Goal: Information Seeking & Learning: Learn about a topic

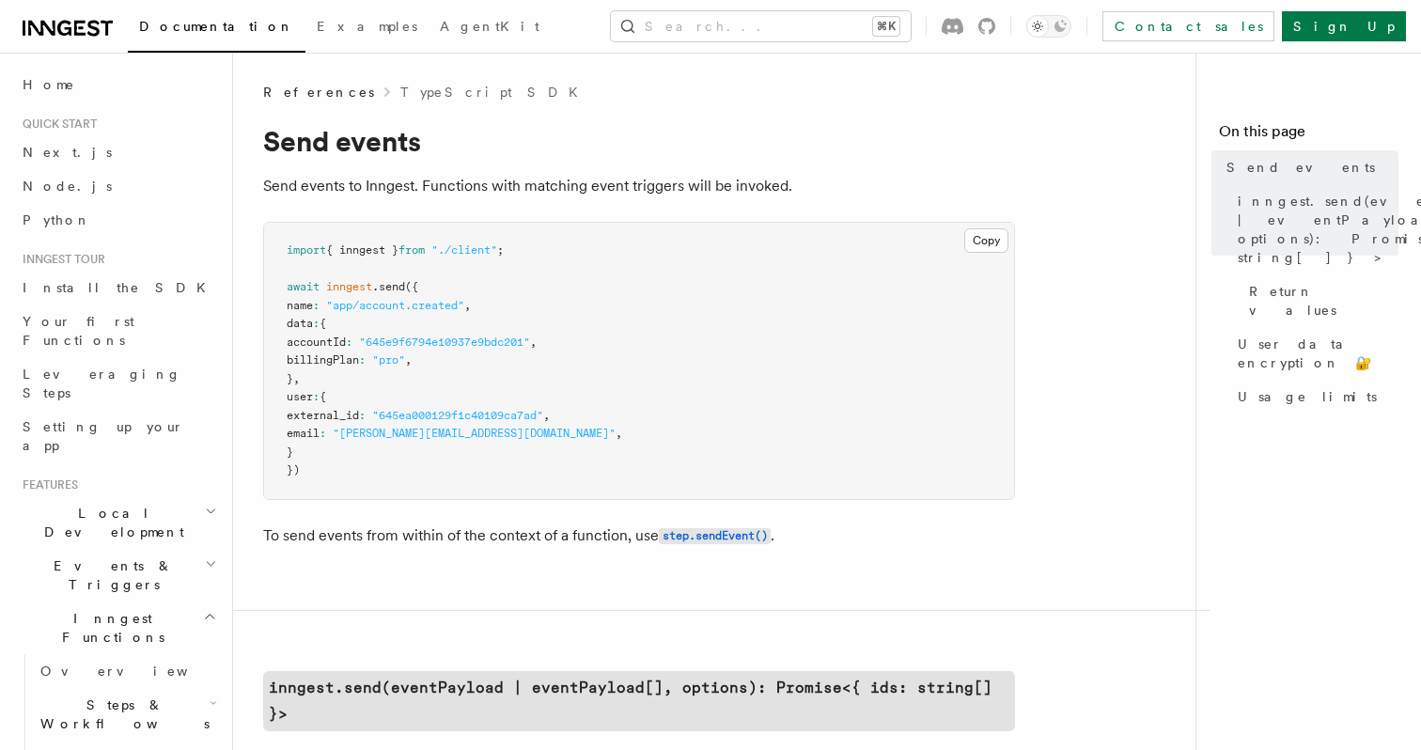
click at [628, 339] on pre "import { inngest } from "./client" ; await inngest .send ({ name : "app/account…" at bounding box center [639, 361] width 750 height 276
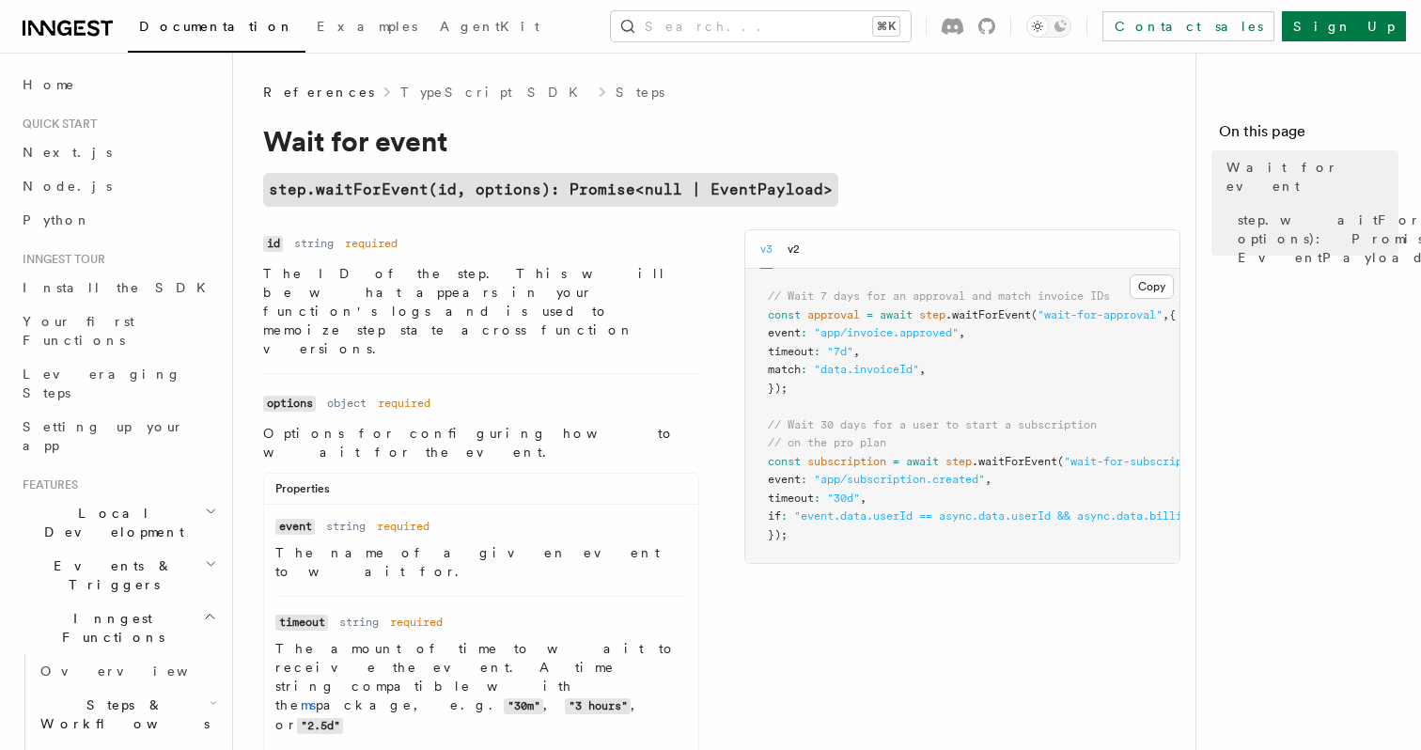
click at [120, 556] on span "Events & Triggers" at bounding box center [110, 575] width 190 height 38
click at [86, 611] on span "Overview" at bounding box center [137, 618] width 194 height 15
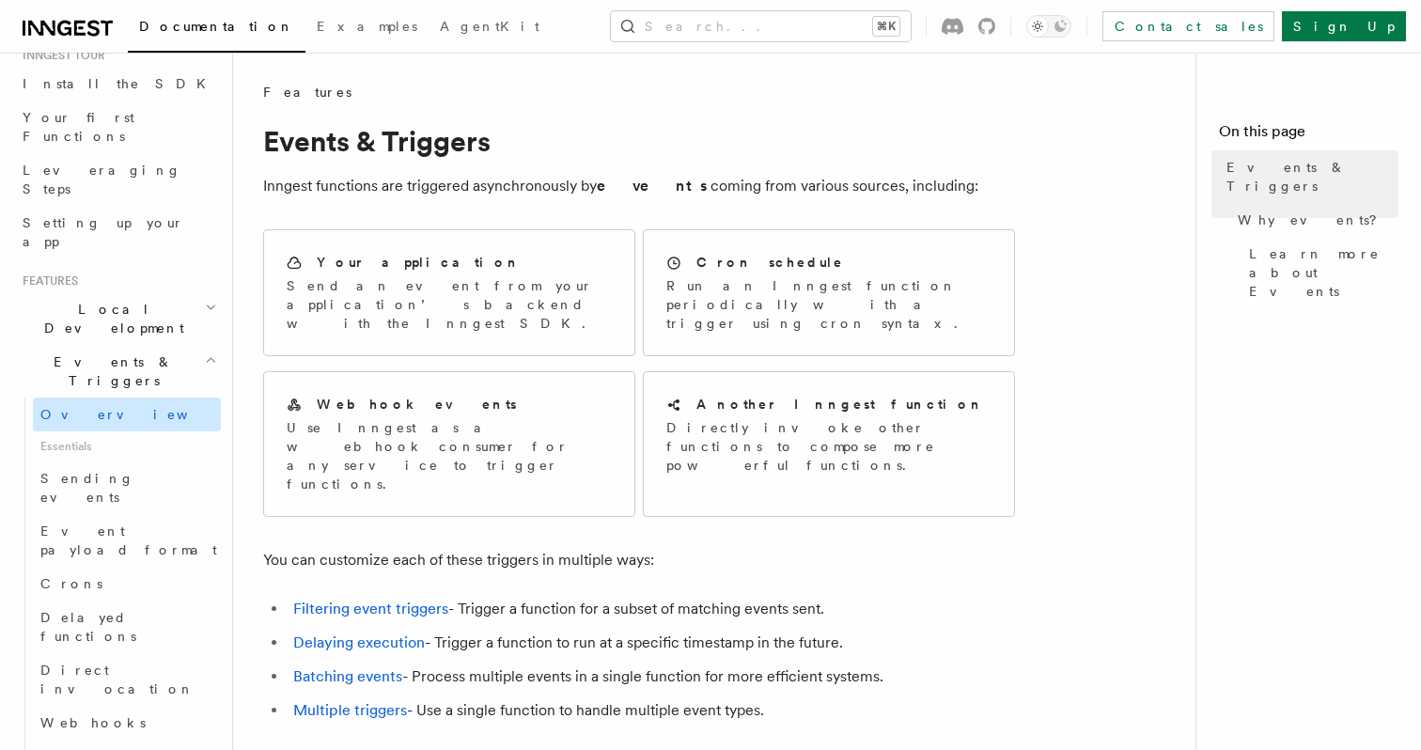
scroll to position [206, 0]
click at [134, 608] on span "Delayed functions" at bounding box center [88, 625] width 96 height 34
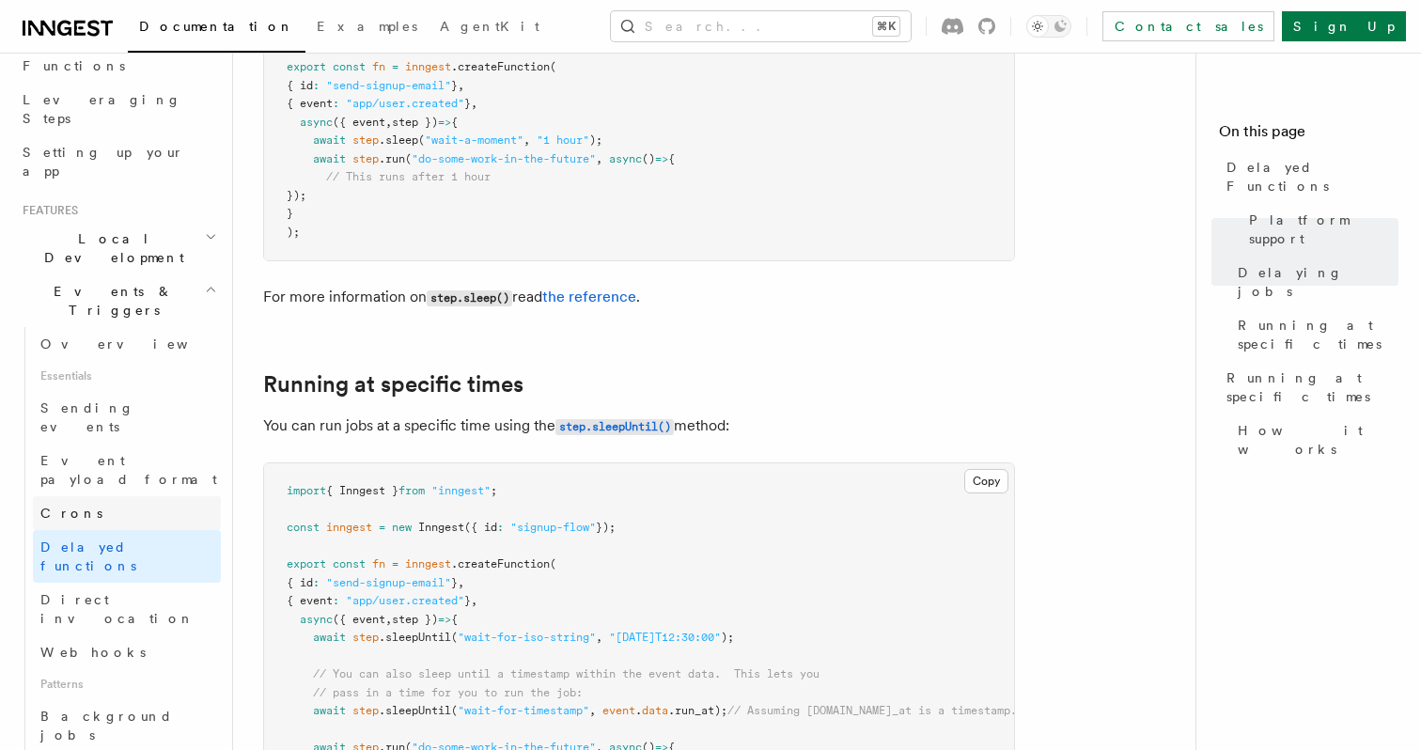
scroll to position [281, 0]
click at [117, 394] on span "Sending events" at bounding box center [87, 411] width 94 height 34
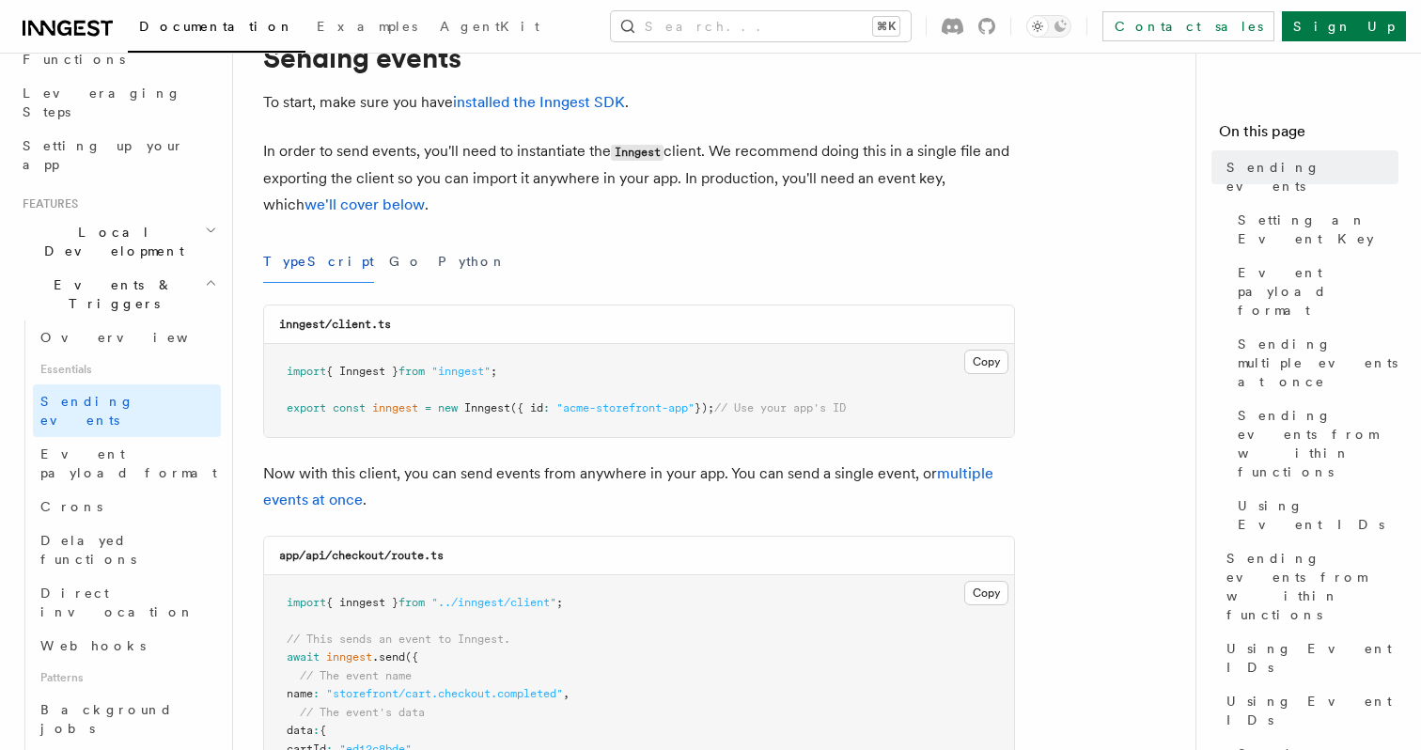
scroll to position [124, 0]
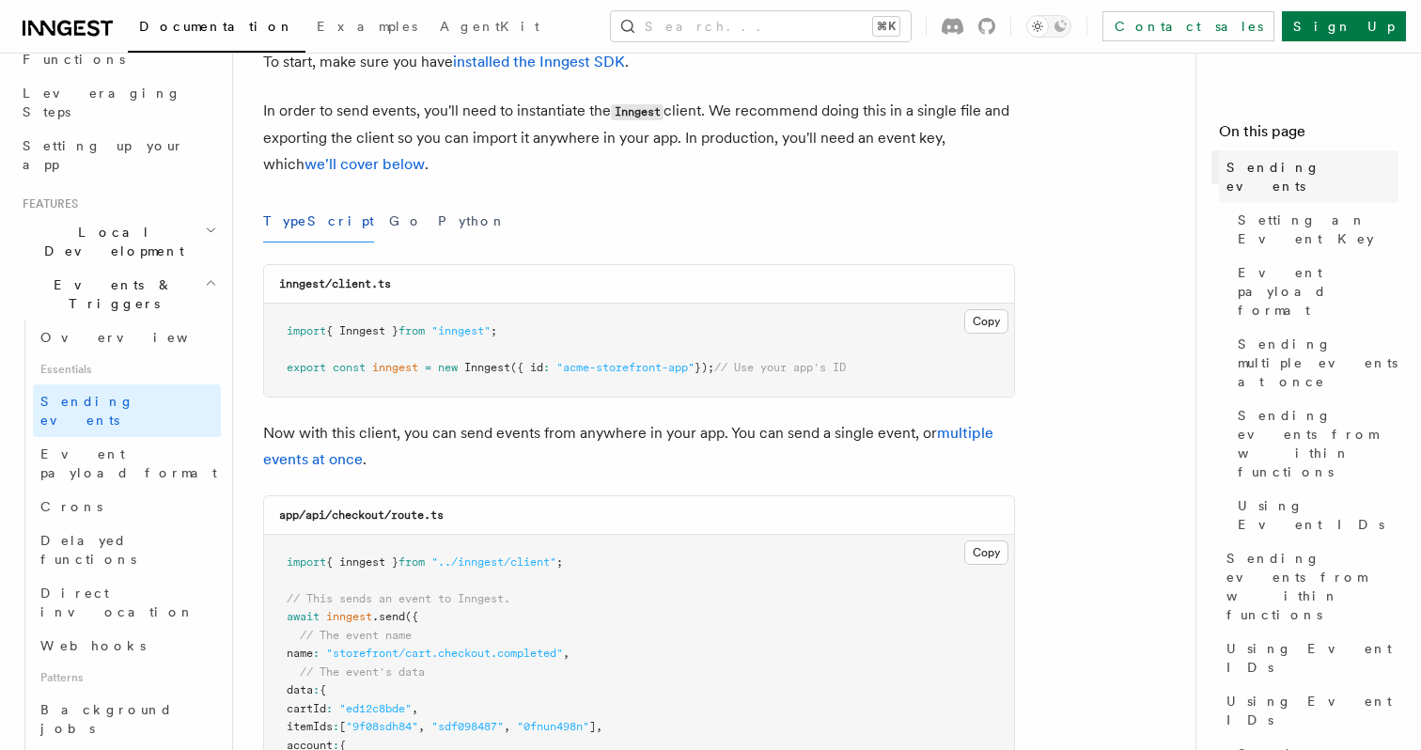
click at [1269, 173] on span "Sending events" at bounding box center [1312, 177] width 172 height 38
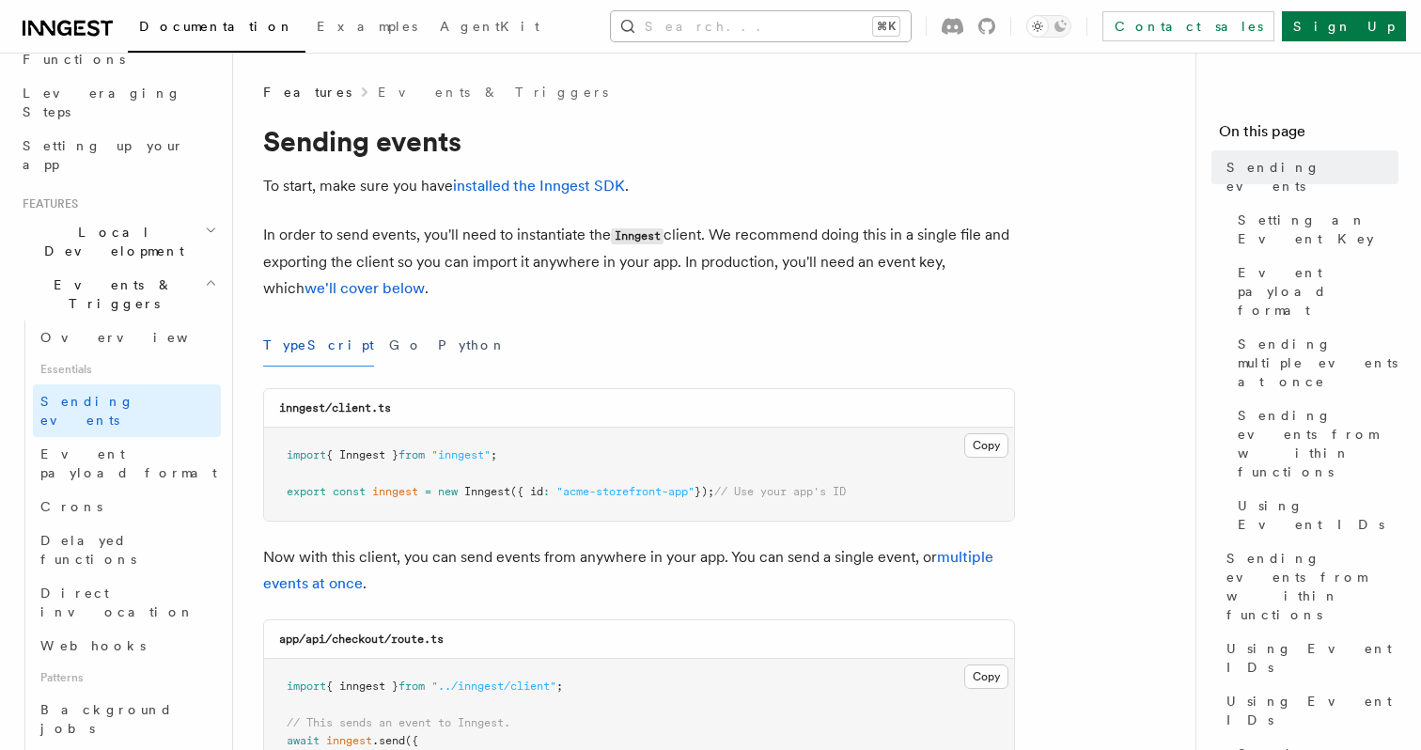
click at [717, 23] on button "Search... ⌘K" at bounding box center [761, 26] width 300 height 30
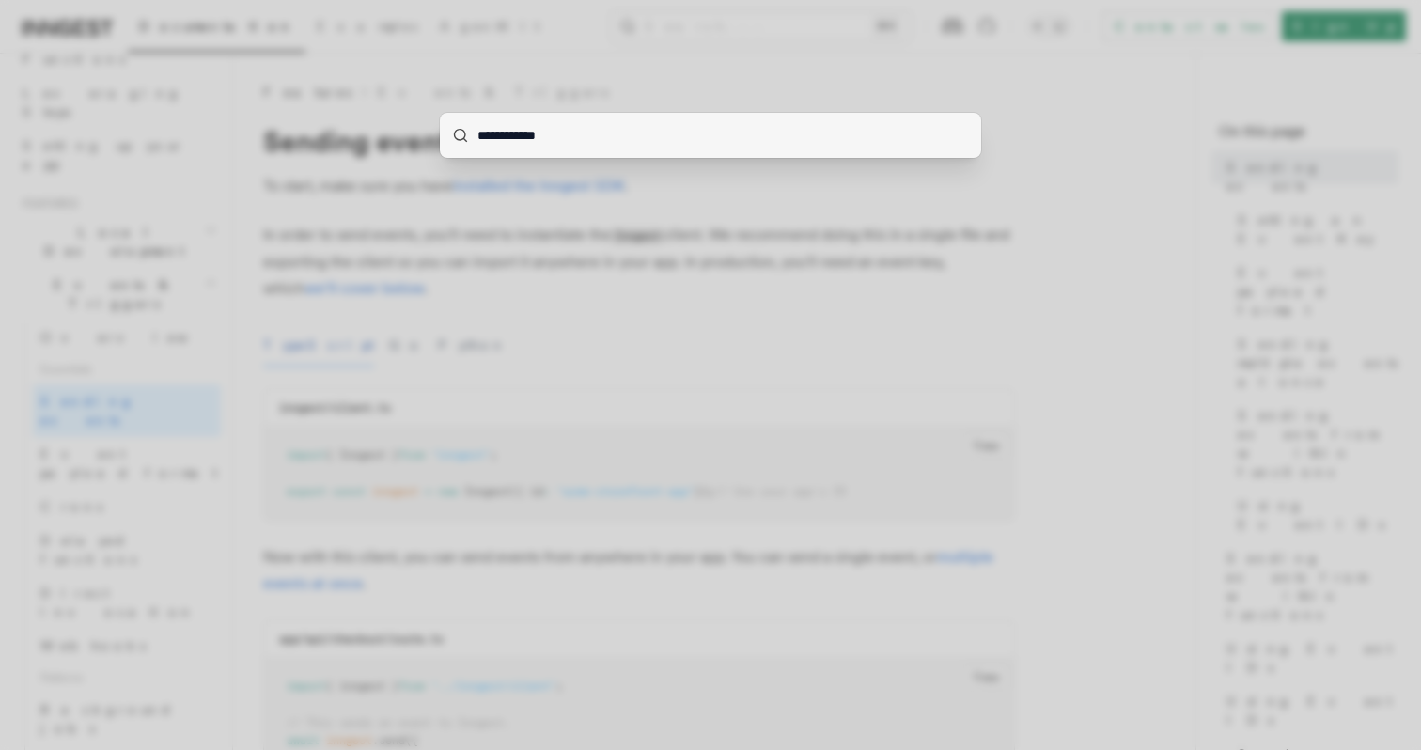
type input "**********"
click at [457, 359] on div "**********" at bounding box center [710, 375] width 1421 height 750
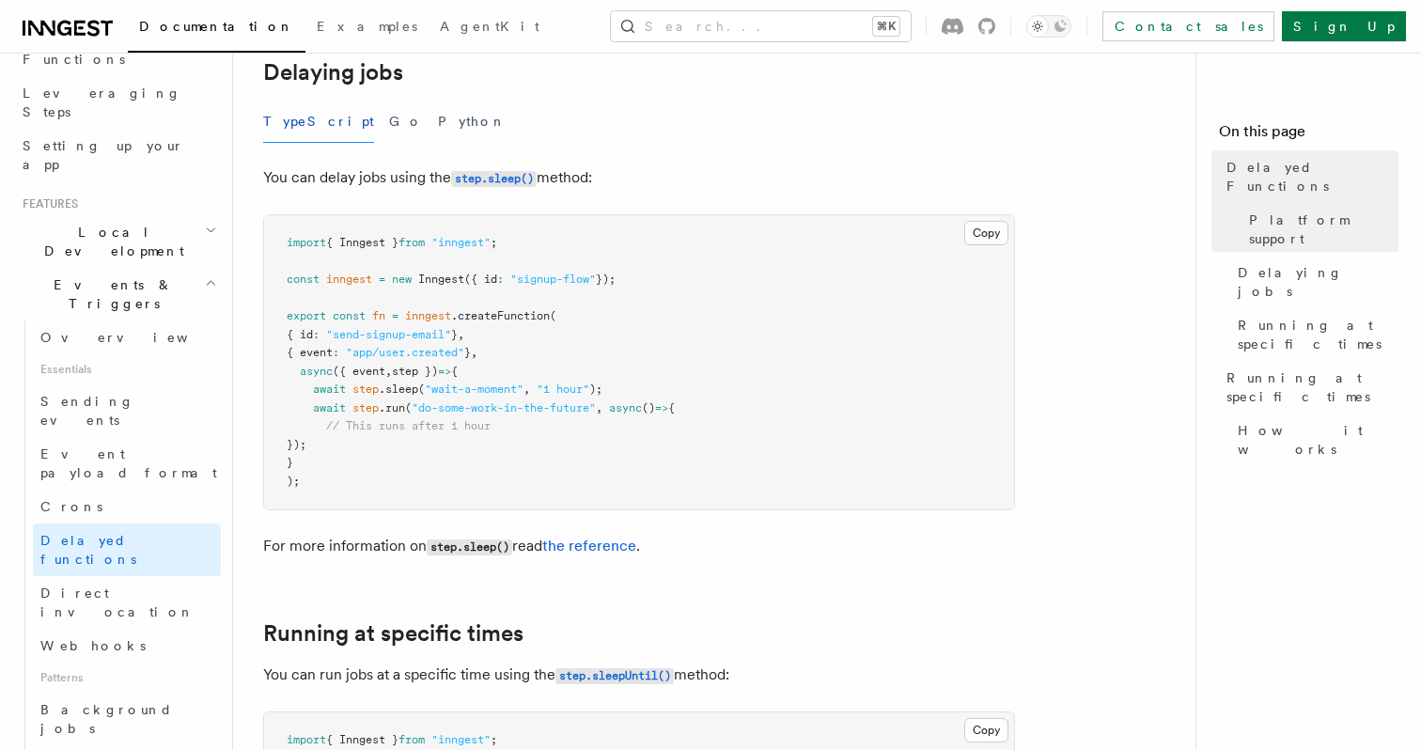
scroll to position [1716, 0]
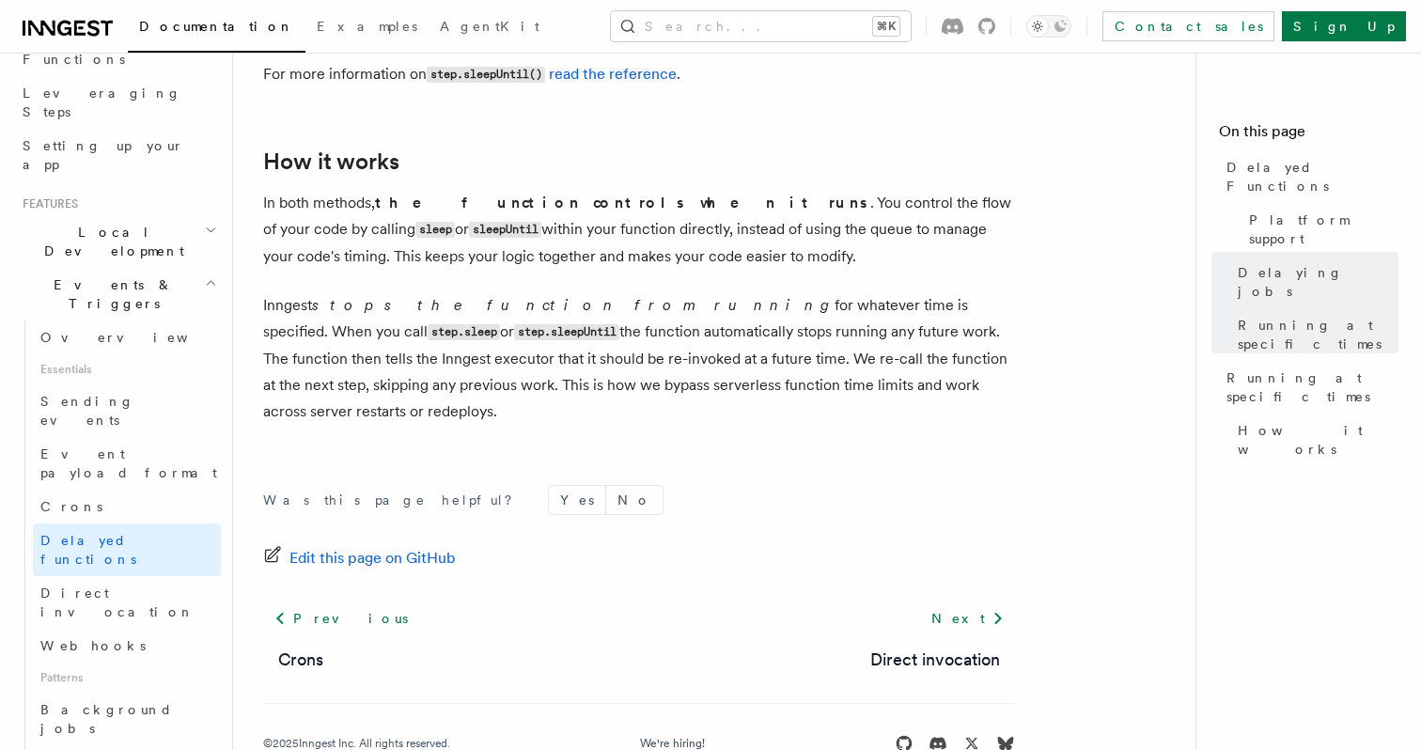
scroll to position [1, 0]
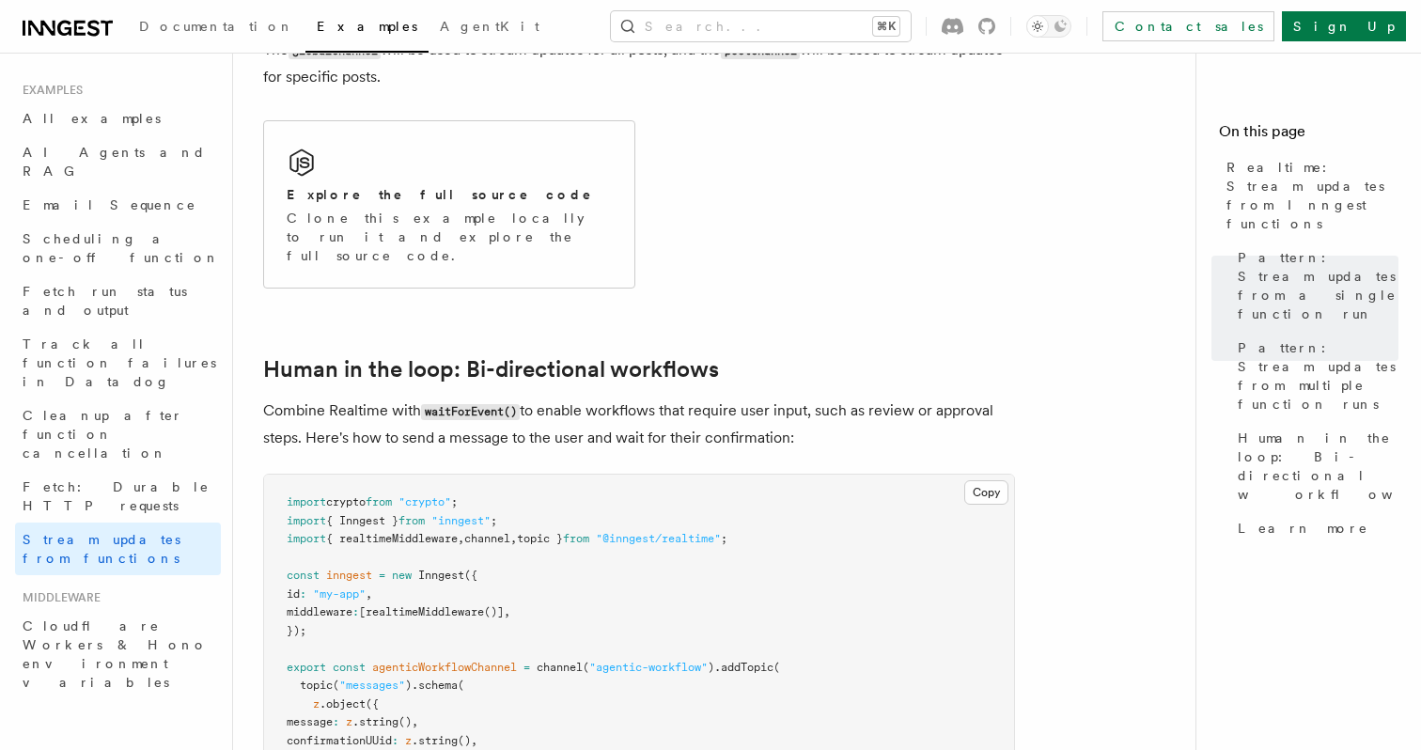
scroll to position [3991, 0]
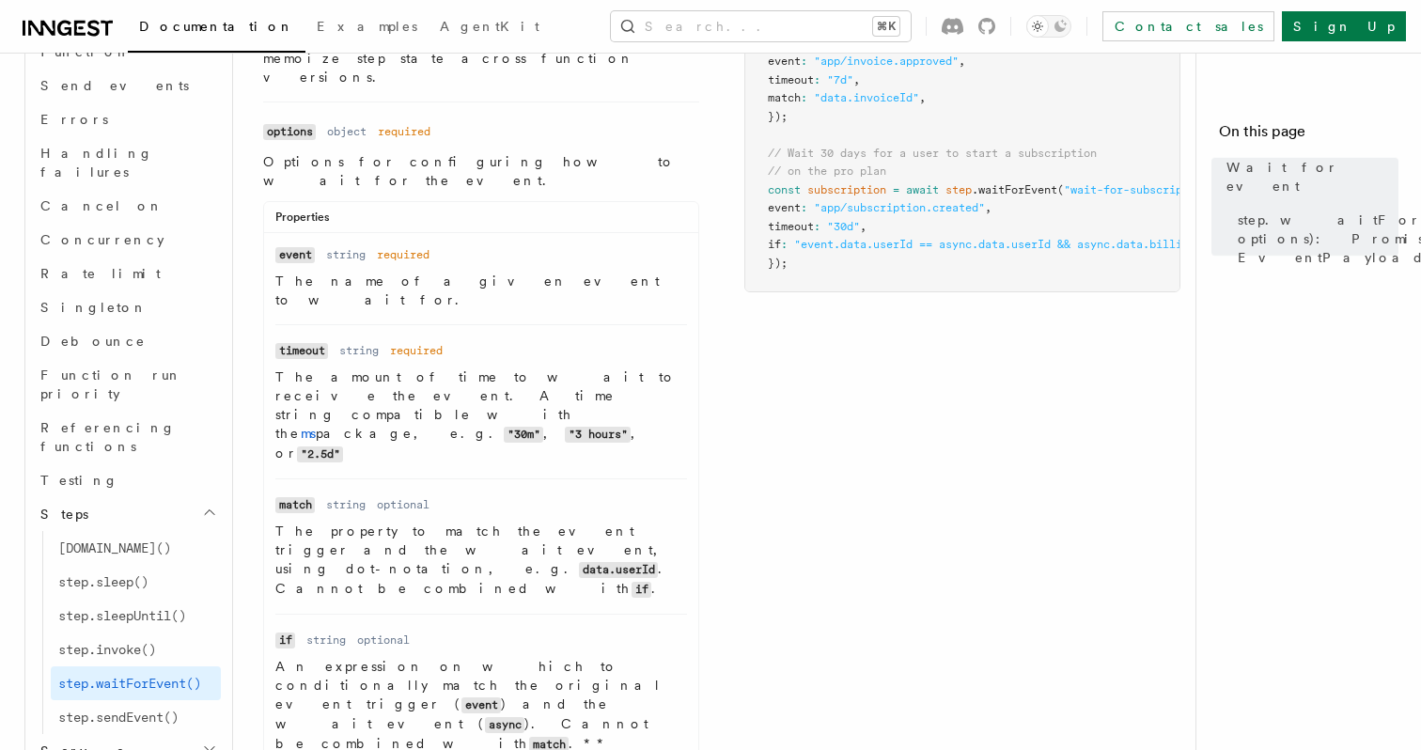
scroll to position [714, 0]
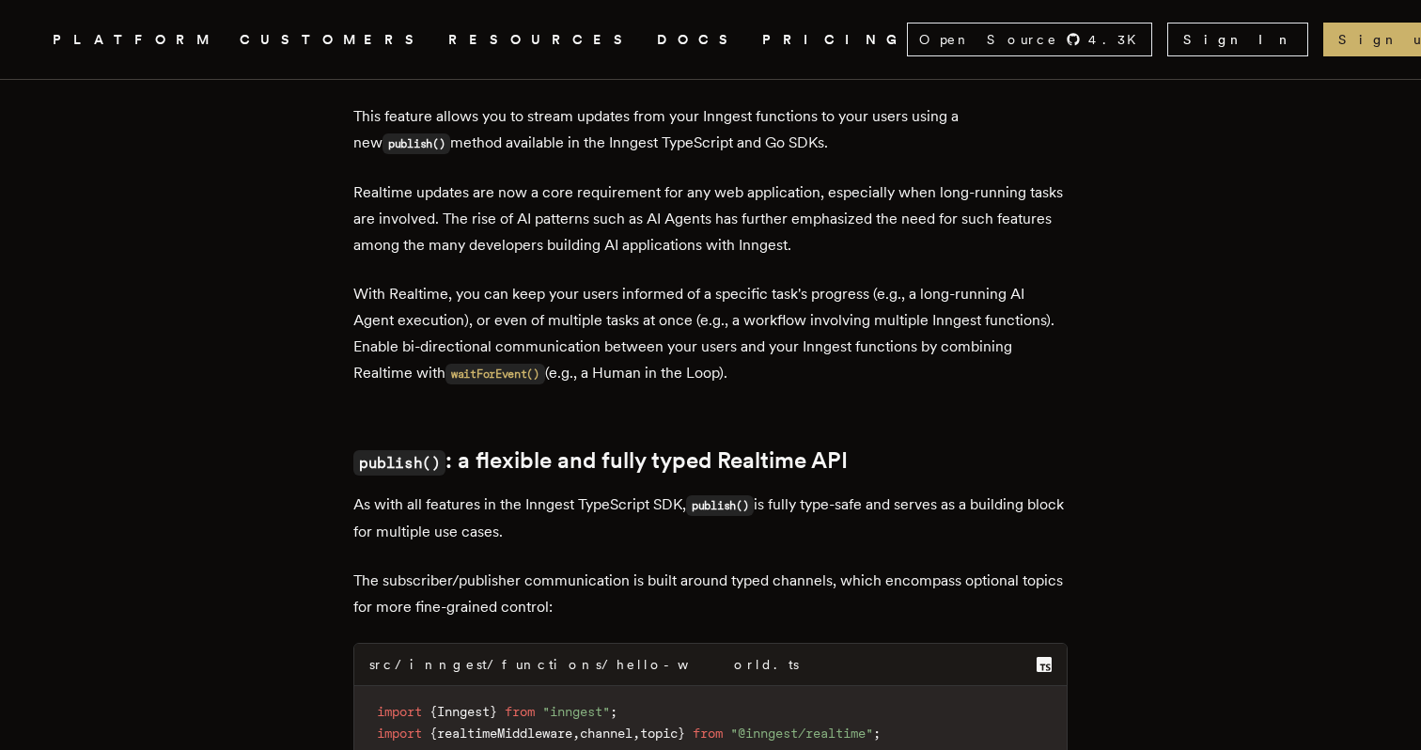
scroll to position [4296, 0]
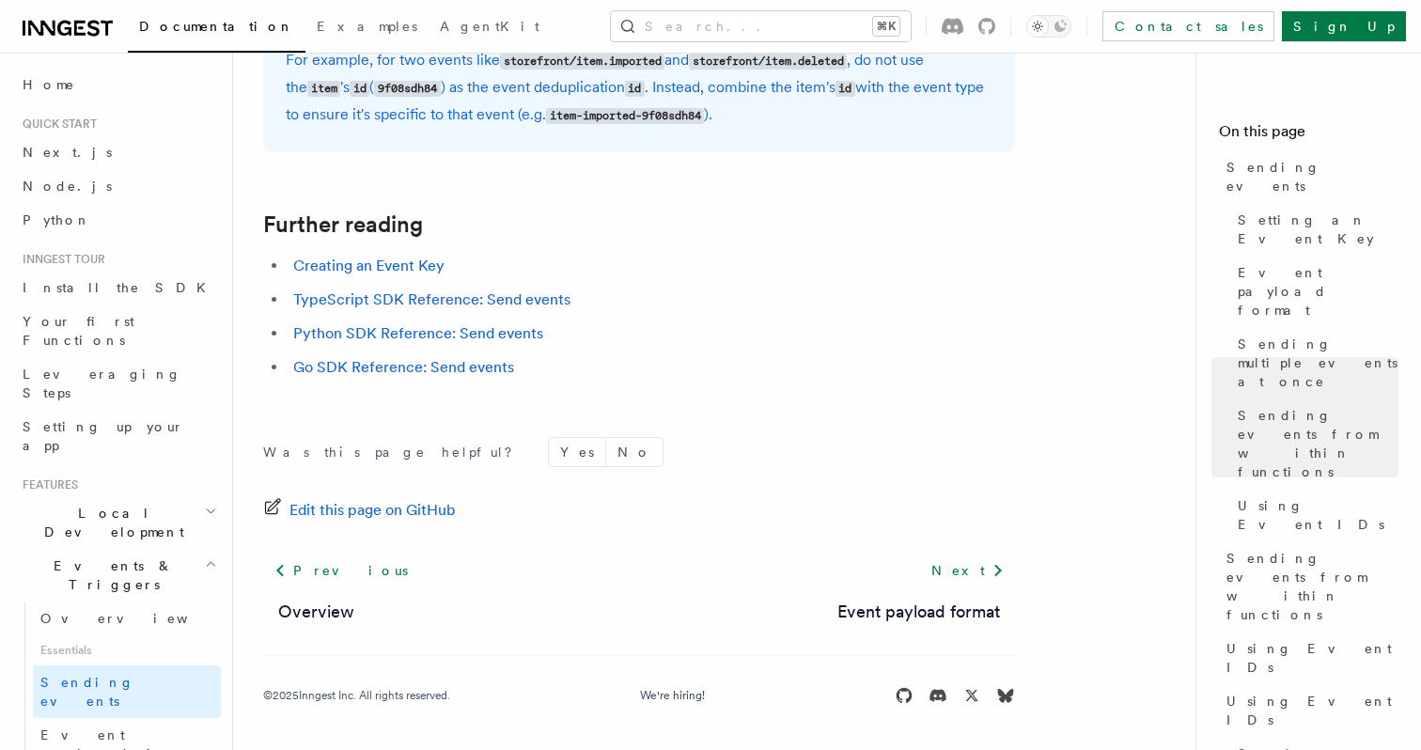
scroll to position [5480, 0]
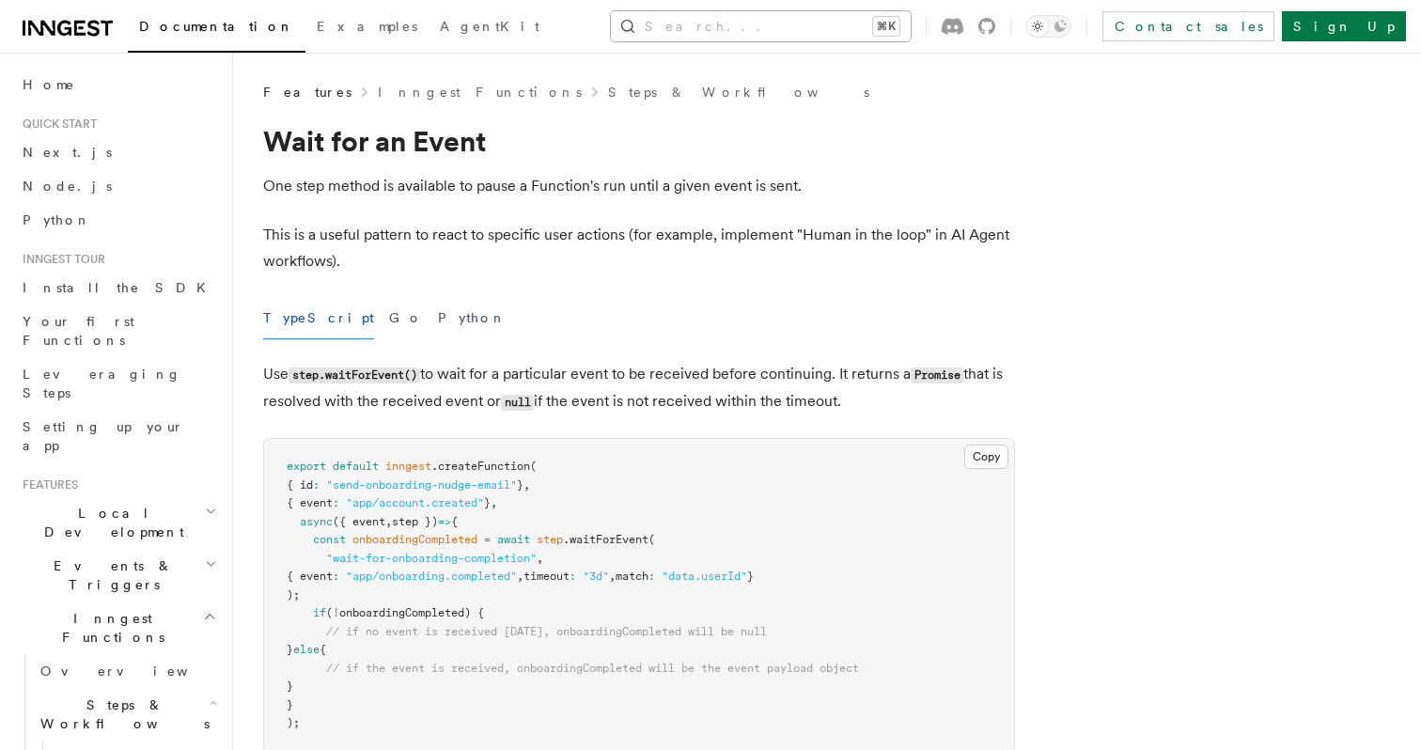
click at [786, 26] on button "Search... ⌘K" at bounding box center [761, 26] width 300 height 30
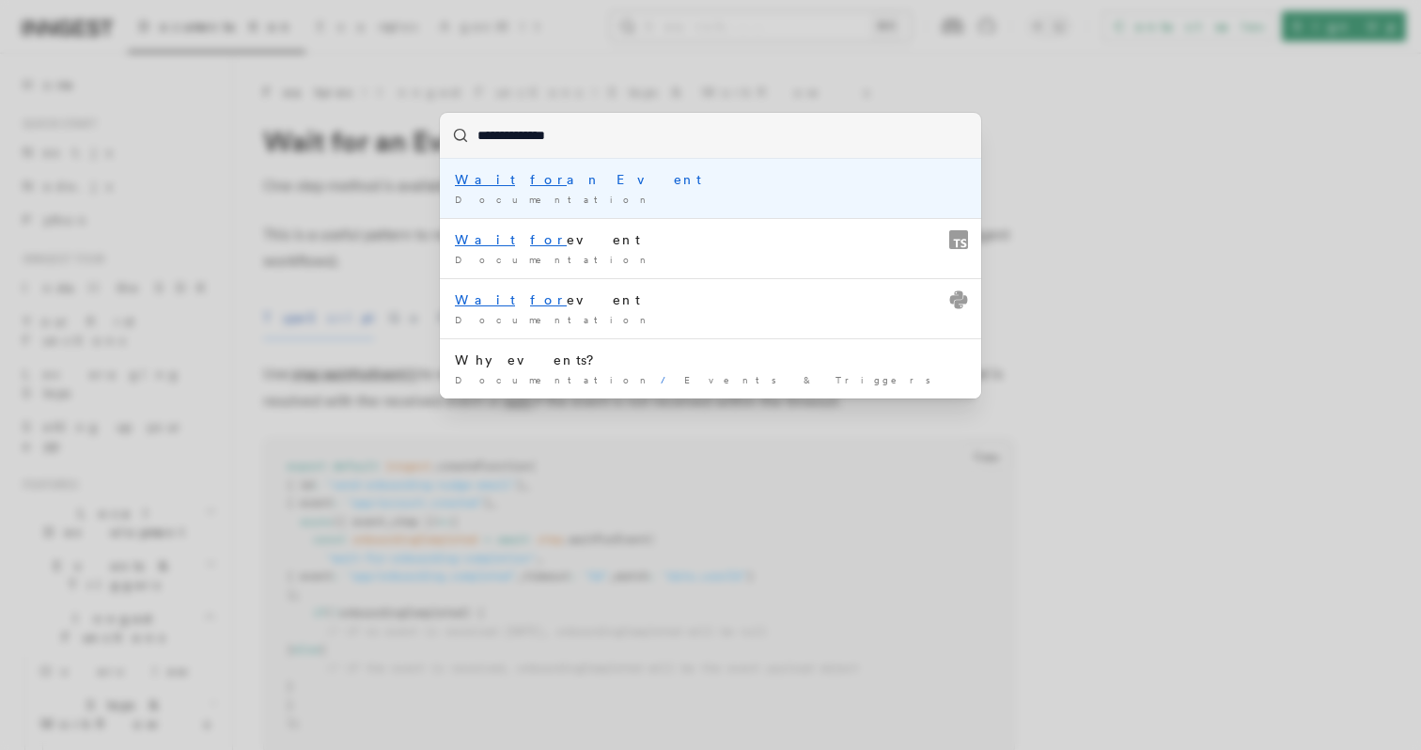
type input "**********"
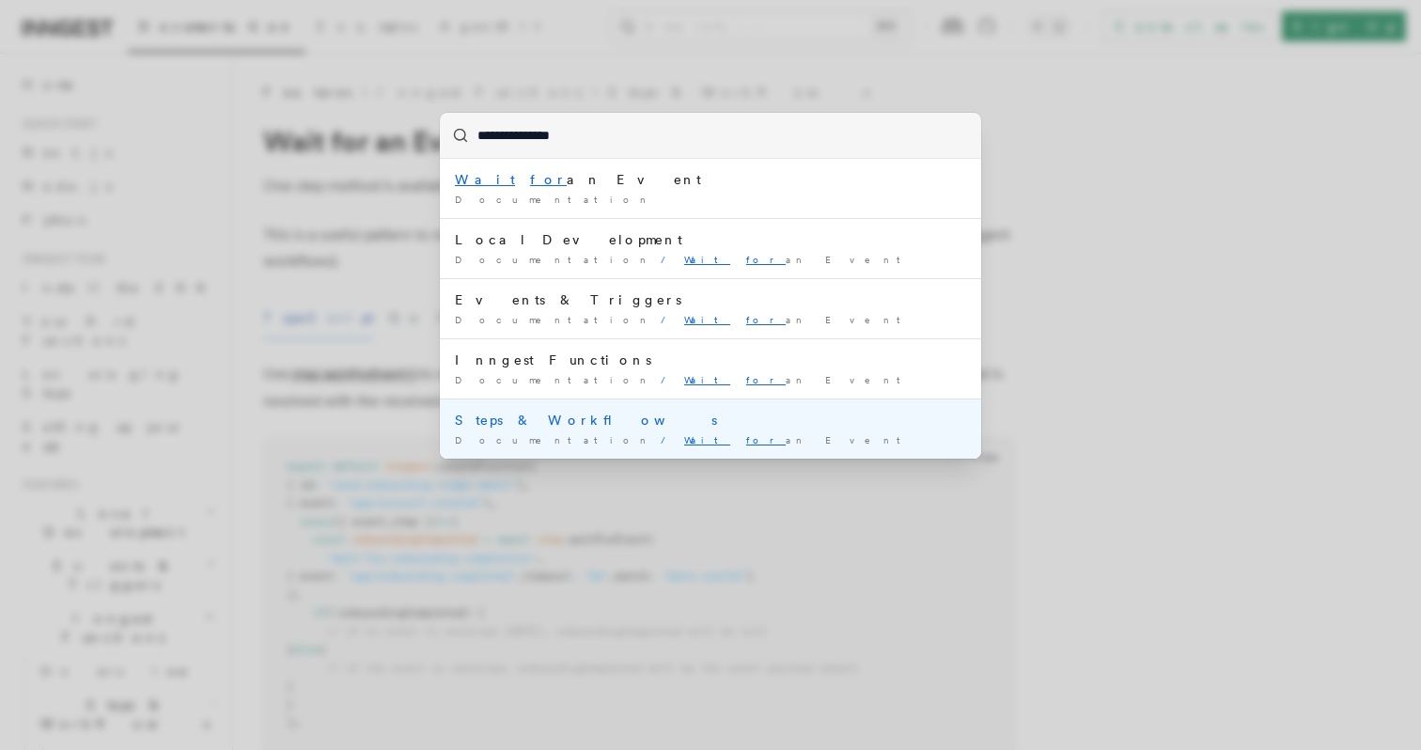
click at [703, 441] on div "Documentation / Wait for an Event /" at bounding box center [710, 440] width 511 height 14
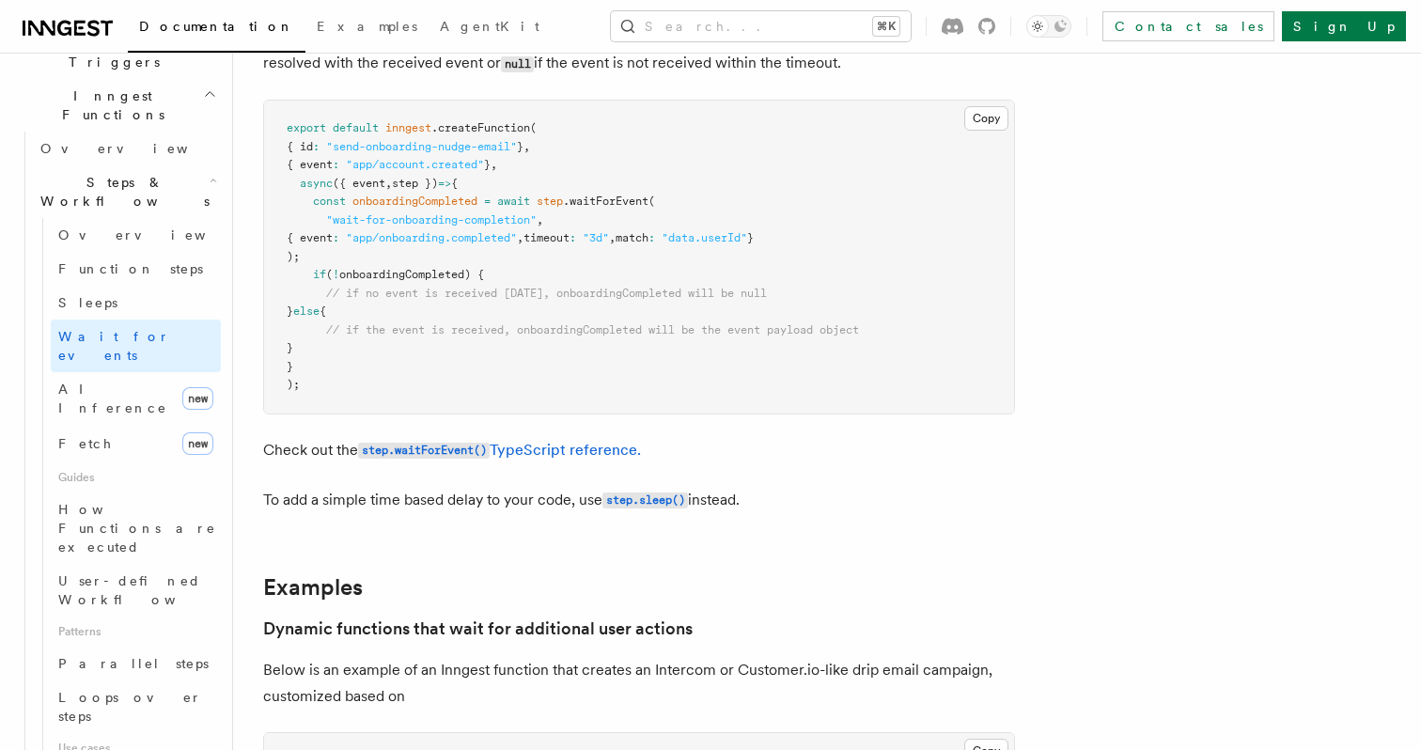
scroll to position [901, 0]
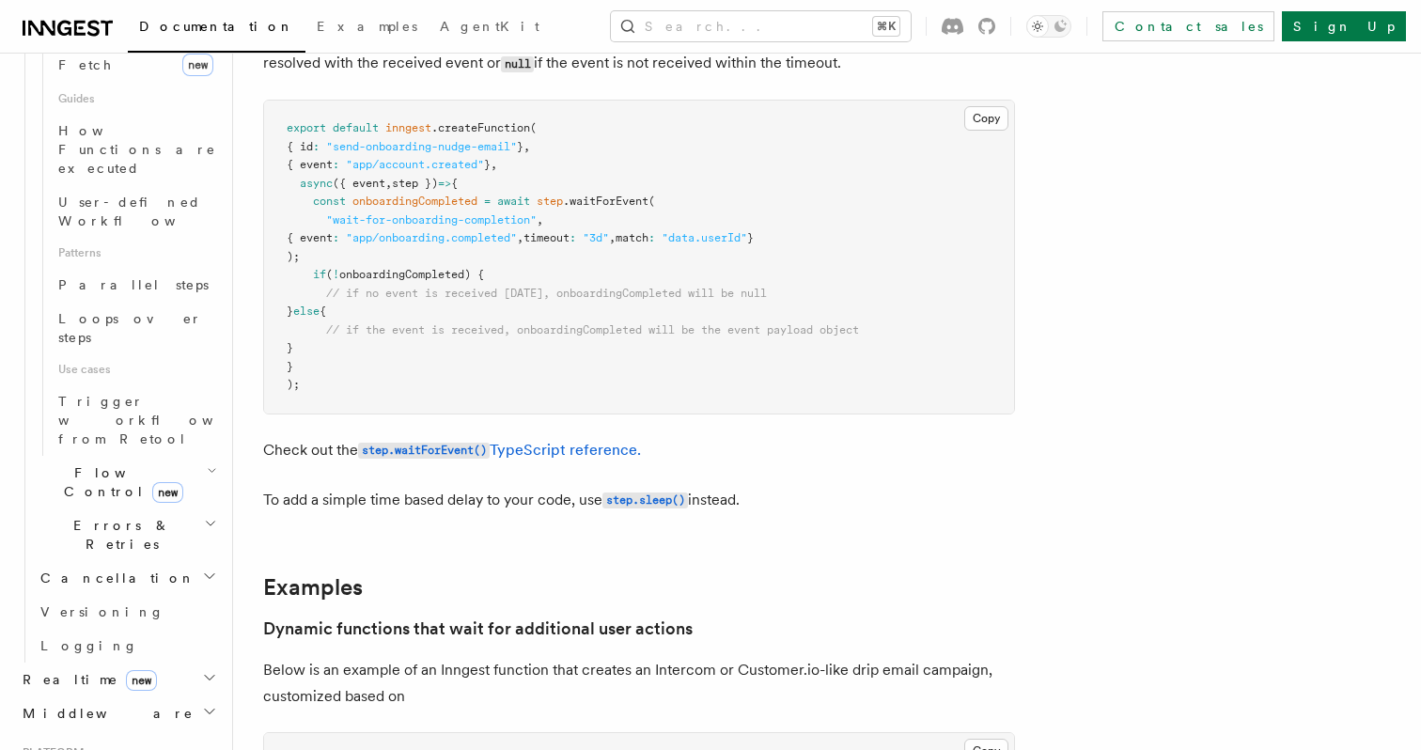
click at [191, 663] on h2 "Realtime new" at bounding box center [118, 680] width 206 height 34
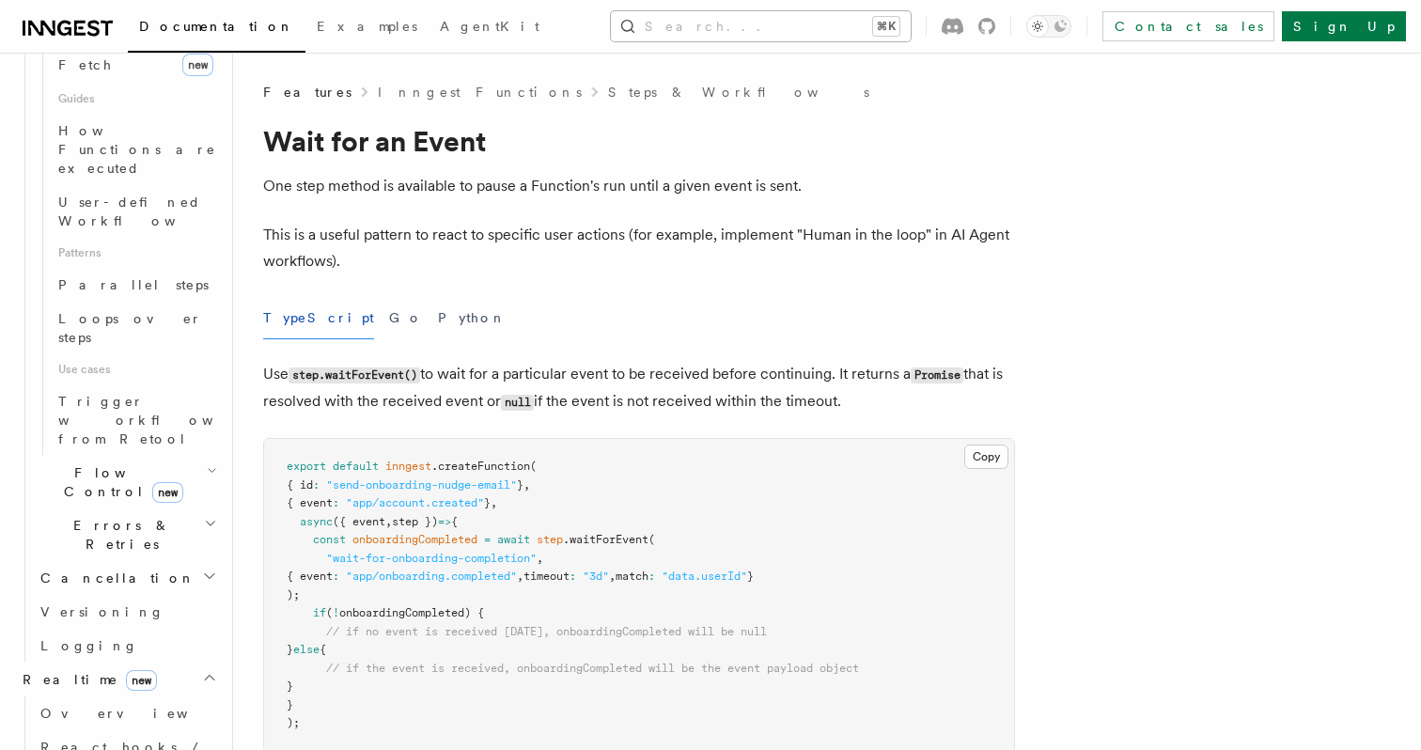
click at [712, 30] on button "Search... ⌘K" at bounding box center [761, 26] width 300 height 30
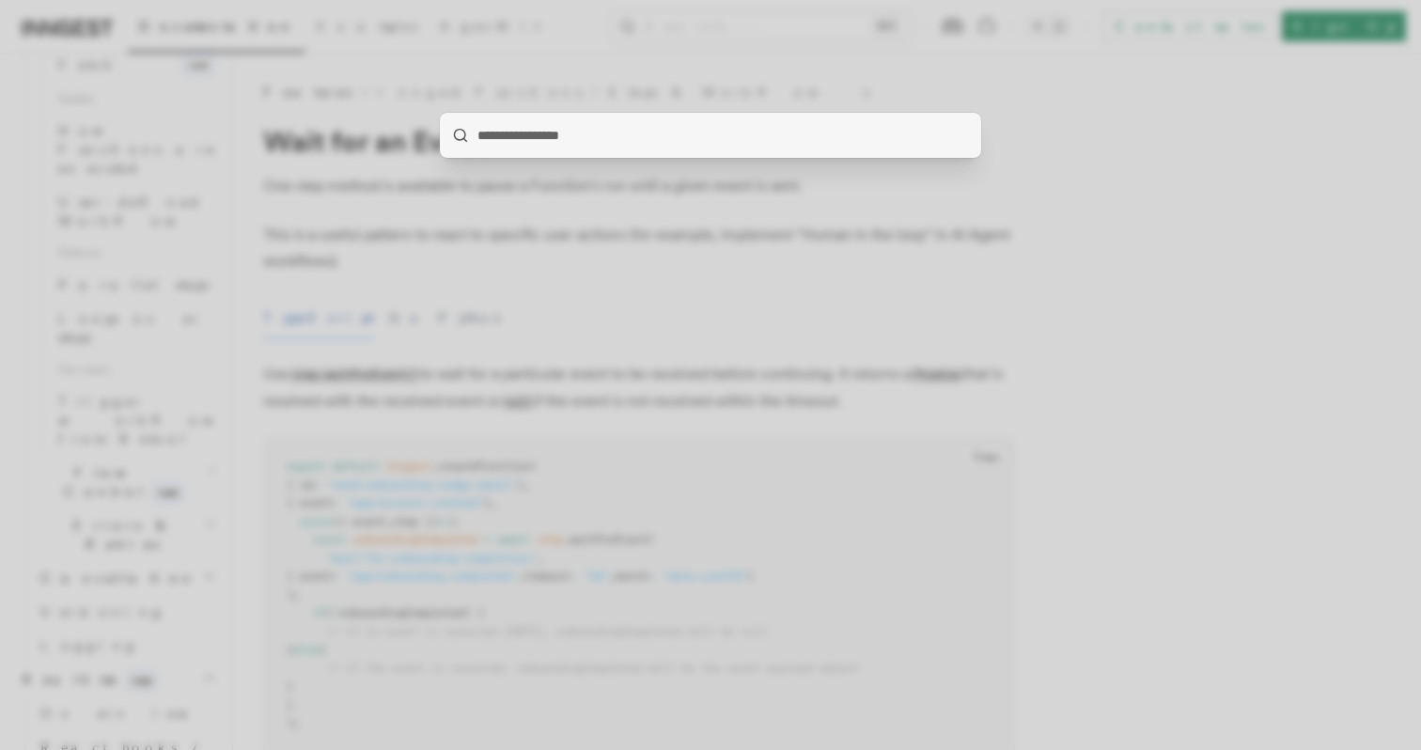
type input "**********"
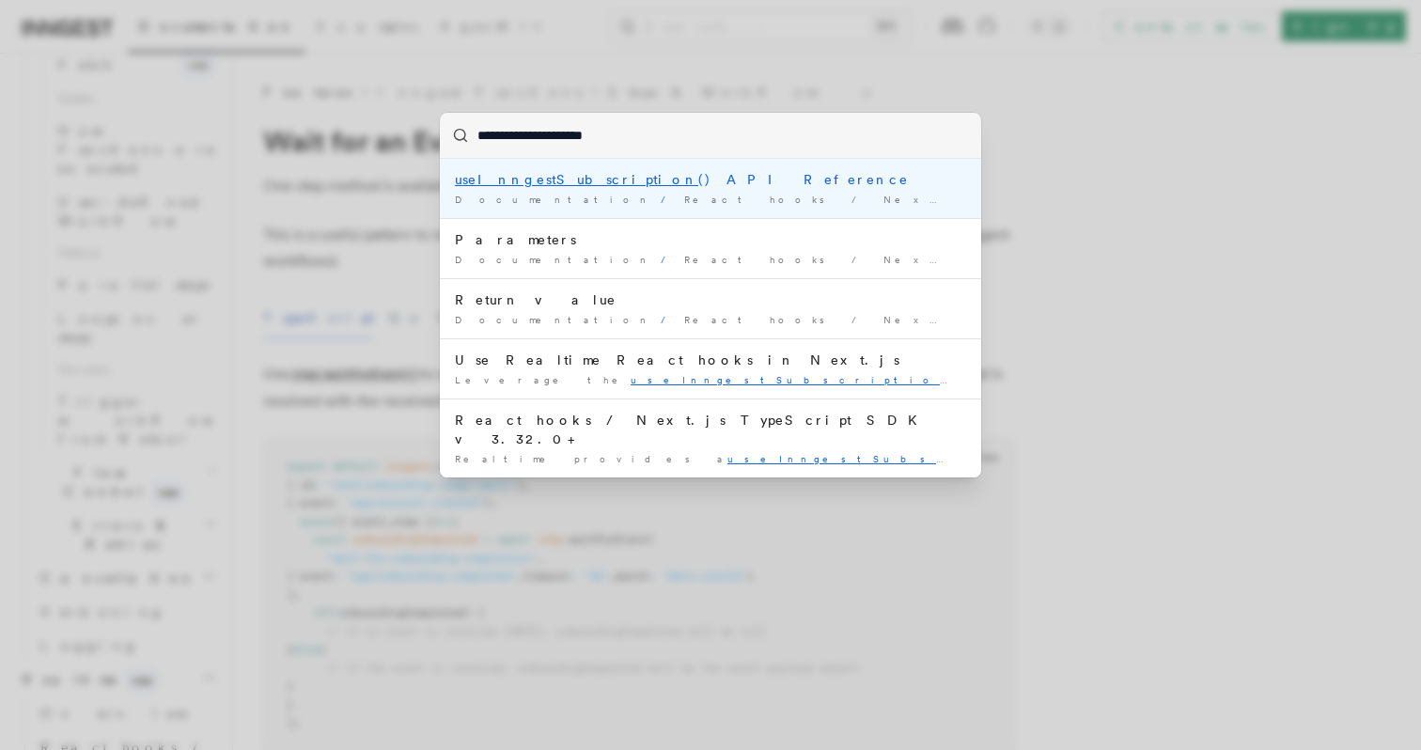
click at [650, 180] on div "useInngestSubscription () API Reference" at bounding box center [710, 179] width 511 height 19
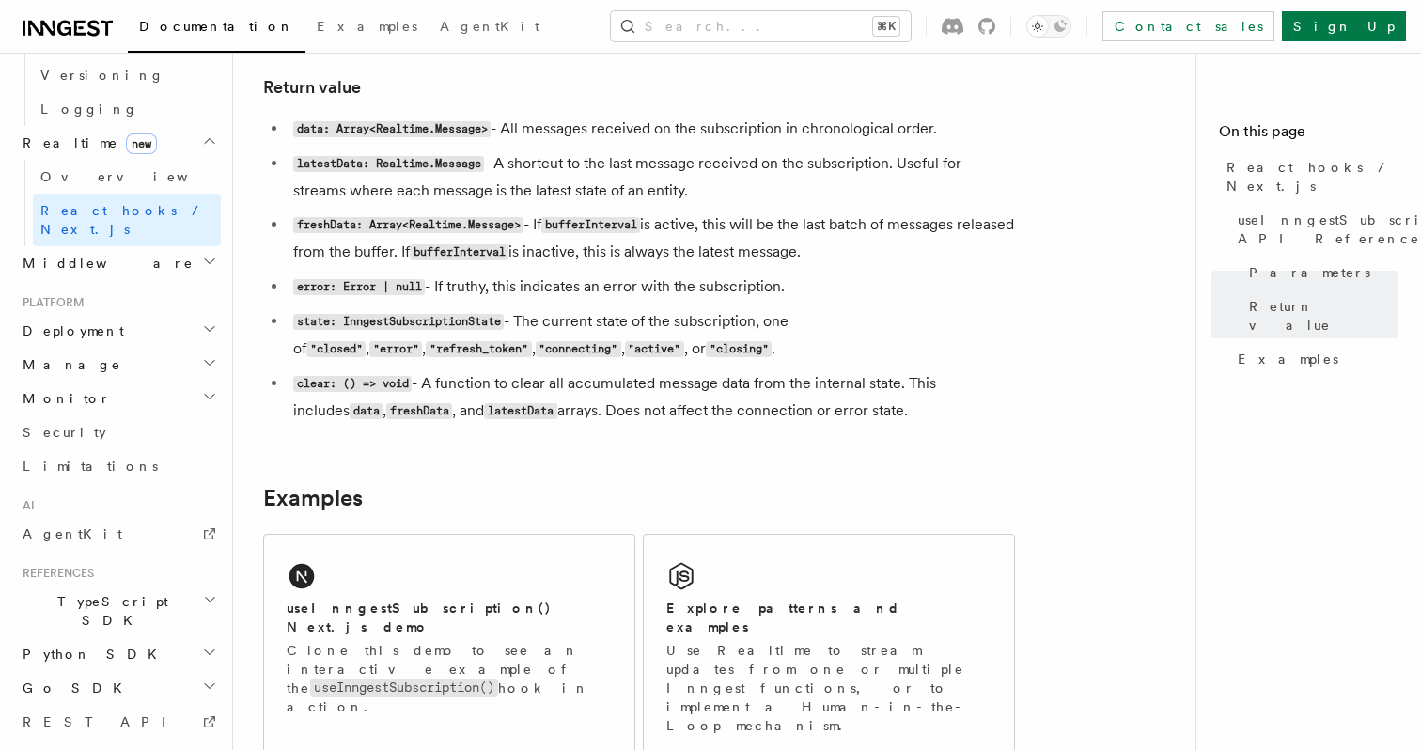
scroll to position [1607, 0]
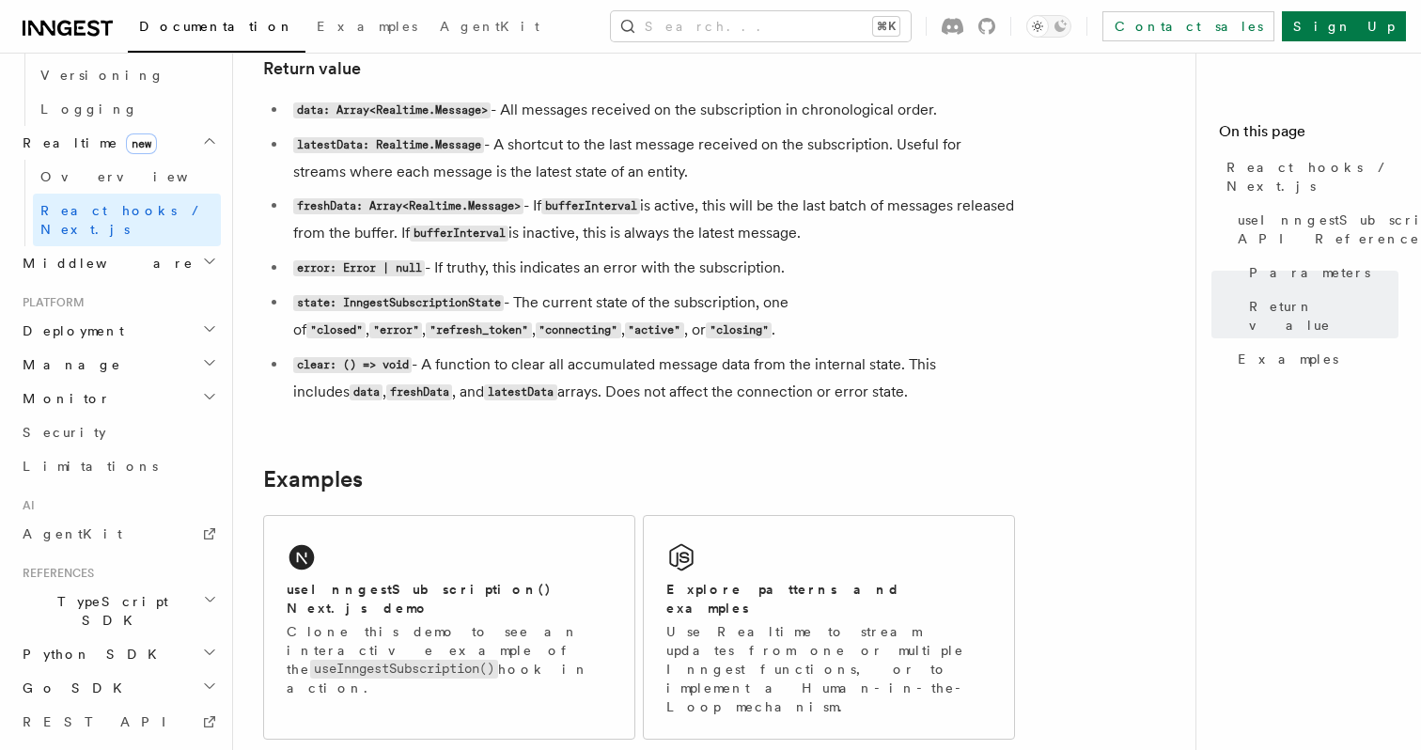
click at [334, 146] on code "latestData: Realtime.Message" at bounding box center [388, 145] width 191 height 16
copy code "latestData"
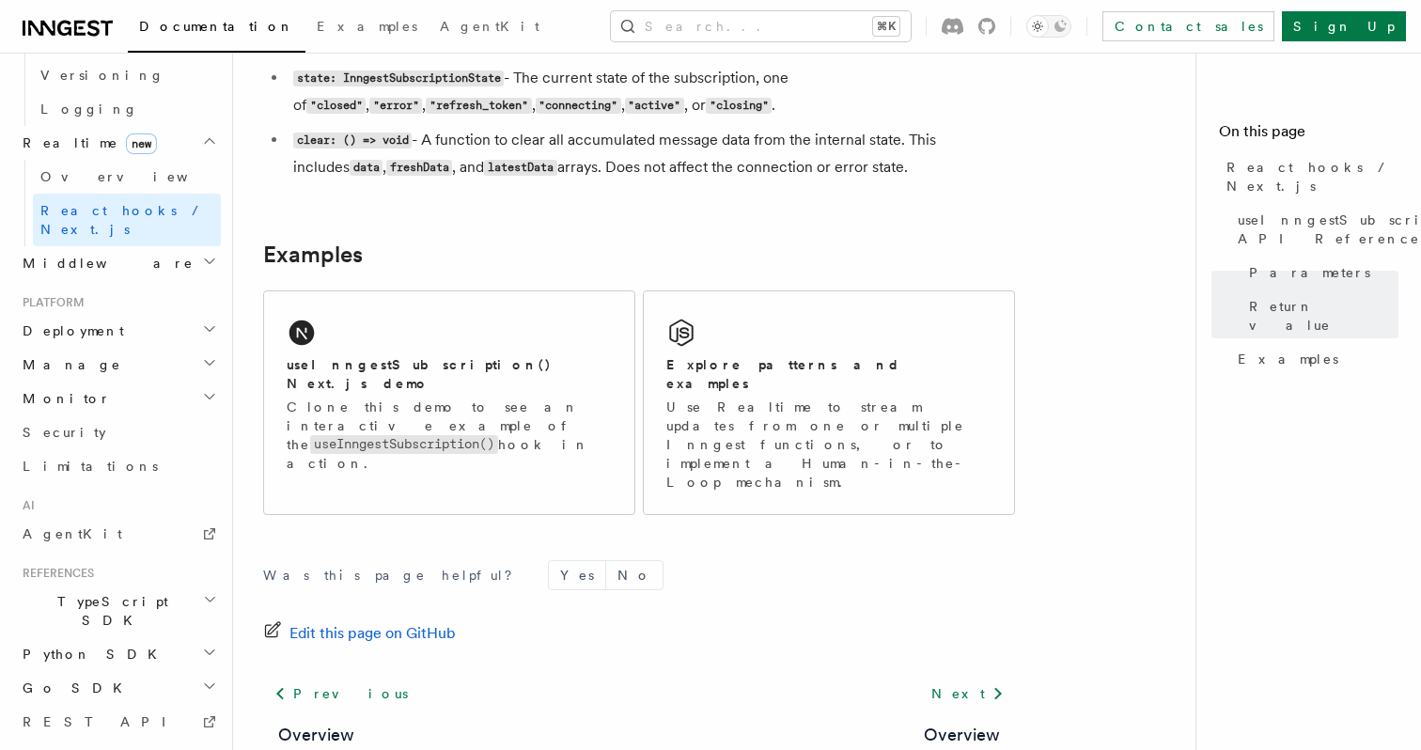
scroll to position [1906, 0]
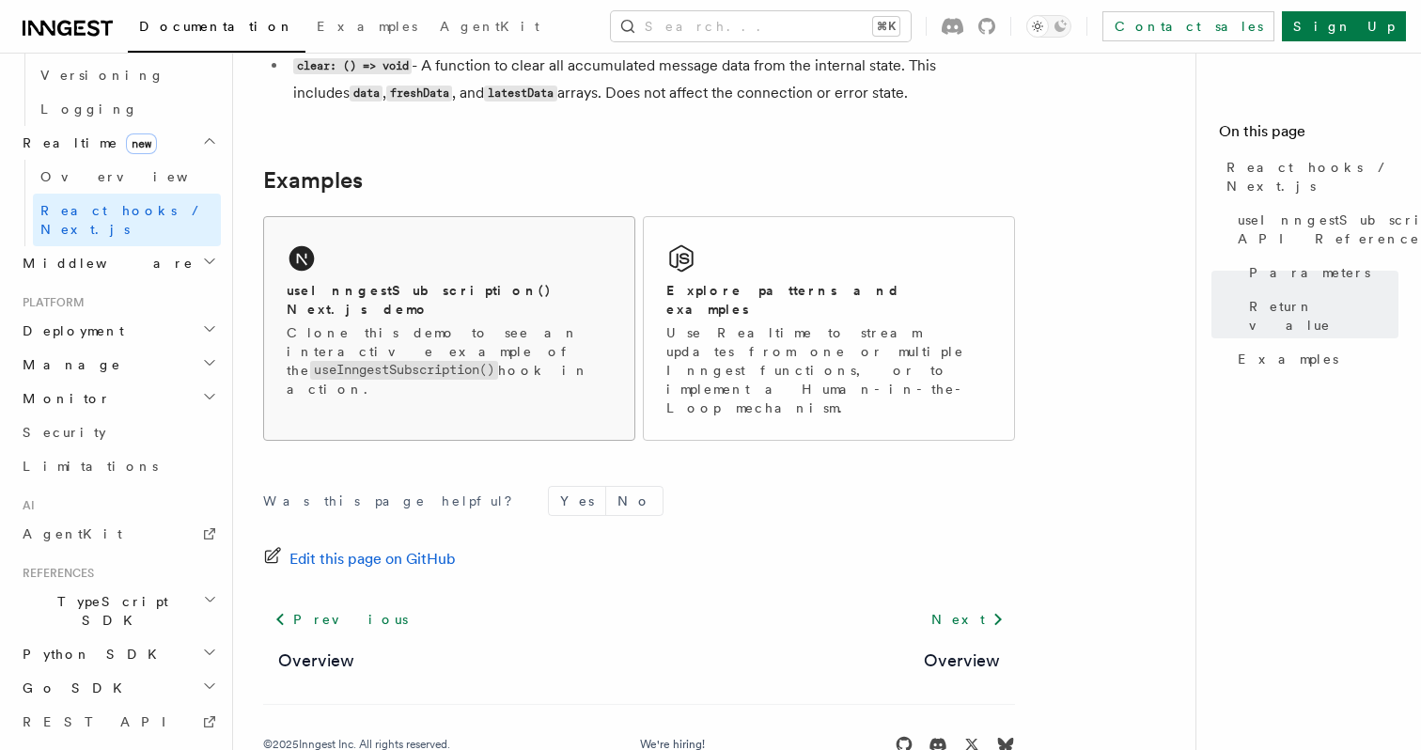
click at [561, 354] on div "useInngestSubscription() Next.js demo Clone this demo to see an interactive exa…" at bounding box center [449, 319] width 370 height 204
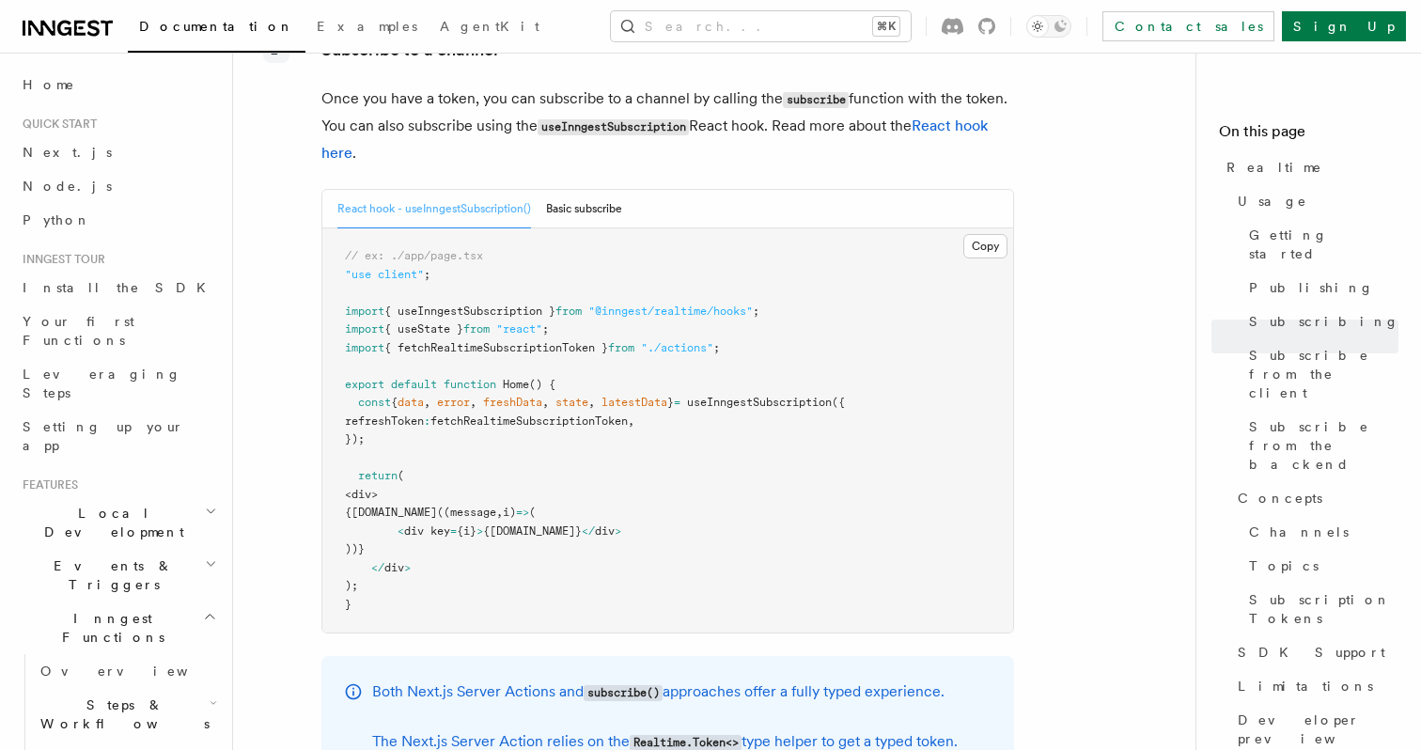
scroll to position [2945, 0]
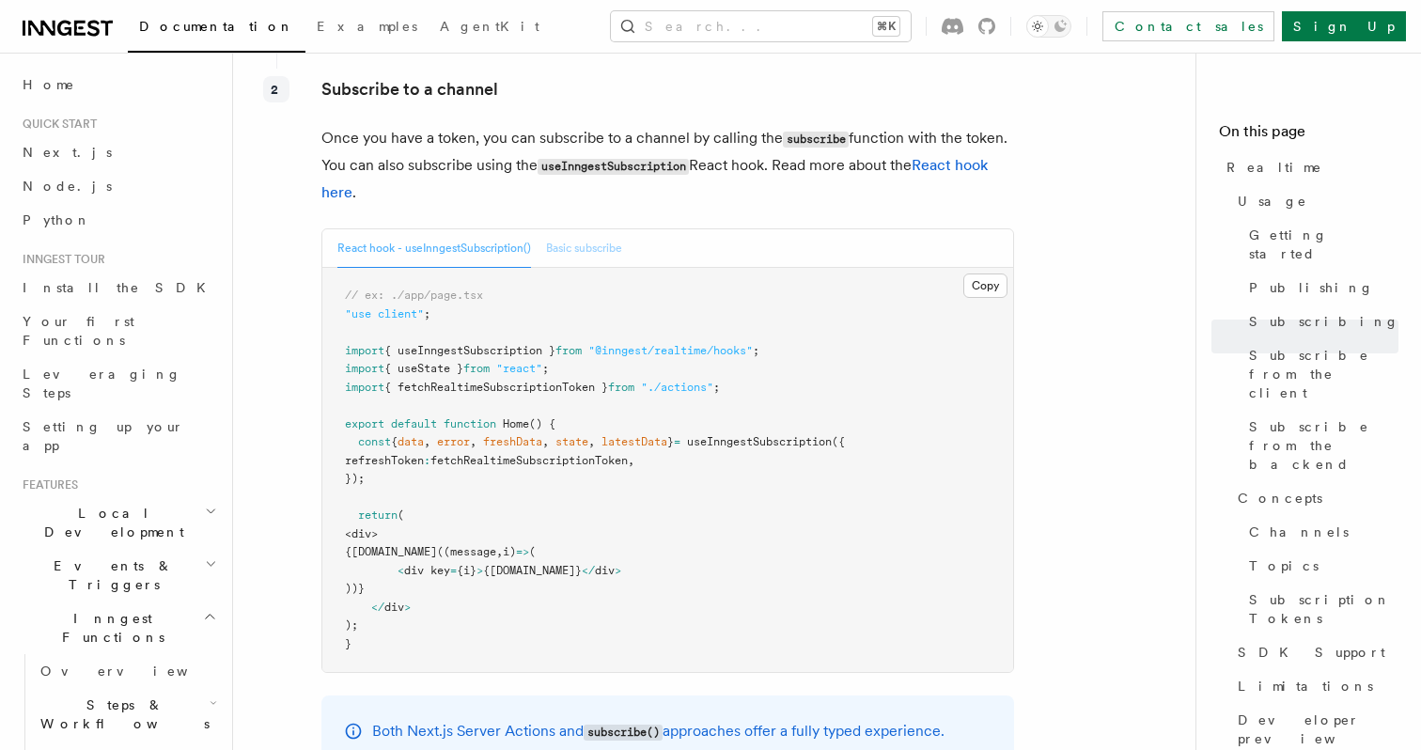
click at [596, 229] on button "Basic subscribe" at bounding box center [584, 248] width 76 height 39
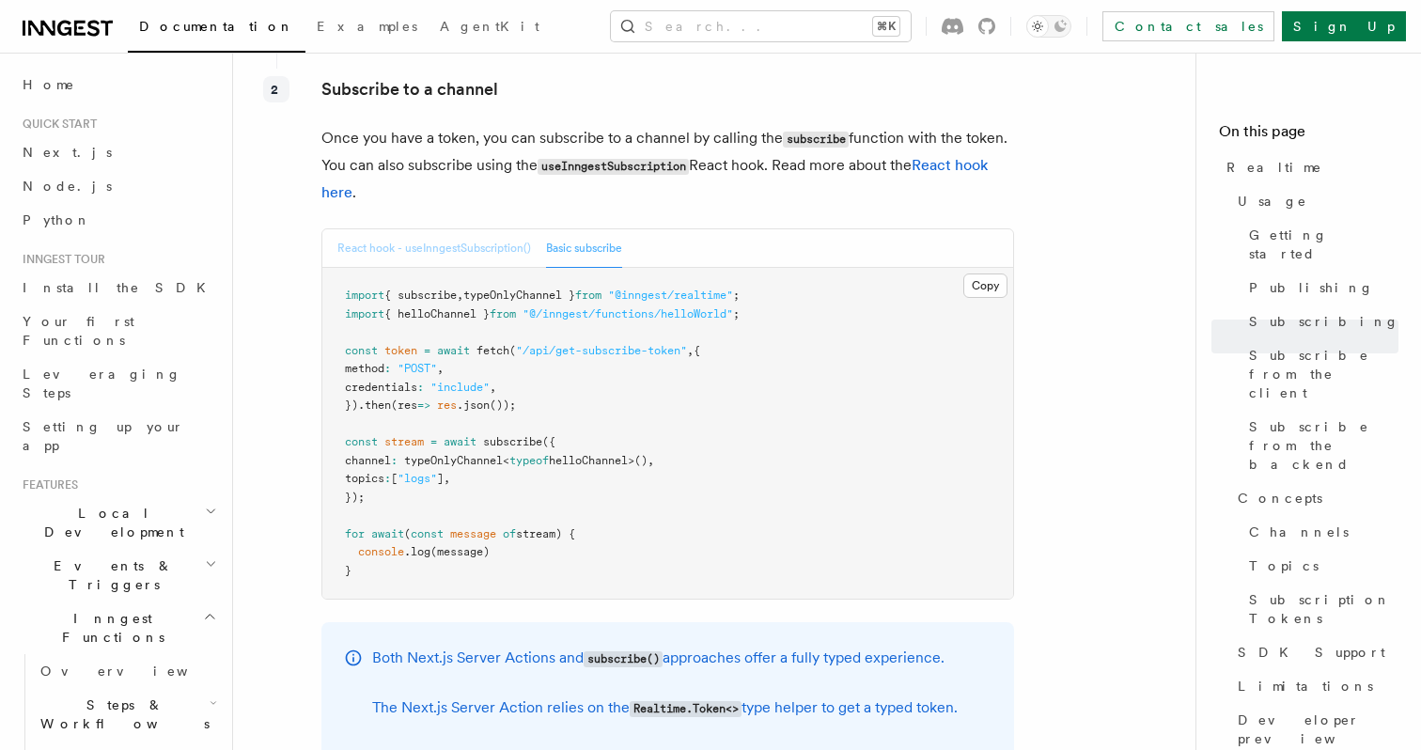
click at [444, 229] on button "React hook - useInngestSubscription()" at bounding box center [434, 248] width 194 height 39
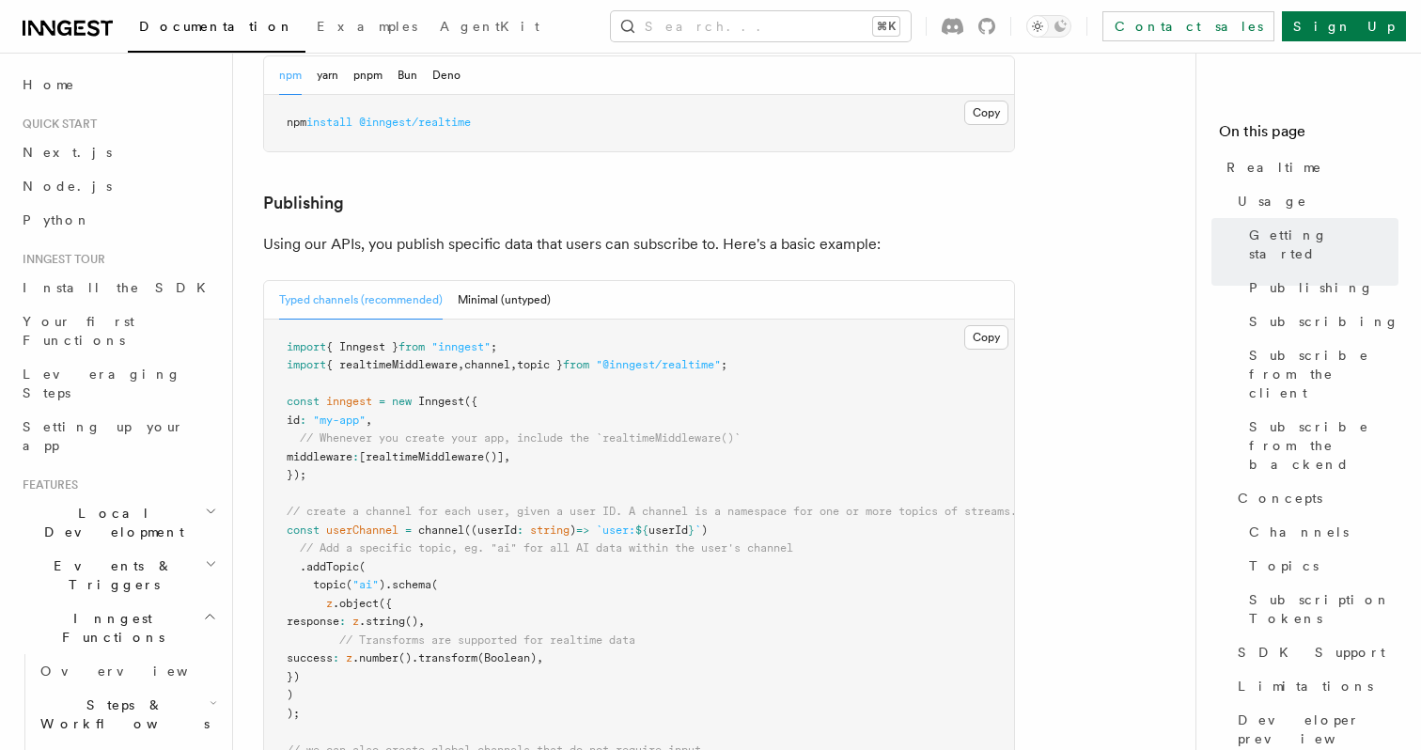
scroll to position [1102, 0]
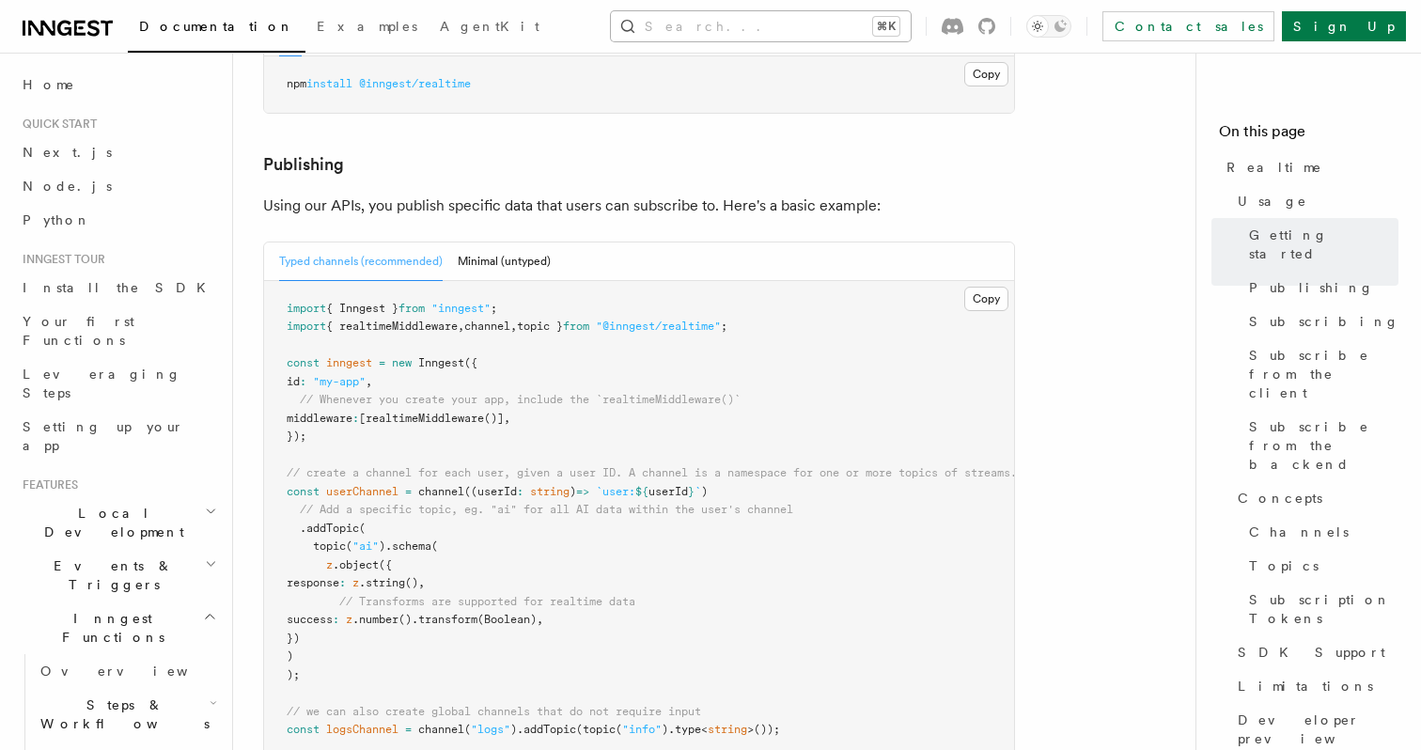
click at [881, 21] on button "Search... ⌘K" at bounding box center [761, 26] width 300 height 30
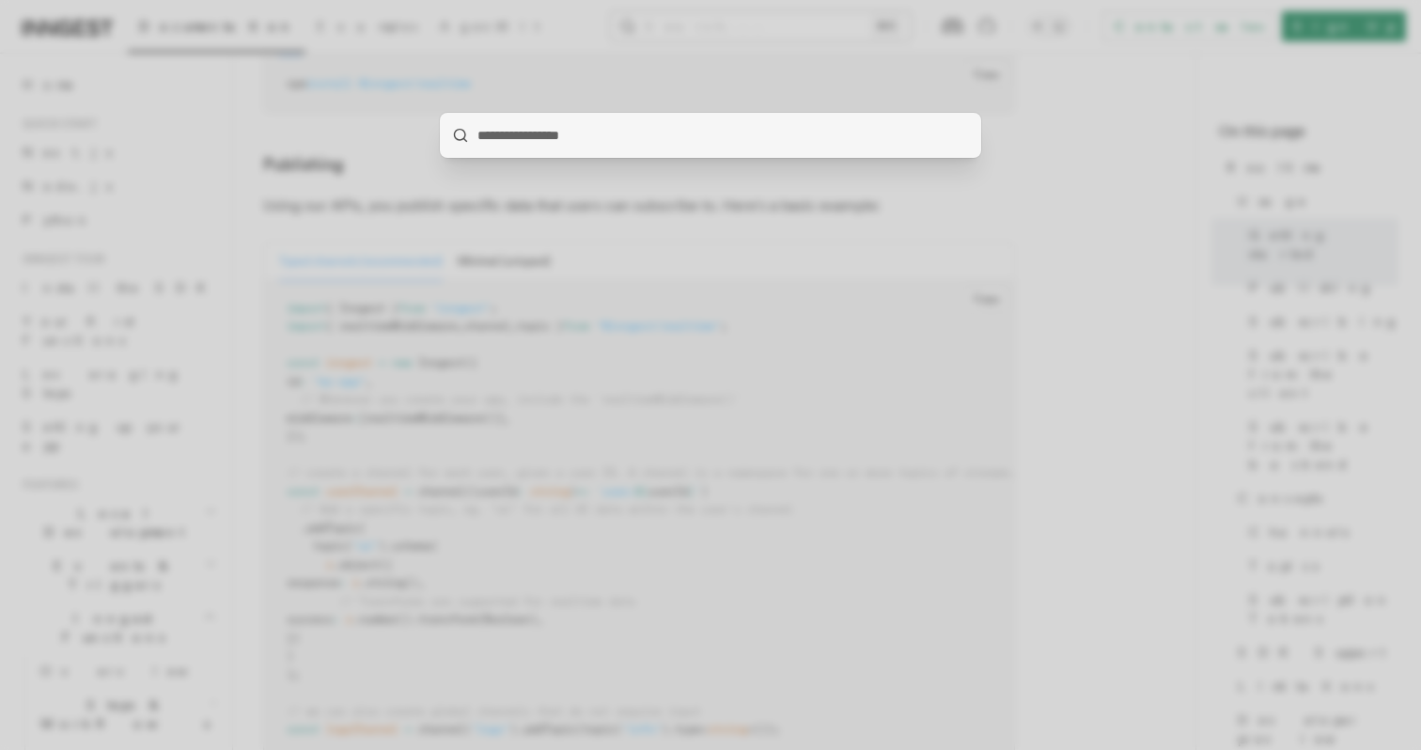
type input "**********"
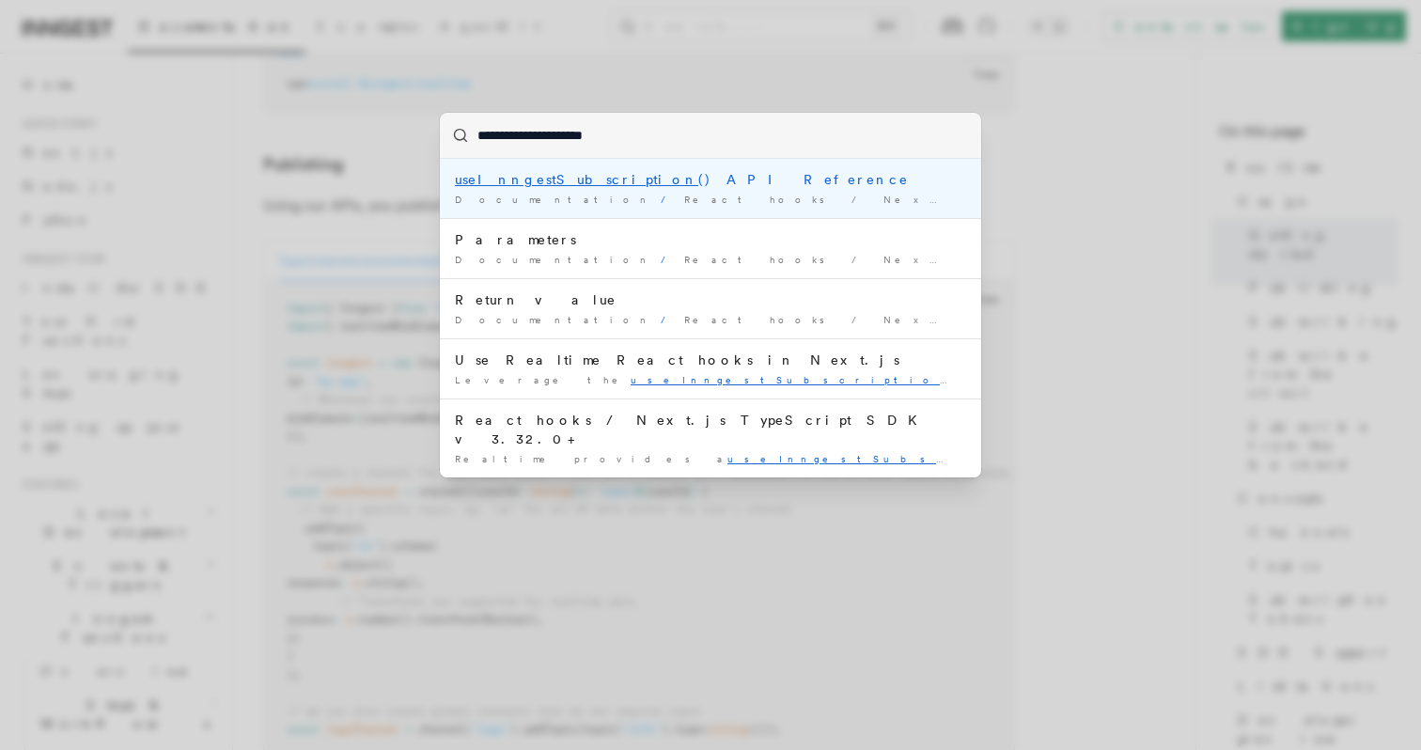
click at [689, 186] on div "useInngestSubscription () API Reference" at bounding box center [710, 179] width 511 height 19
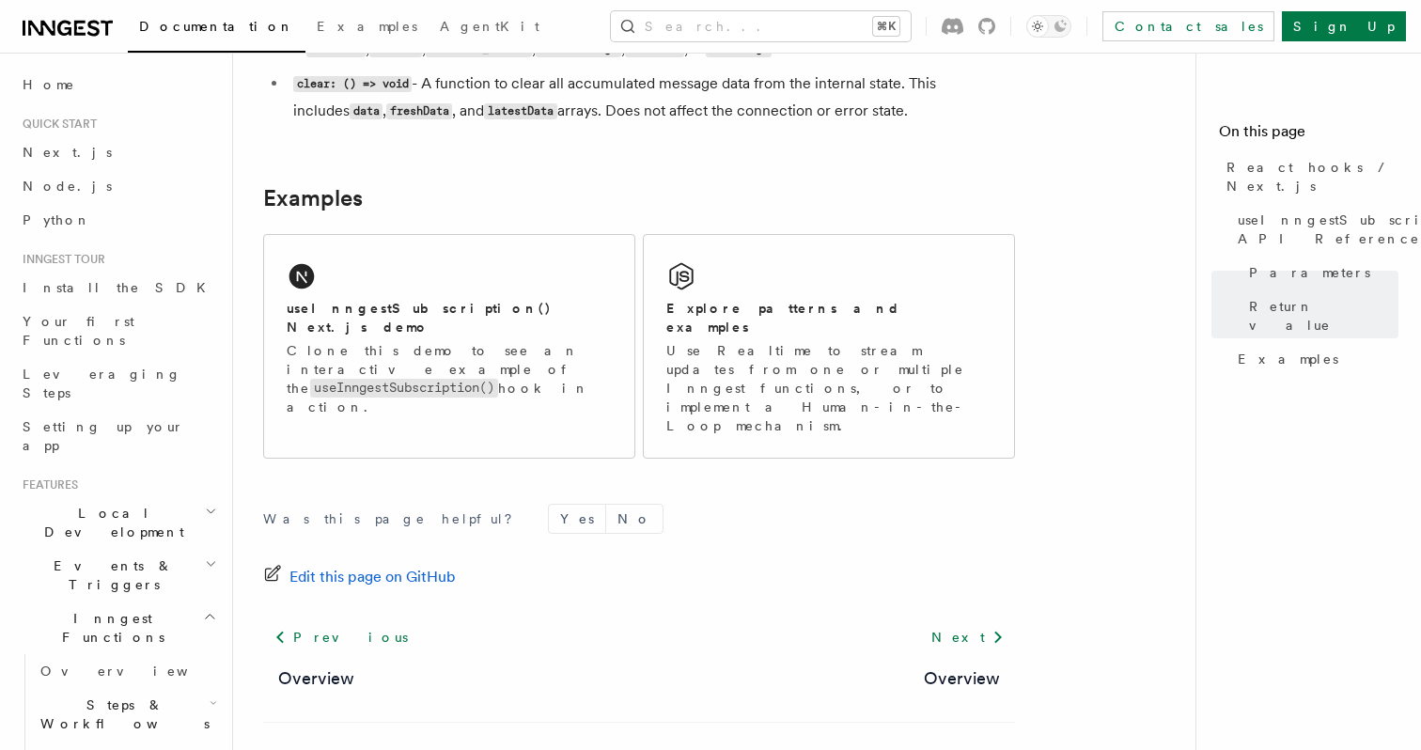
scroll to position [1906, 0]
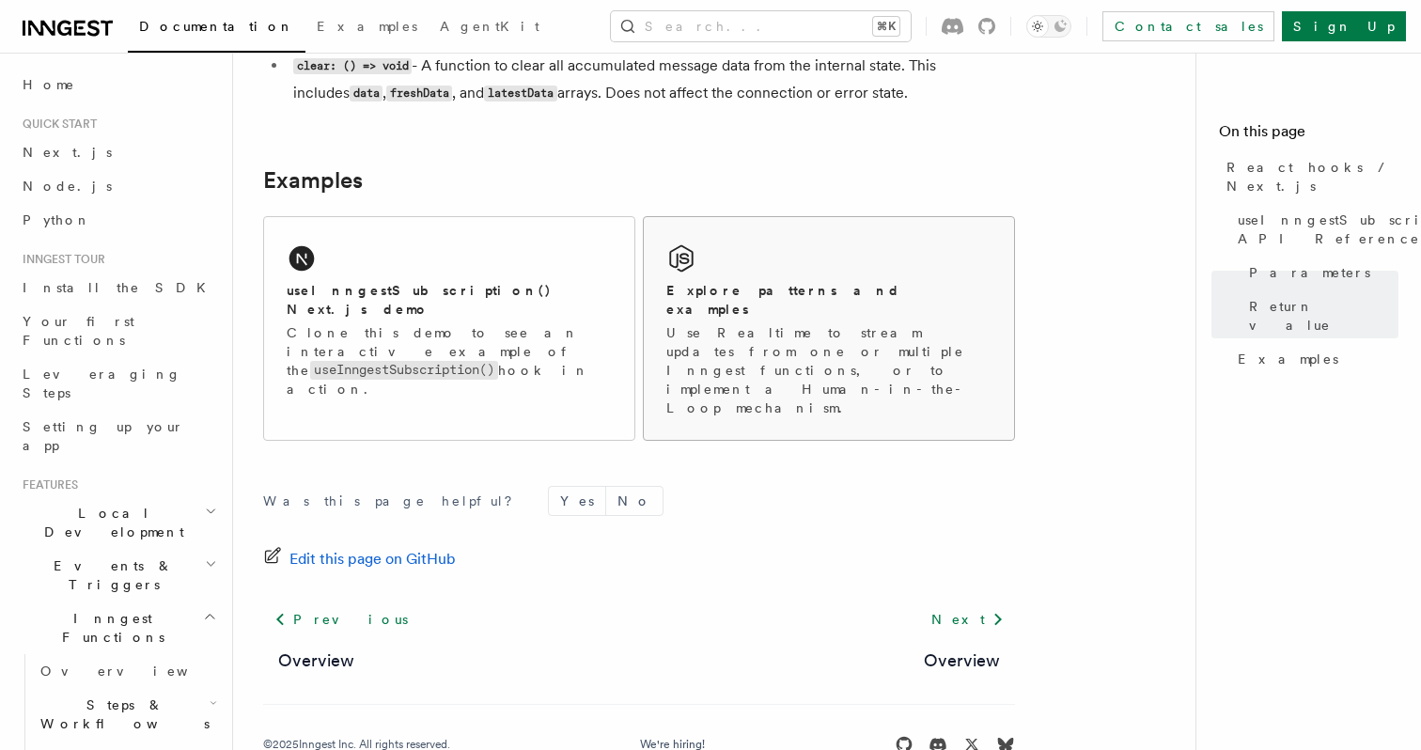
click at [712, 311] on div "Explore patterns and examples Use Realtime to stream updates from one or multip…" at bounding box center [828, 349] width 325 height 136
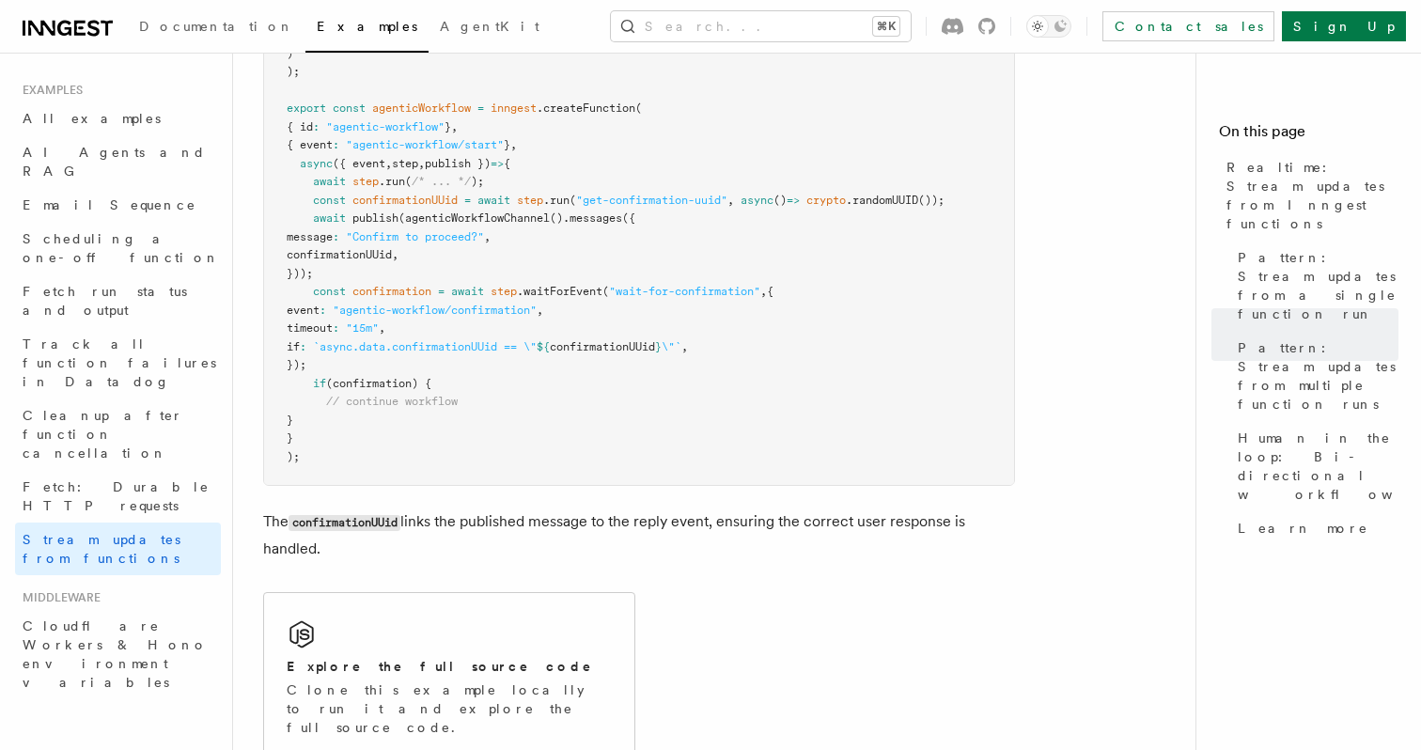
scroll to position [4112, 0]
click at [732, 283] on span ""wait-for-confirmation"" at bounding box center [684, 289] width 151 height 13
drag, startPoint x: 732, startPoint y: 253, endPoint x: 639, endPoint y: 256, distance: 93.1
click at [638, 283] on span ""wait-for-confirmation"" at bounding box center [684, 289] width 151 height 13
copy span "wait-for-confirmation"
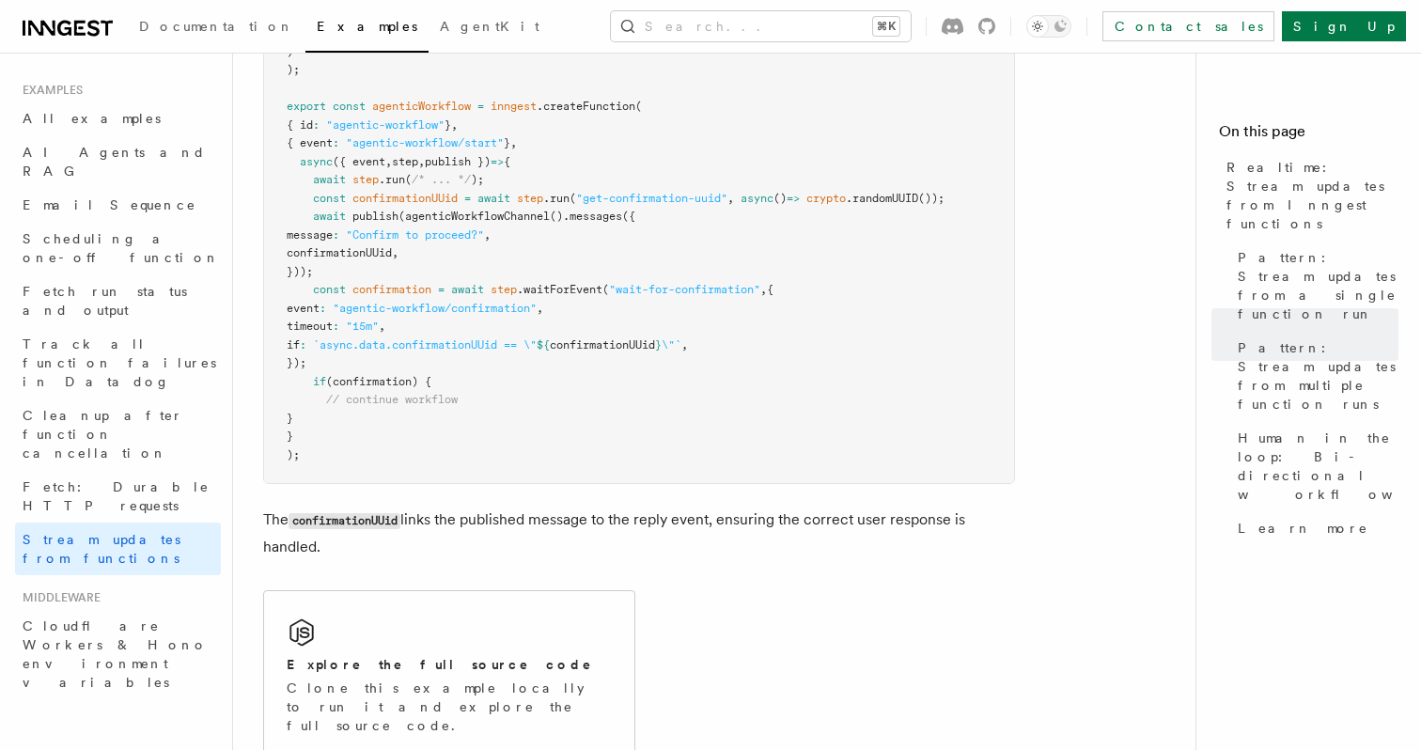
click at [537, 302] on span ""agentic-workflow/confirmation"" at bounding box center [435, 308] width 204 height 13
drag, startPoint x: 544, startPoint y: 268, endPoint x: 401, endPoint y: 272, distance: 142.9
click at [401, 302] on span ""agentic-workflow/confirmation"" at bounding box center [435, 308] width 204 height 13
copy span "agentic-workflow/confirmation"
click at [718, 283] on span ""wait-for-confirmation"" at bounding box center [684, 289] width 151 height 13
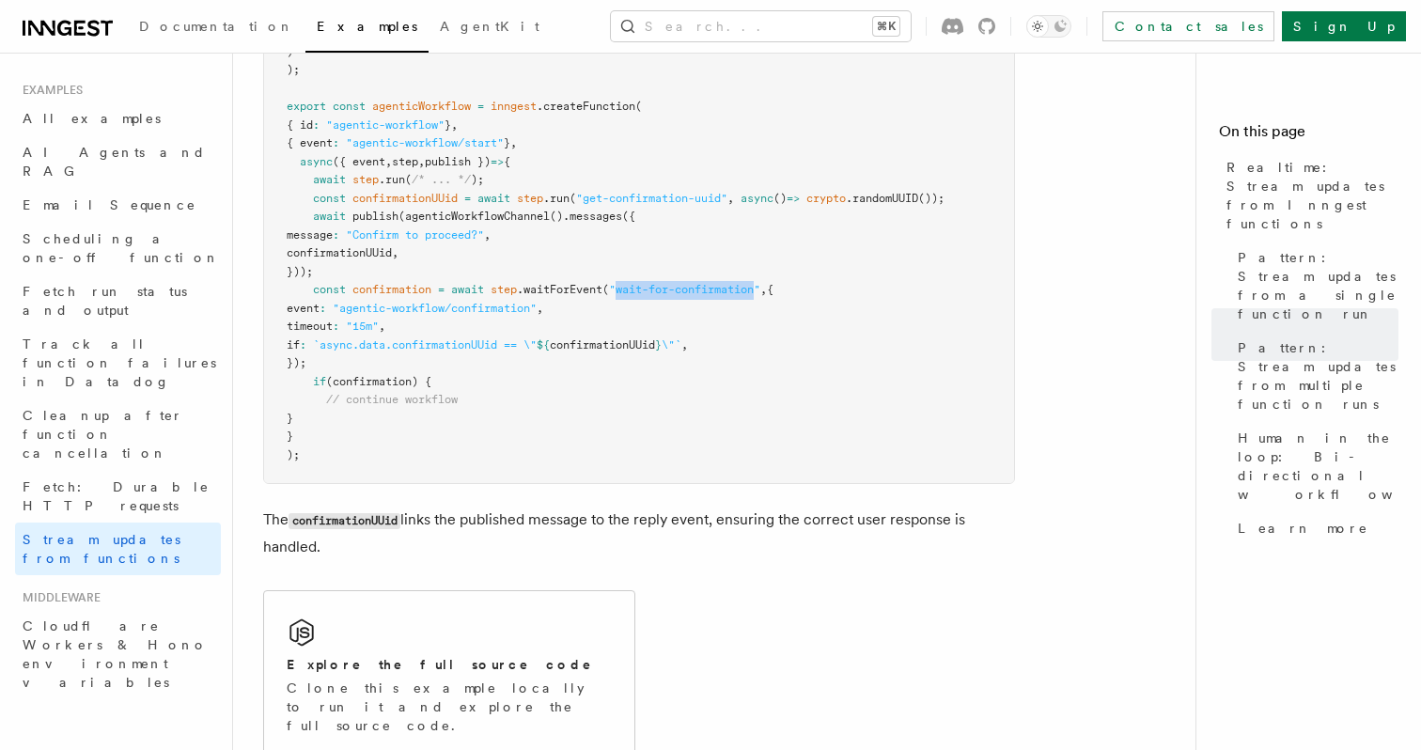
drag, startPoint x: 718, startPoint y: 251, endPoint x: 634, endPoint y: 250, distance: 83.6
click at [634, 283] on span ""wait-for-confirmation"" at bounding box center [684, 289] width 151 height 13
copy span "wait-for-confirmation"
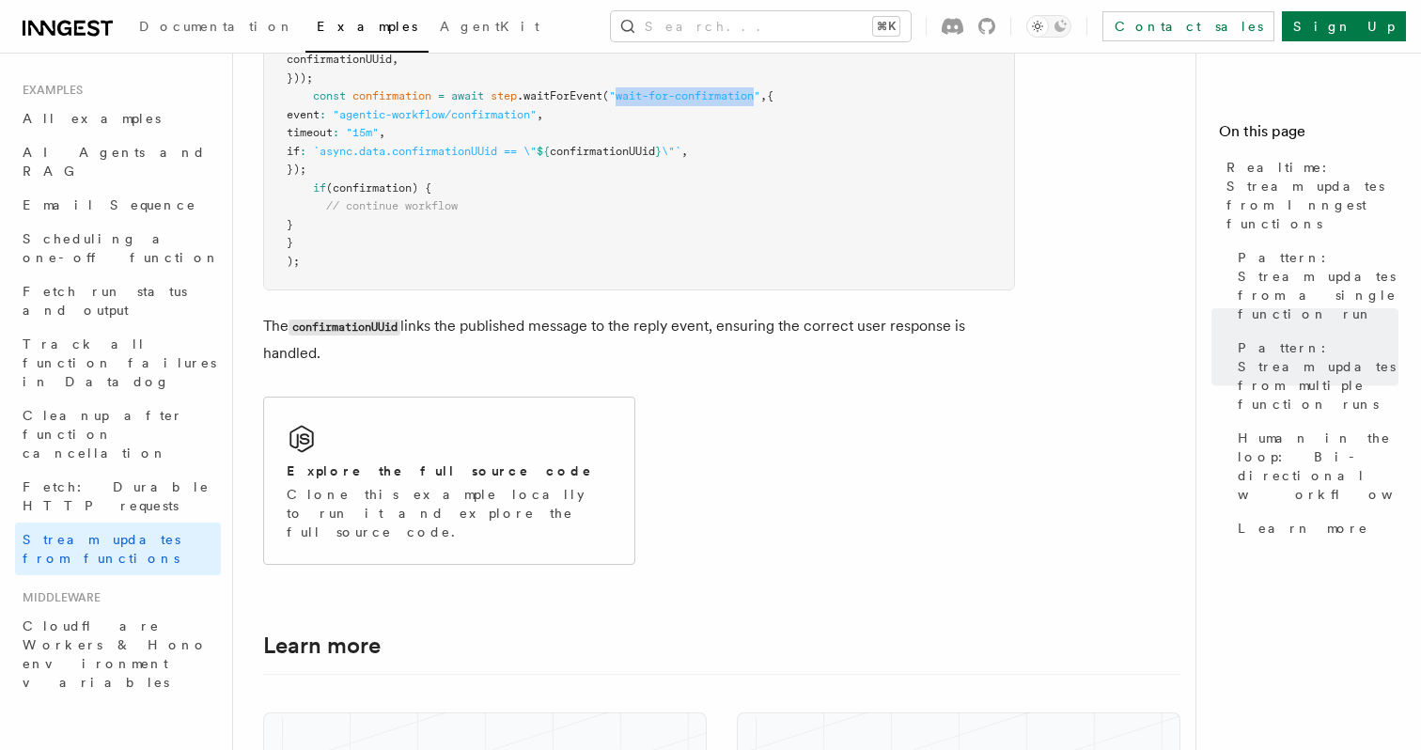
scroll to position [4421, 0]
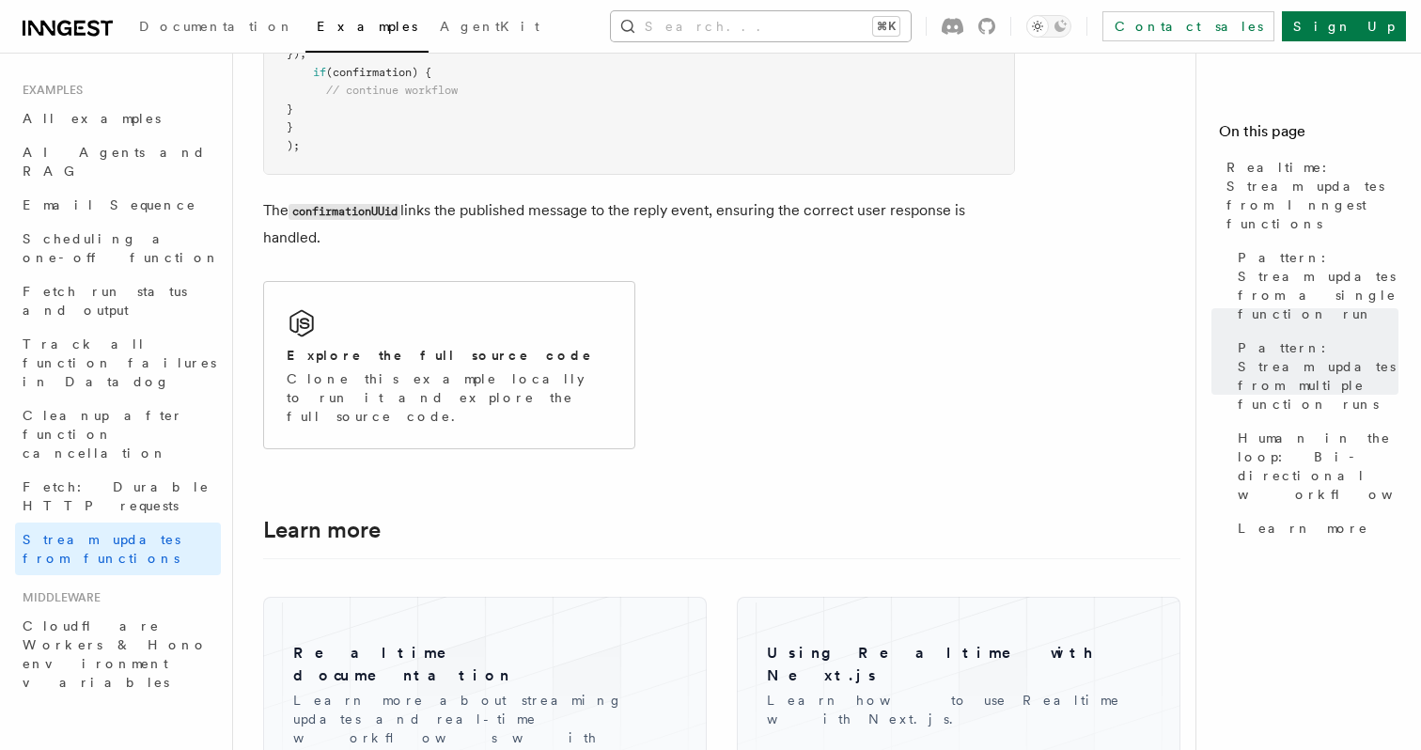
click at [911, 31] on button "Search... ⌘K" at bounding box center [761, 26] width 300 height 30
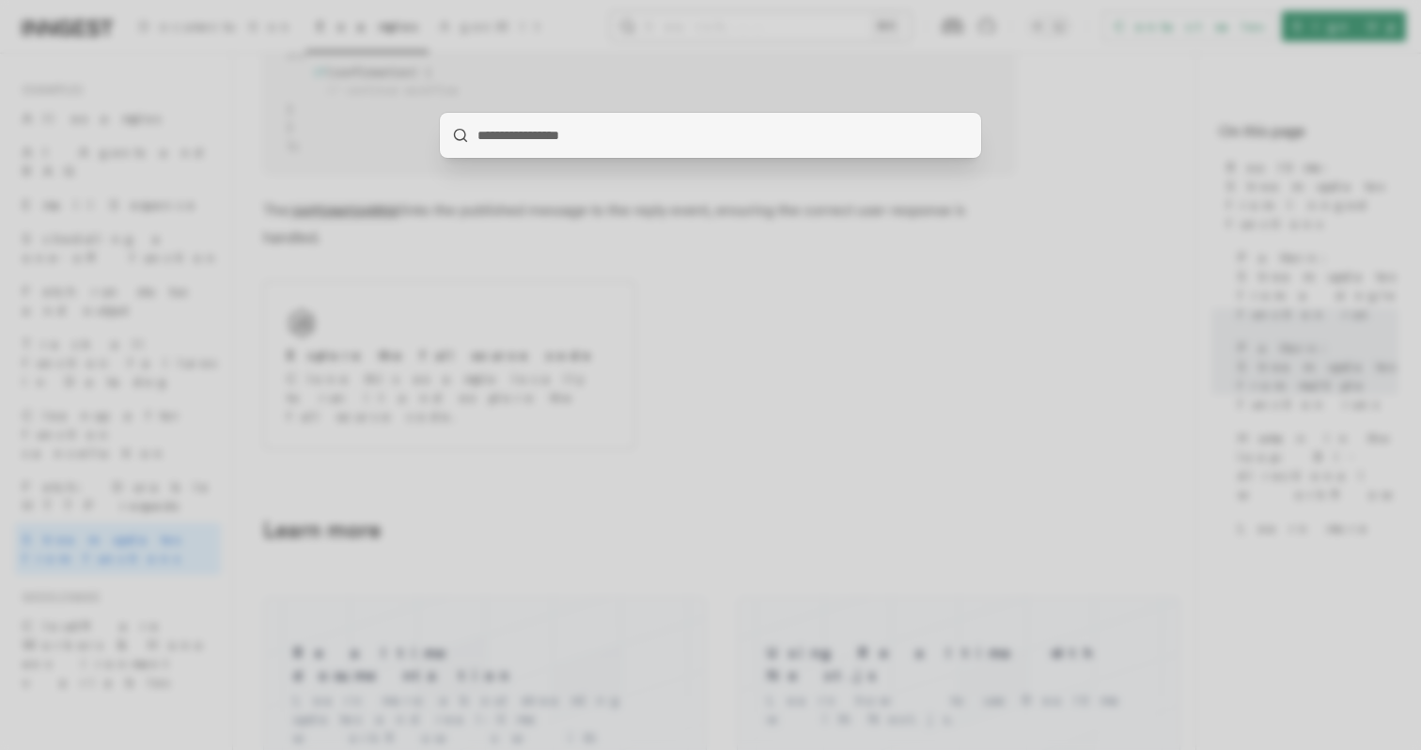
type input "**********"
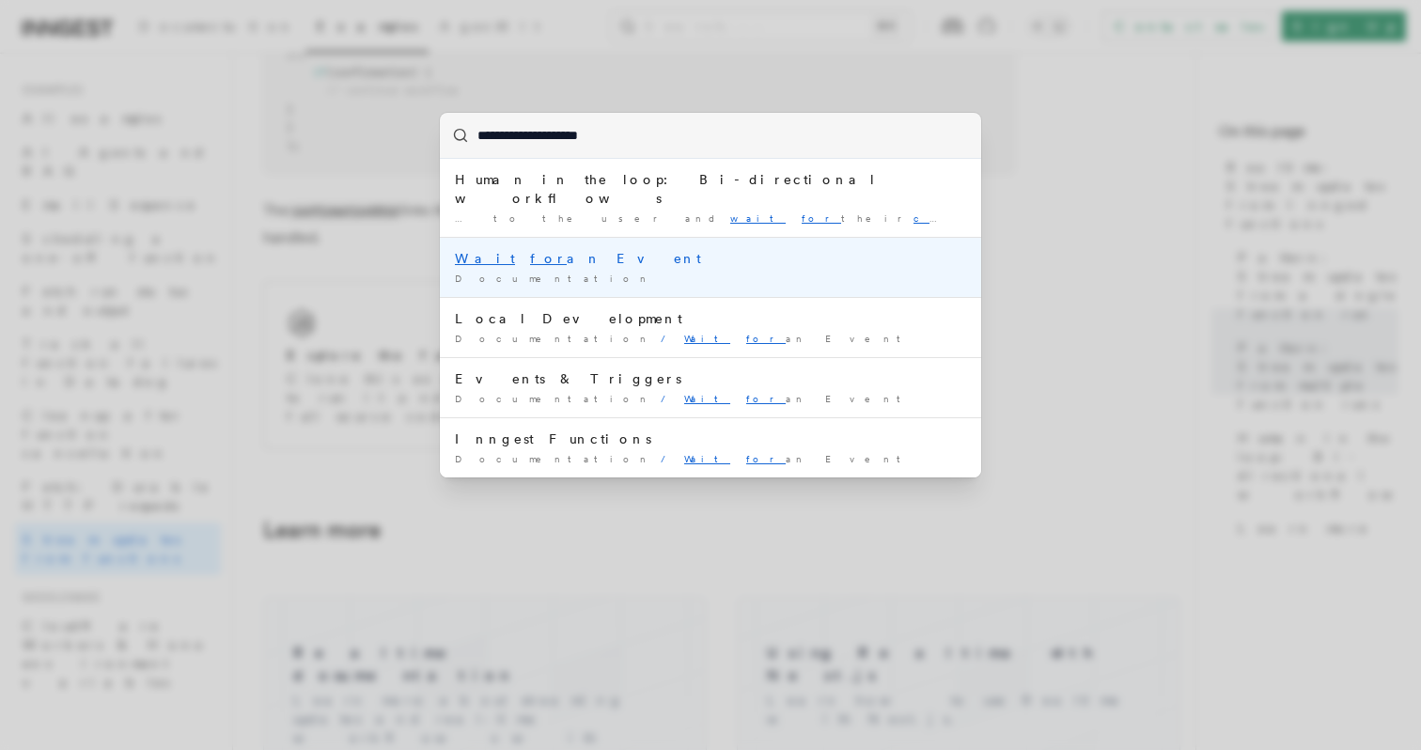
click at [607, 249] on li "Wait for an Event Documentation /" at bounding box center [710, 267] width 541 height 60
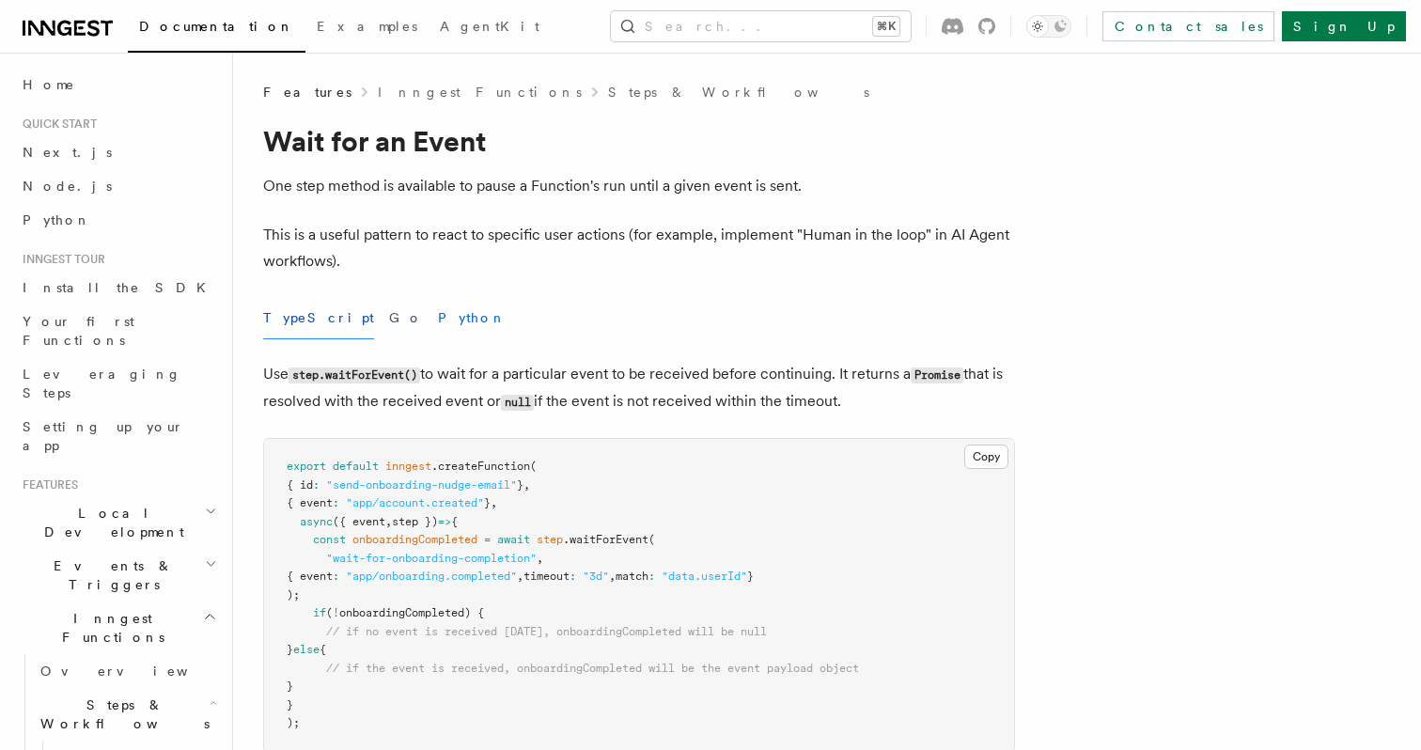
click at [438, 314] on button "Python" at bounding box center [472, 318] width 69 height 42
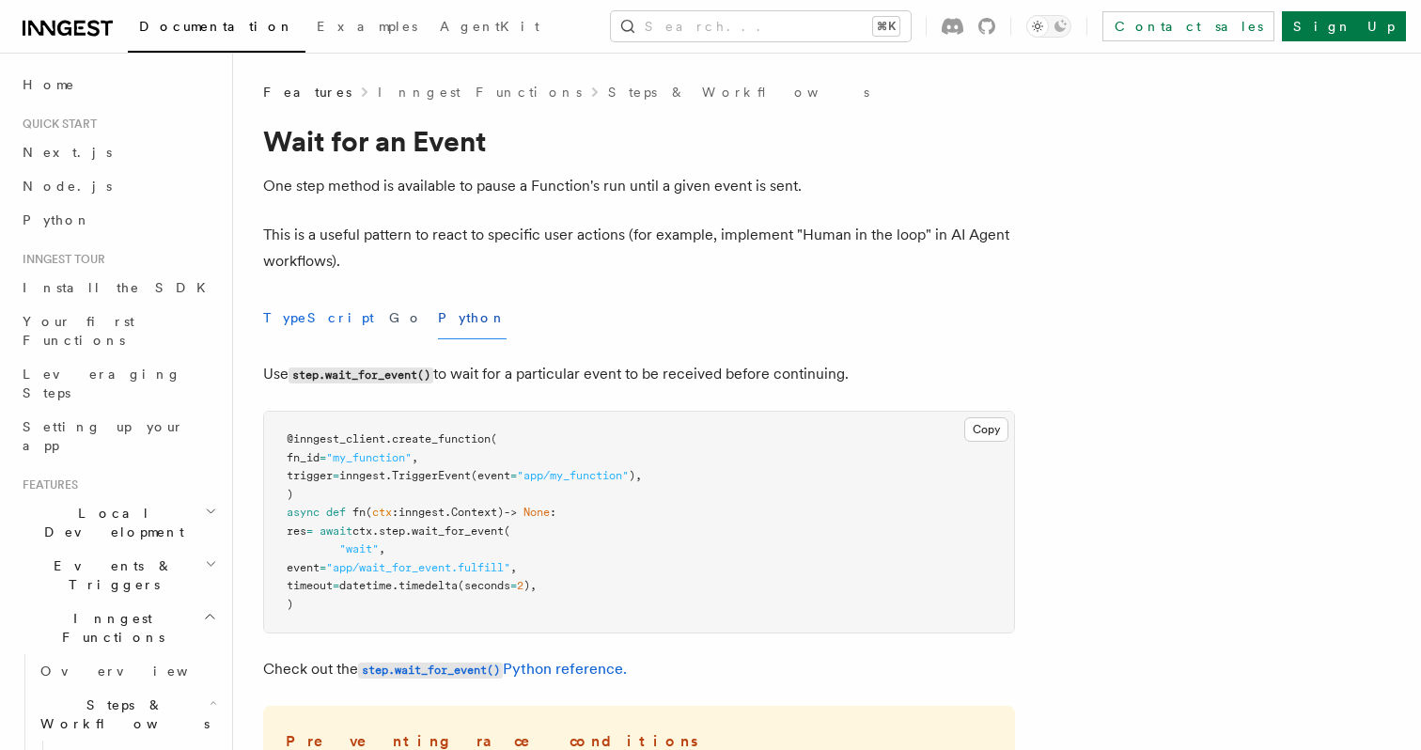
click at [301, 328] on button "TypeScript" at bounding box center [318, 318] width 111 height 42
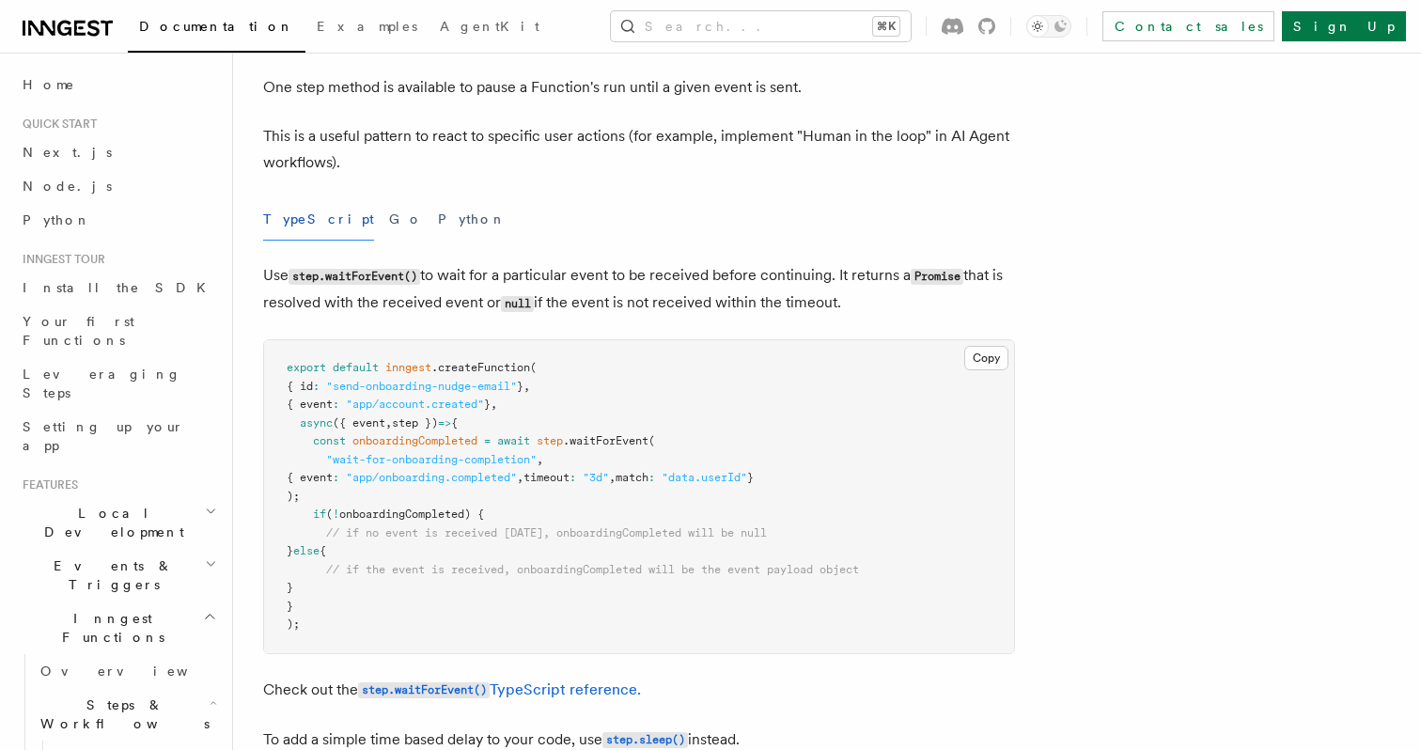
scroll to position [133, 0]
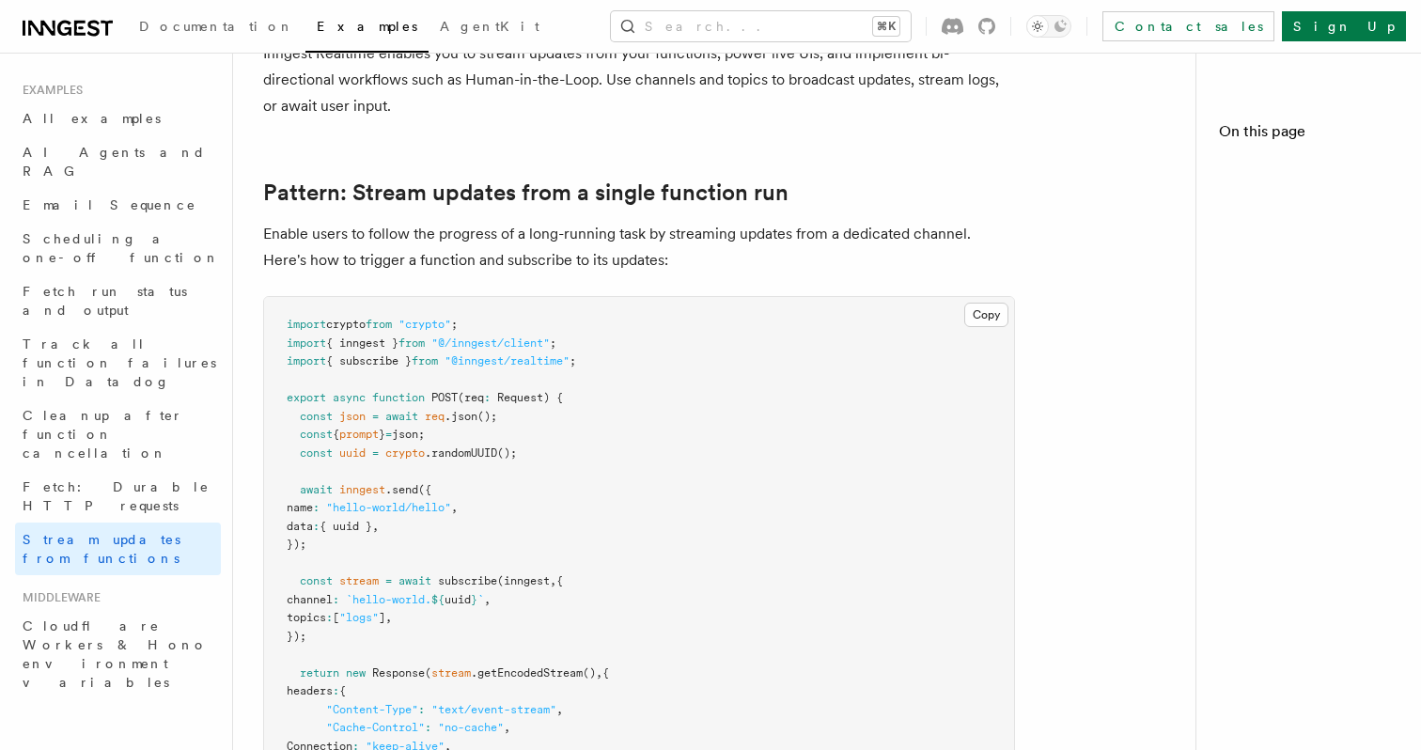
scroll to position [4421, 0]
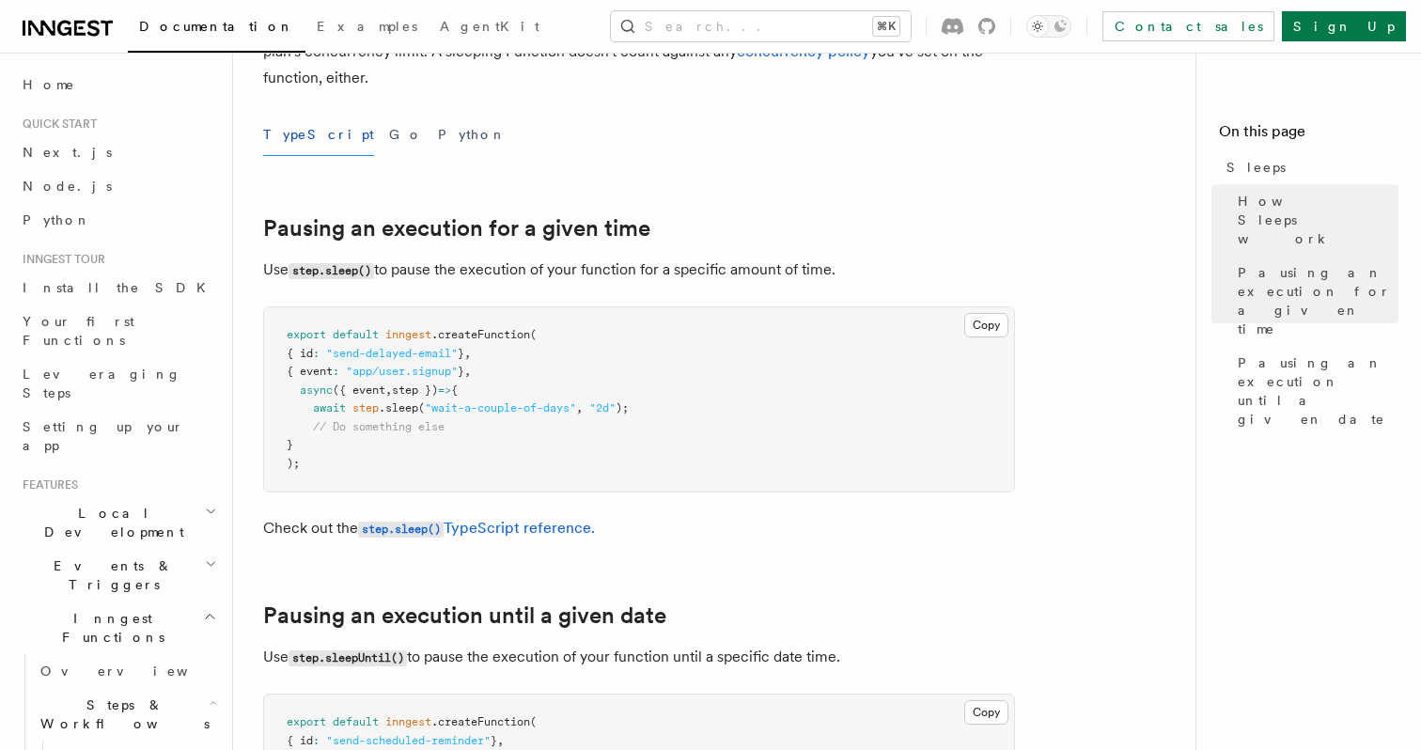
scroll to position [540, 0]
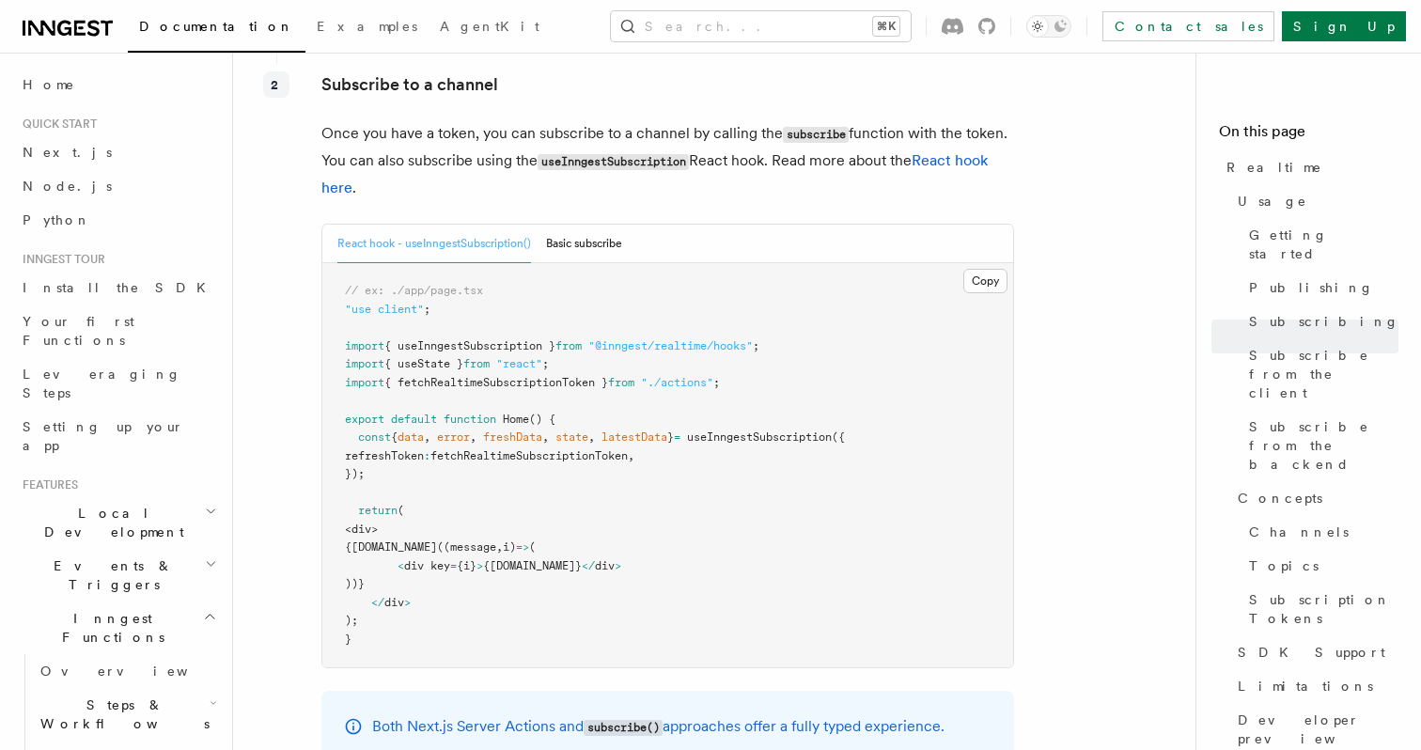
scroll to position [2981, 0]
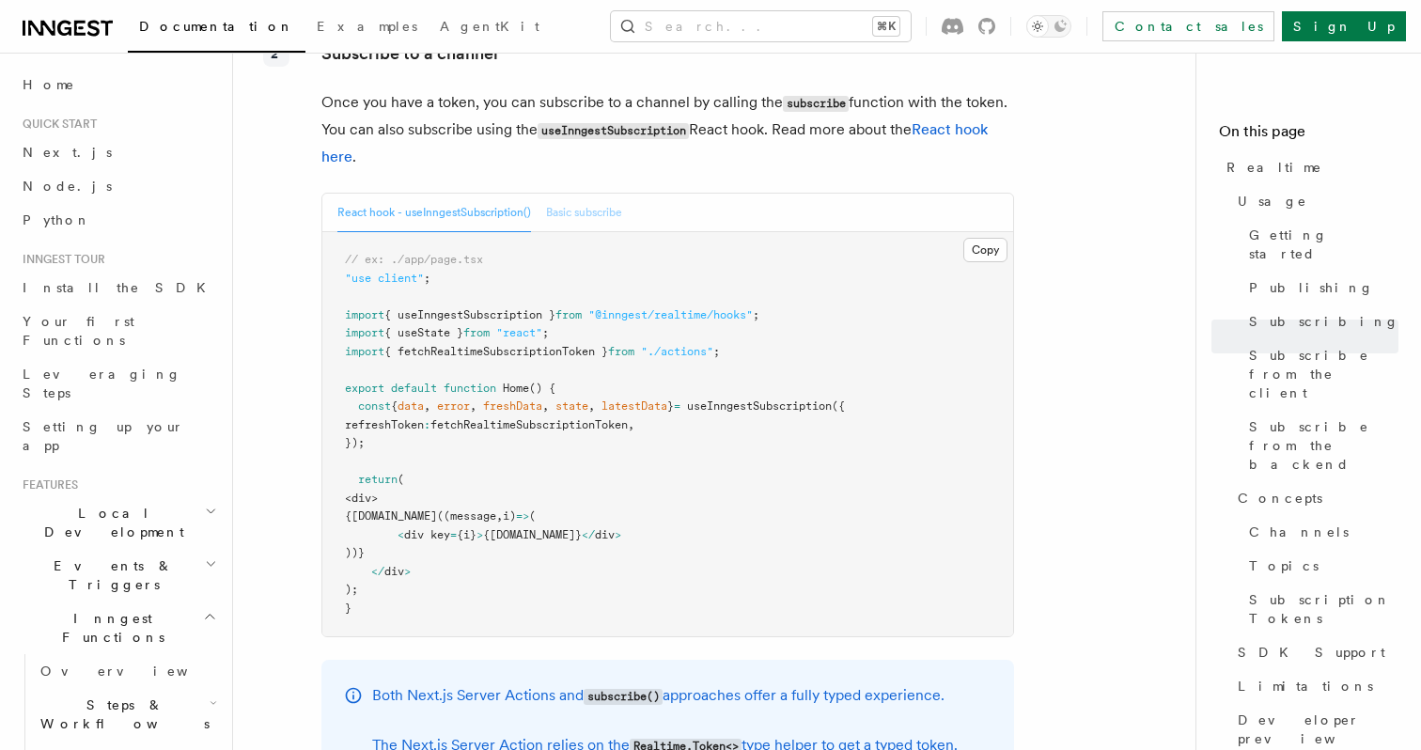
click at [555, 194] on button "Basic subscribe" at bounding box center [584, 213] width 76 height 39
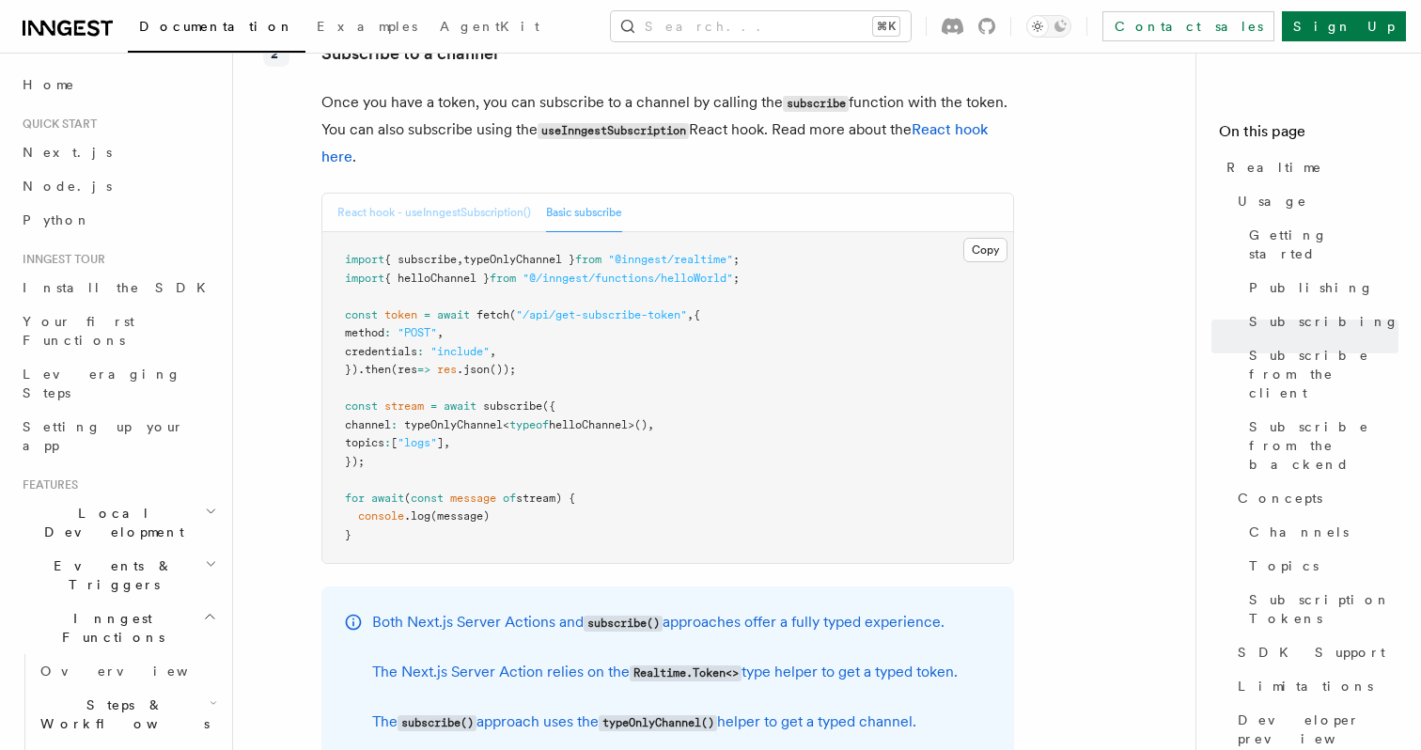
click at [475, 194] on button "React hook - useInngestSubscription()" at bounding box center [434, 213] width 194 height 39
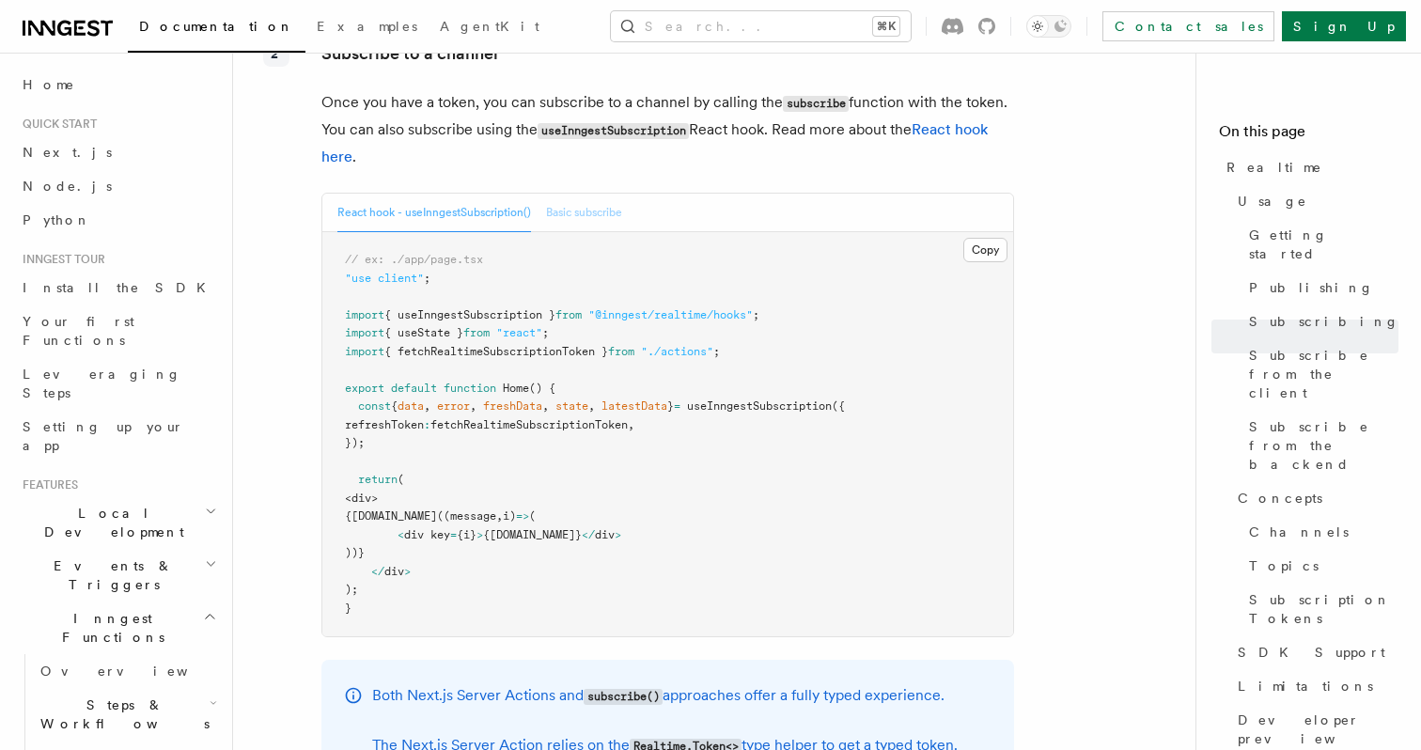
click at [586, 194] on button "Basic subscribe" at bounding box center [584, 213] width 76 height 39
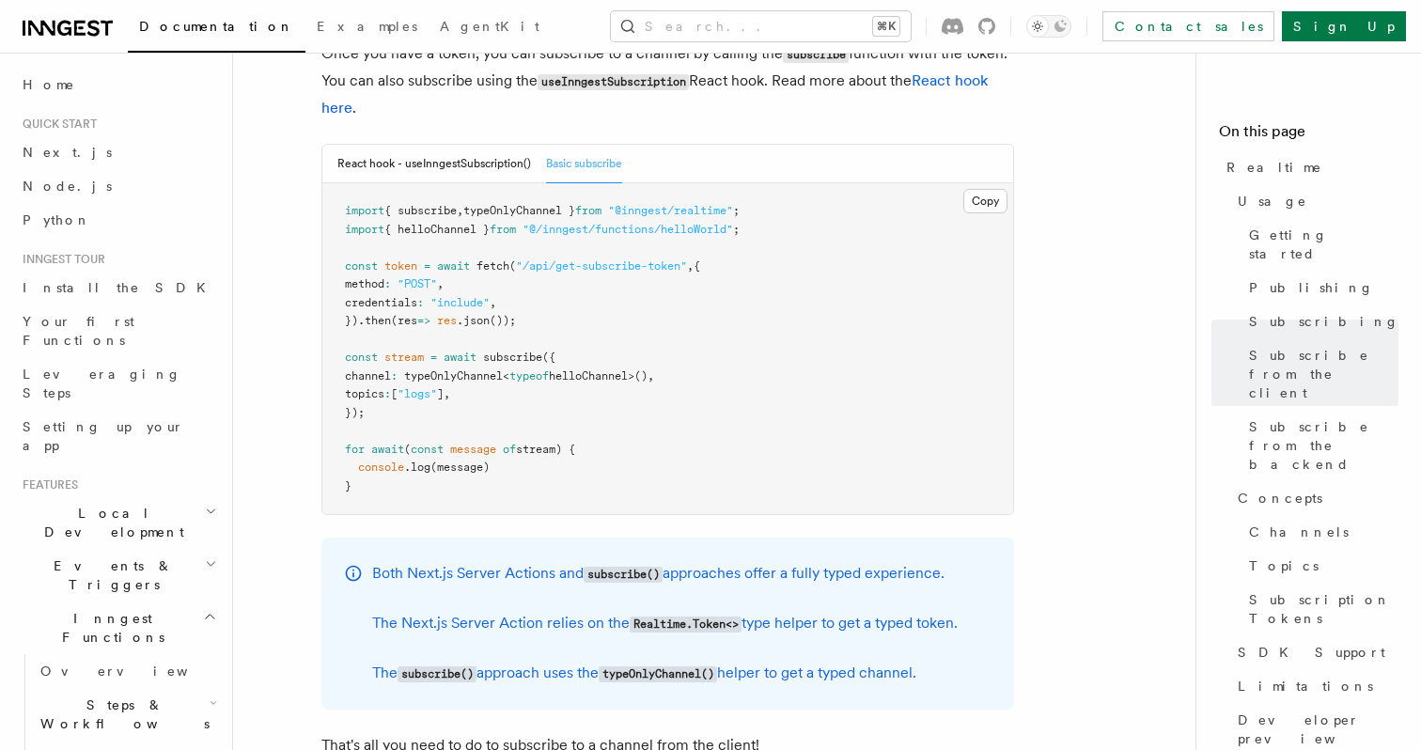
scroll to position [3011, 0]
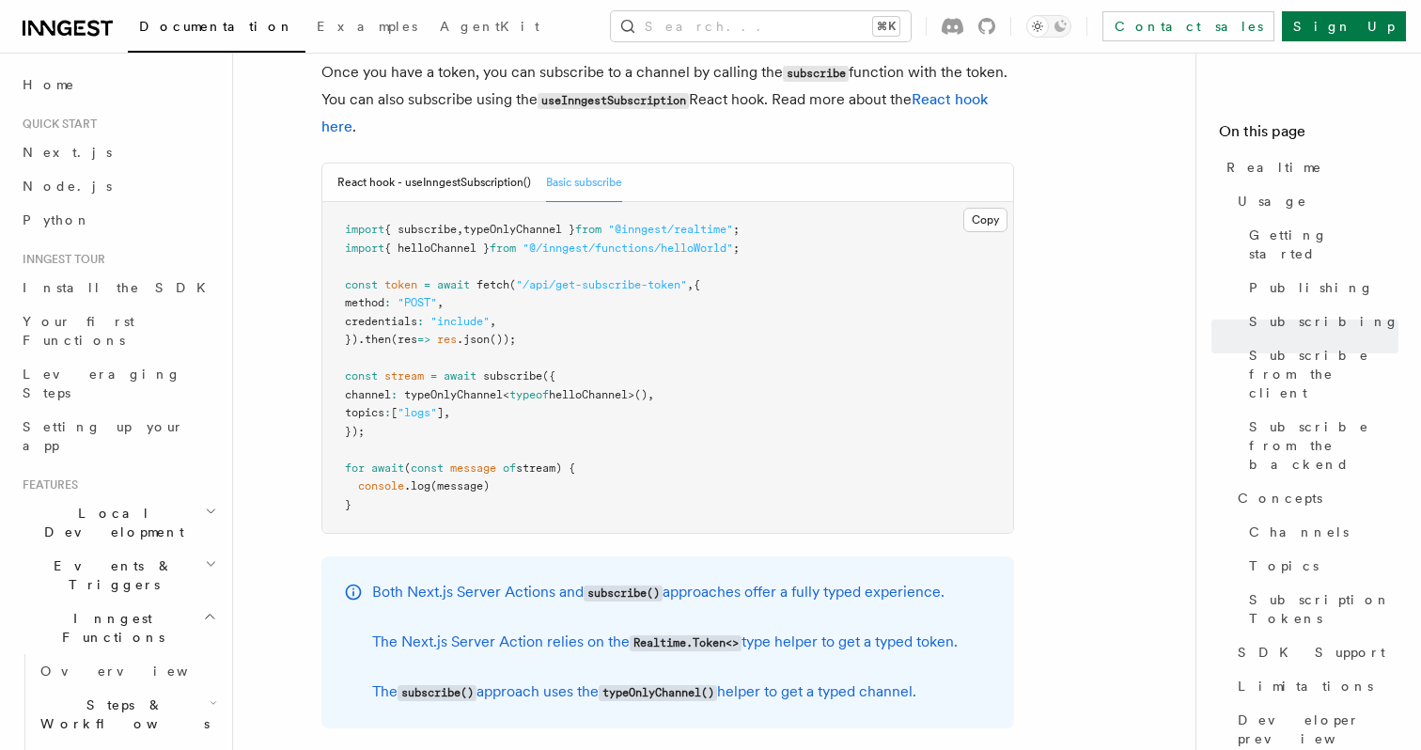
click at [460, 369] on span "await" at bounding box center [460, 375] width 33 height 13
click at [416, 369] on span "stream" at bounding box center [403, 375] width 39 height 13
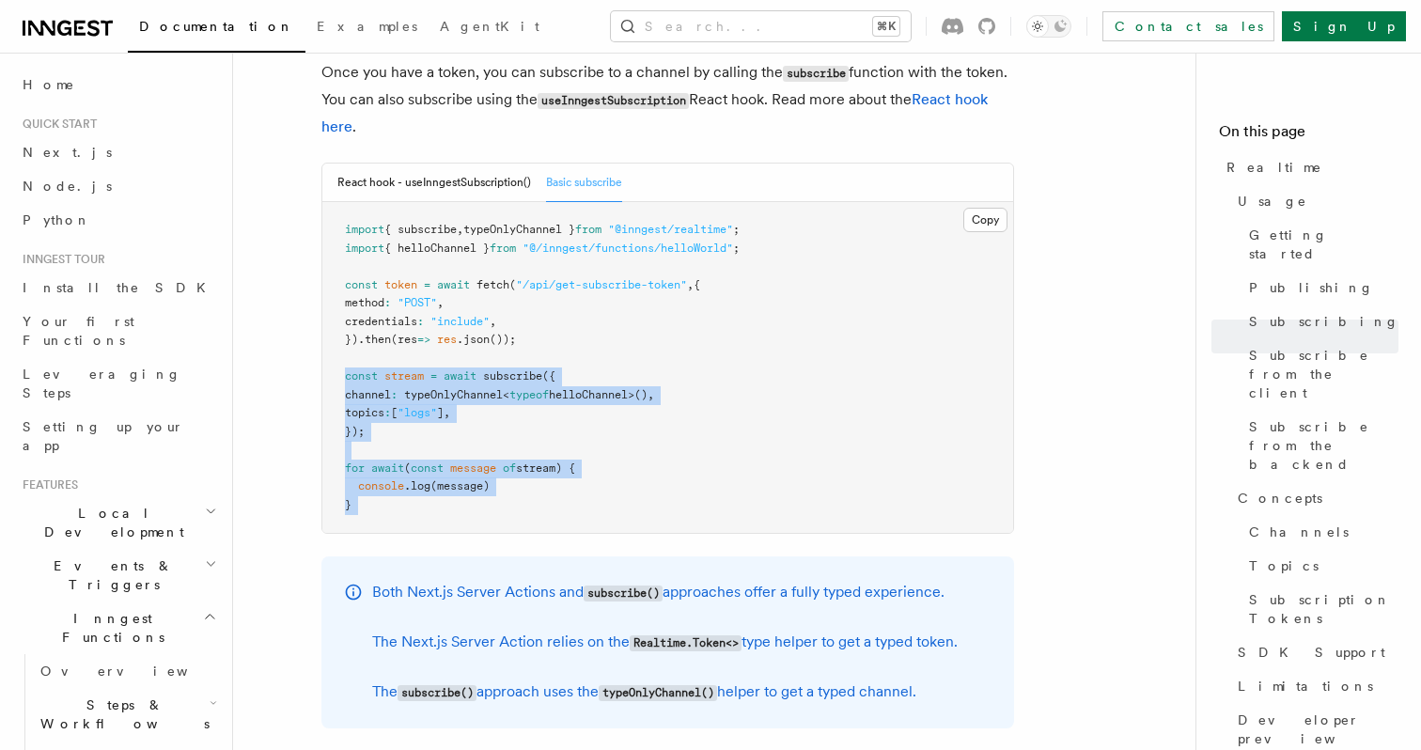
drag, startPoint x: 416, startPoint y: 328, endPoint x: 406, endPoint y: 445, distance: 117.9
click at [406, 446] on pre "import { subscribe , typeOnlyChannel } from "@inngest/realtime" ; import { hell…" at bounding box center [667, 367] width 691 height 331
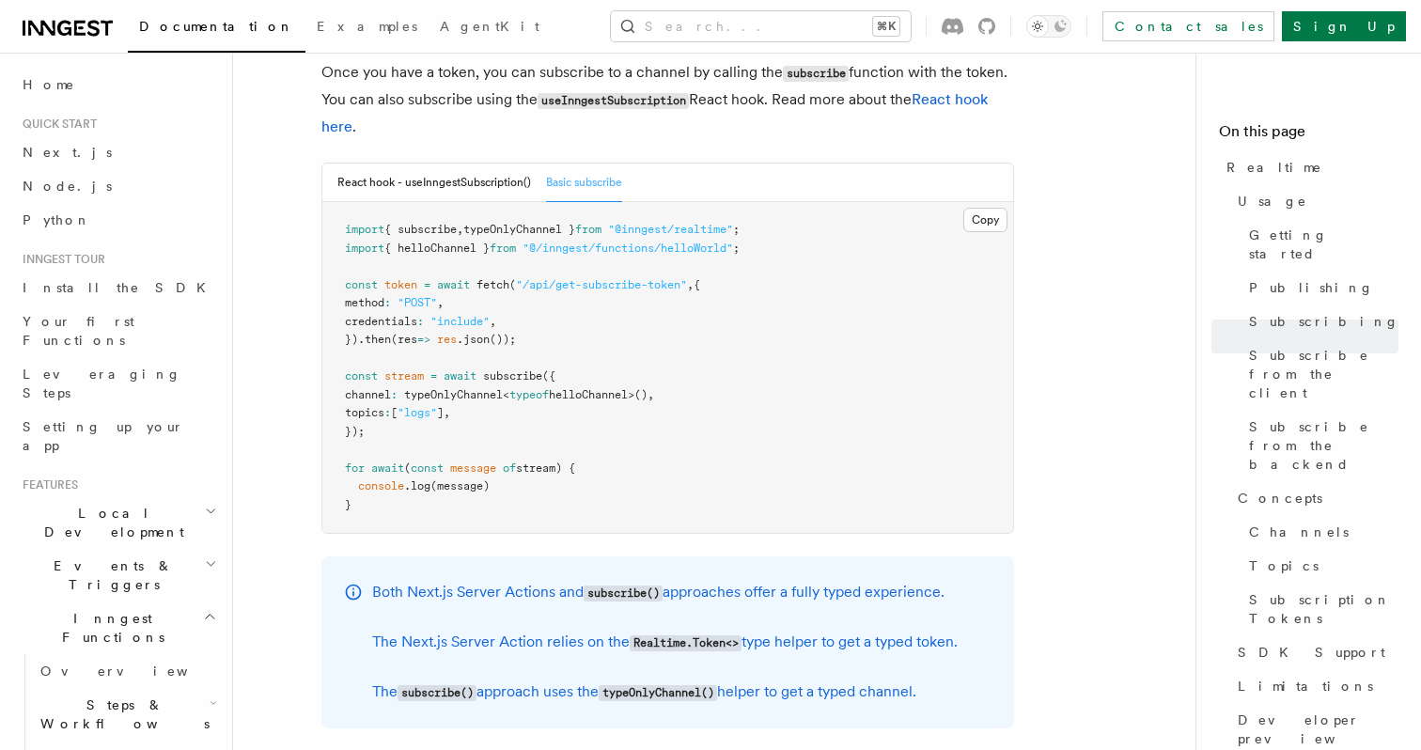
click at [522, 223] on span "typeOnlyChannel }" at bounding box center [519, 229] width 112 height 13
click at [519, 223] on span "typeOnlyChannel }" at bounding box center [519, 229] width 112 height 13
copy code "import { subscribe , typeOnlyChannel } from "@inngest/realtime" ;"
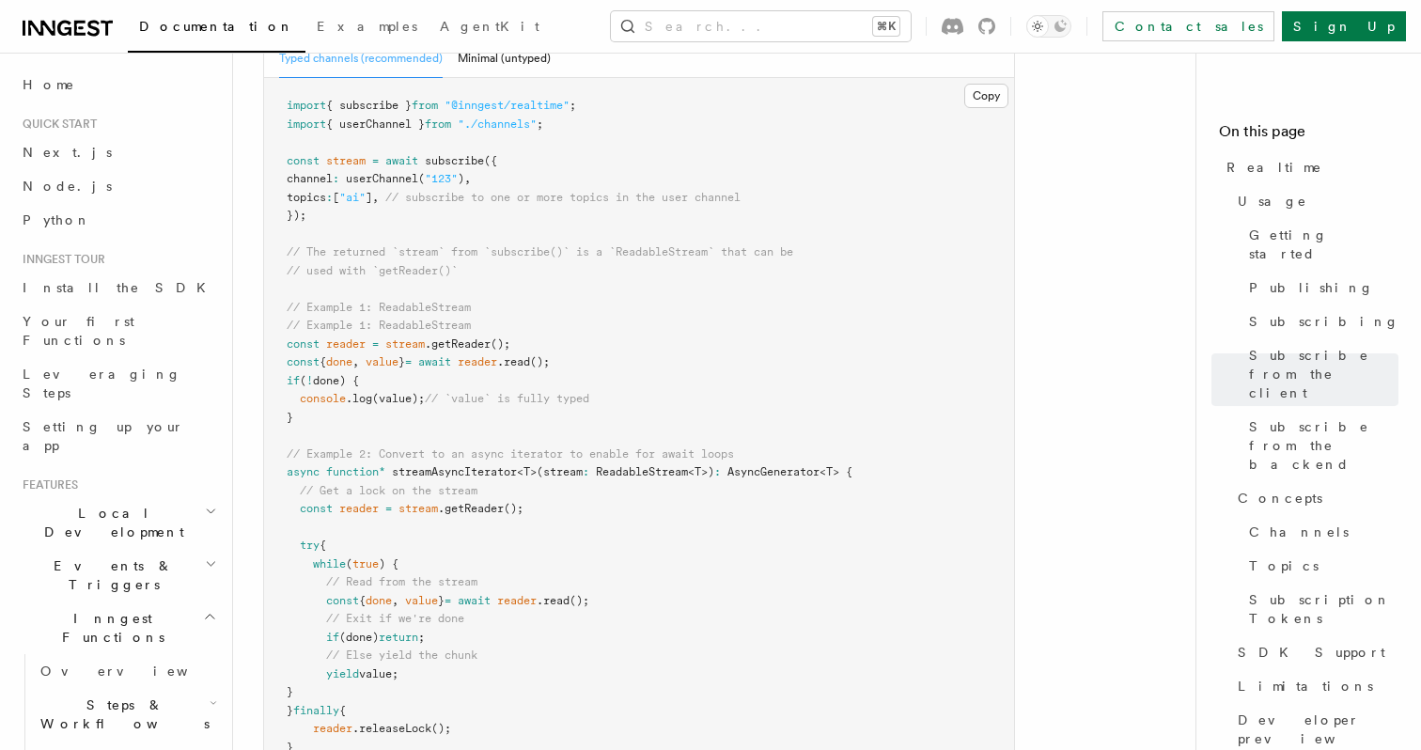
scroll to position [3913, 0]
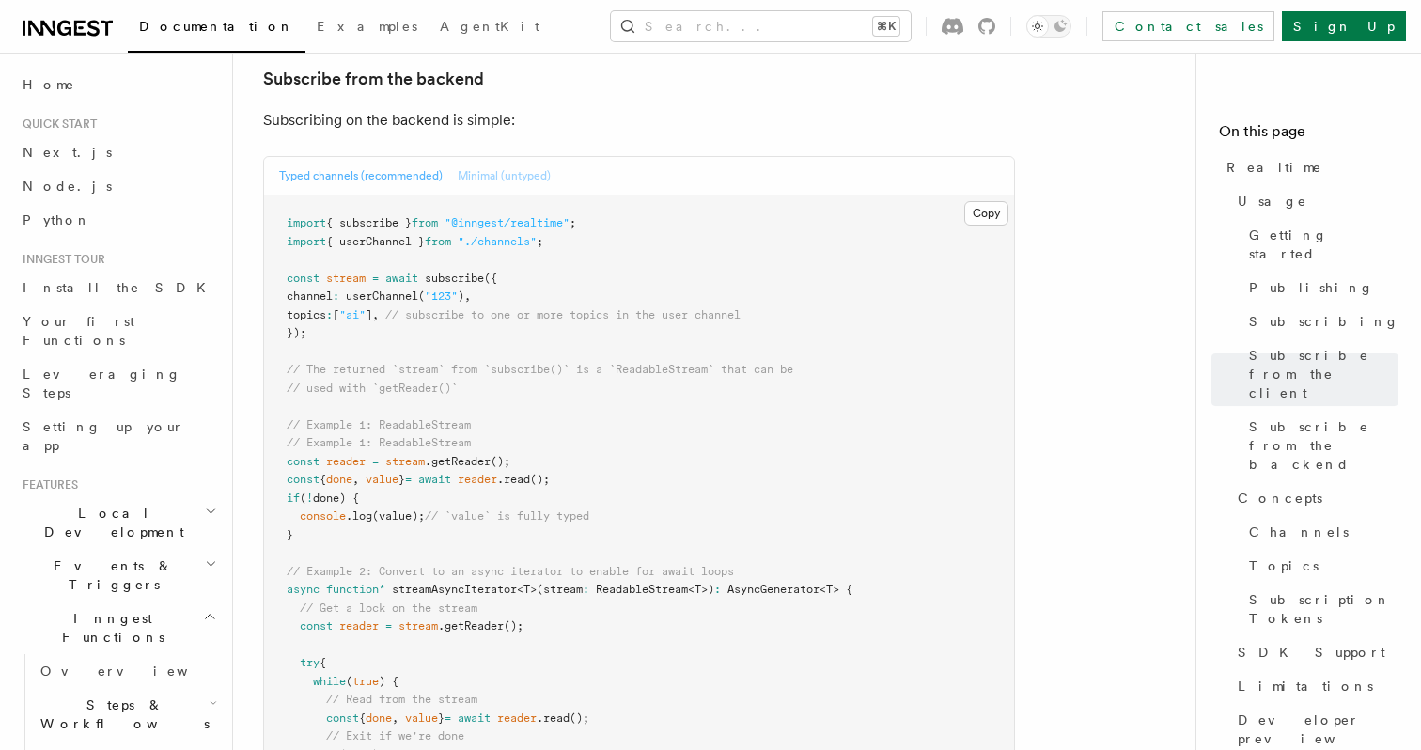
click at [534, 157] on button "Minimal (untyped)" at bounding box center [504, 176] width 93 height 39
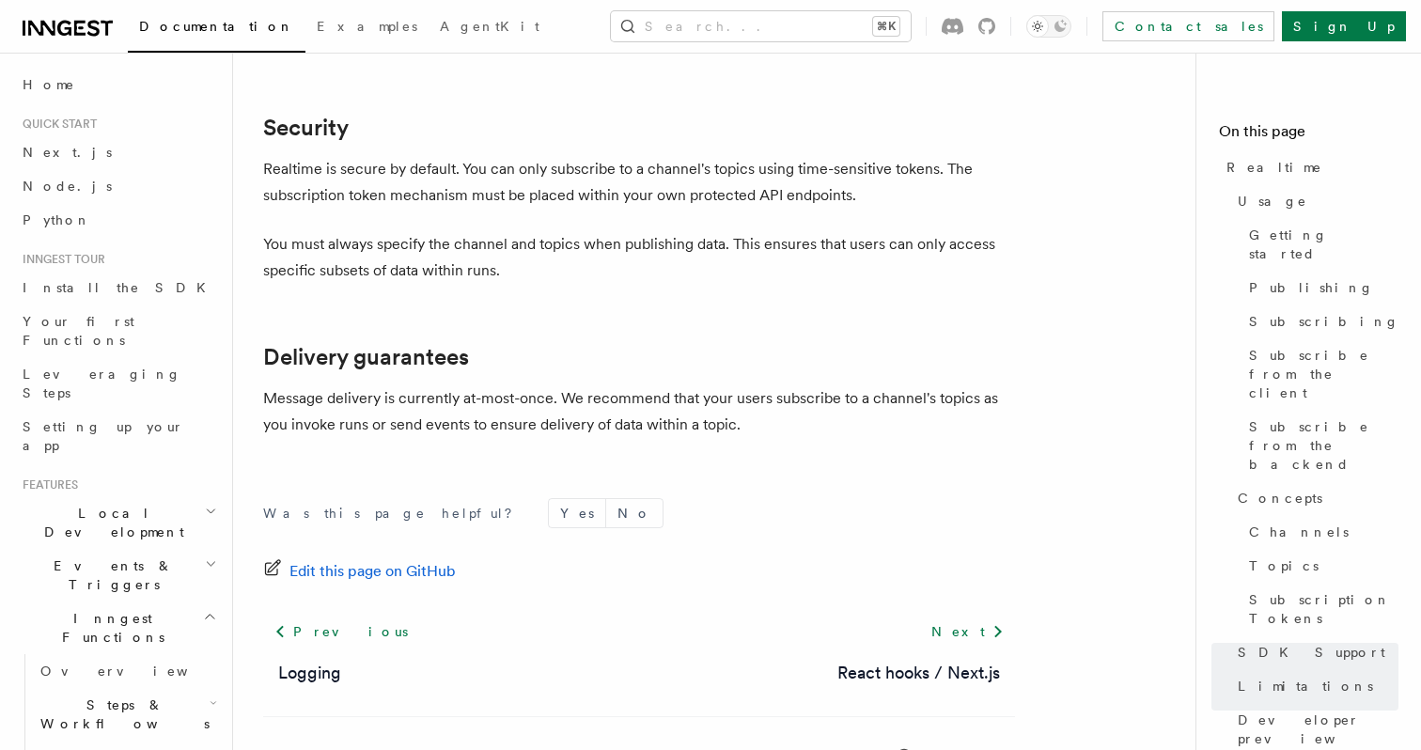
scroll to position [6098, 0]
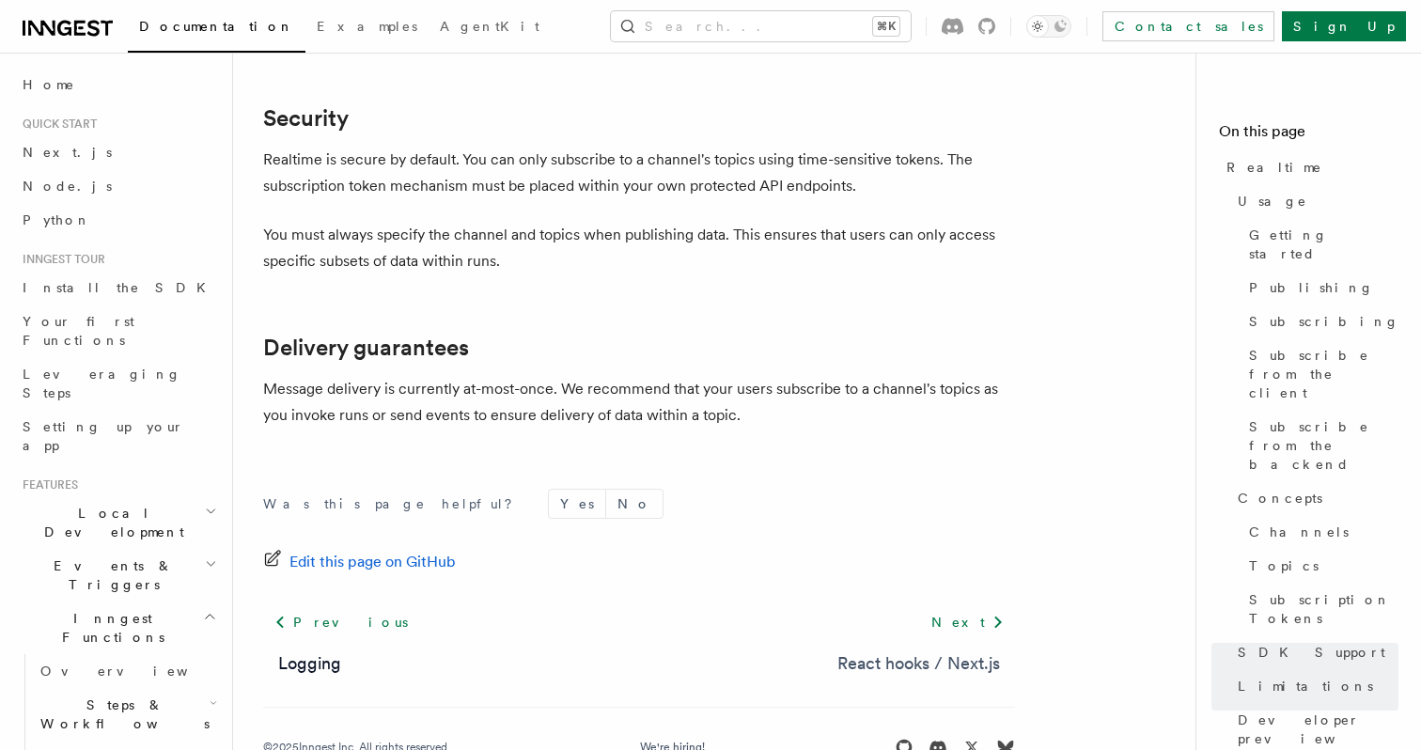
click at [969, 650] on link "React hooks / Next.js" at bounding box center [918, 663] width 163 height 26
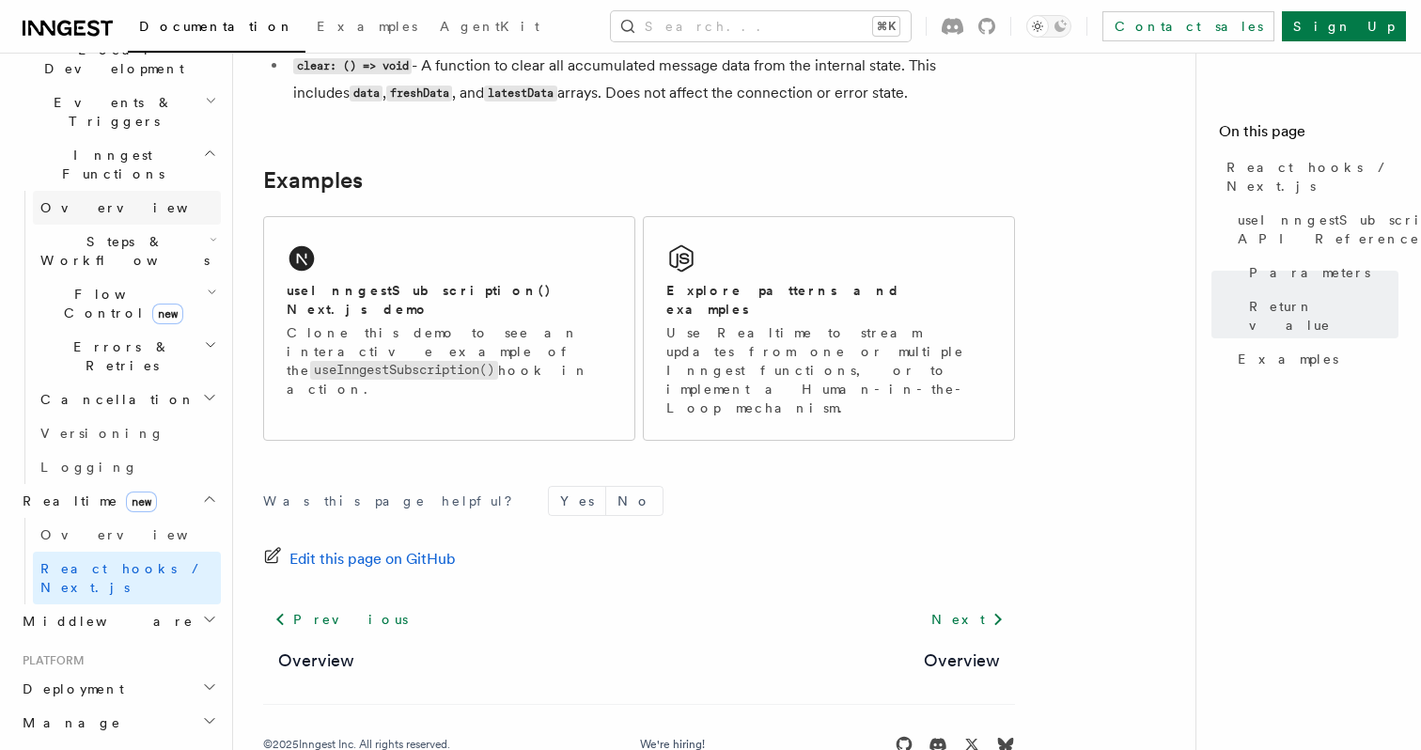
scroll to position [468, 0]
click at [759, 360] on p "Use Realtime to stream updates from one or multiple Inngest functions, or to im…" at bounding box center [828, 370] width 325 height 94
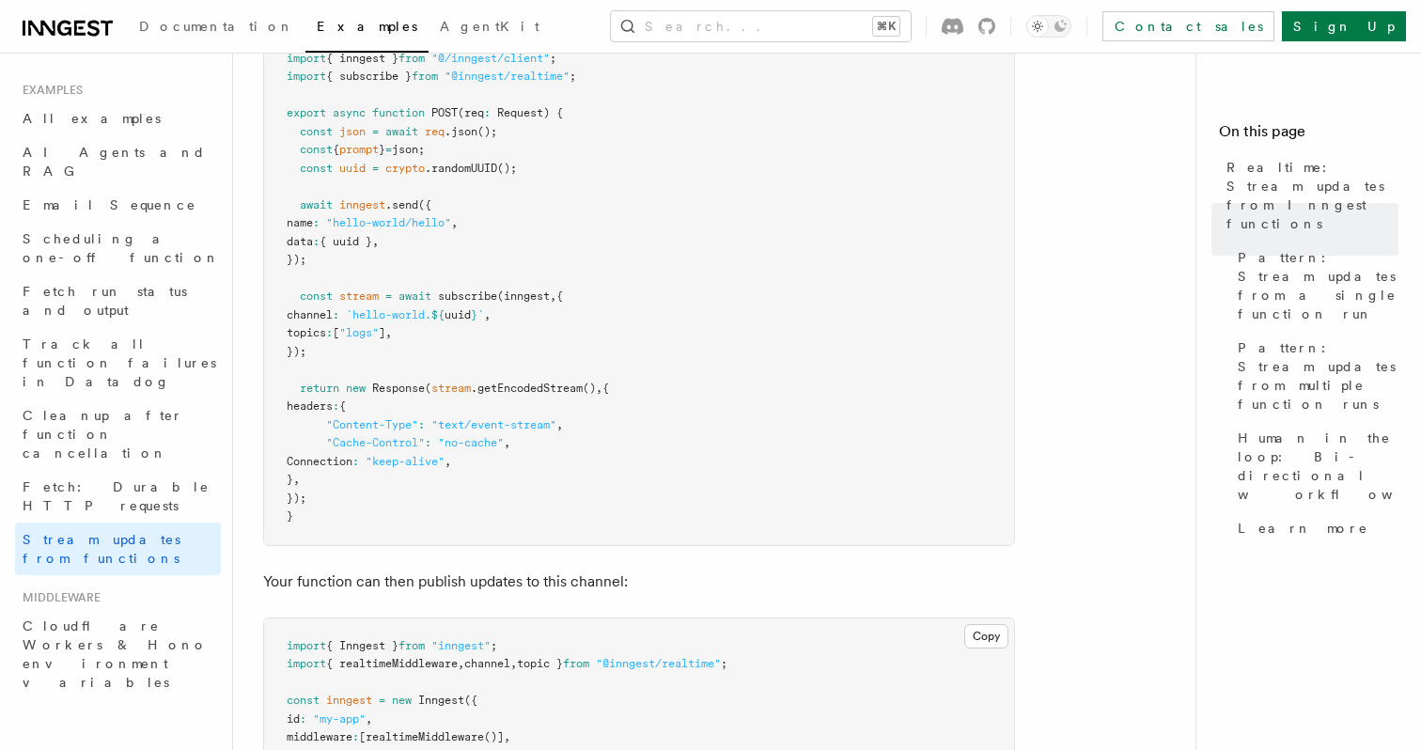
scroll to position [423, 0]
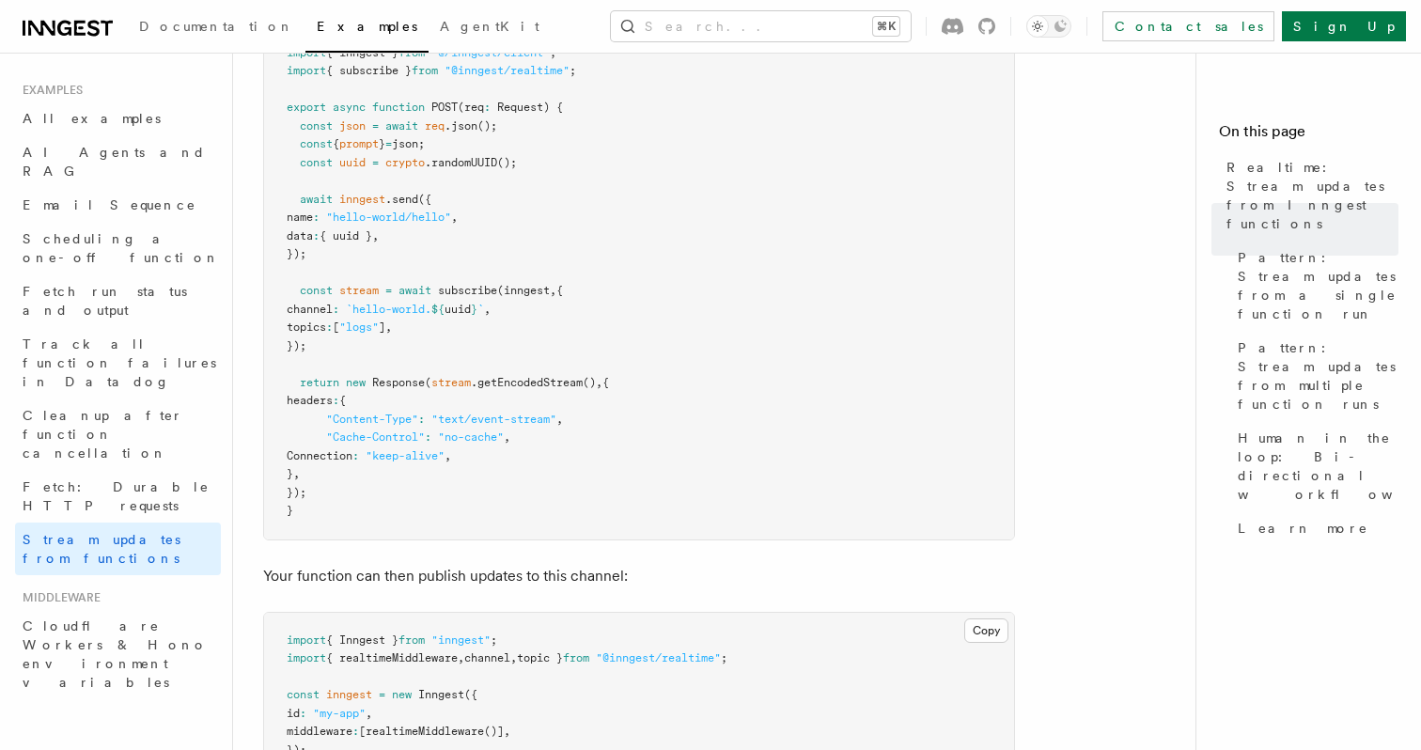
click at [651, 325] on pre "import crypto from "crypto" ; import { inngest } from "@/inngest/client" ; impo…" at bounding box center [639, 273] width 750 height 533
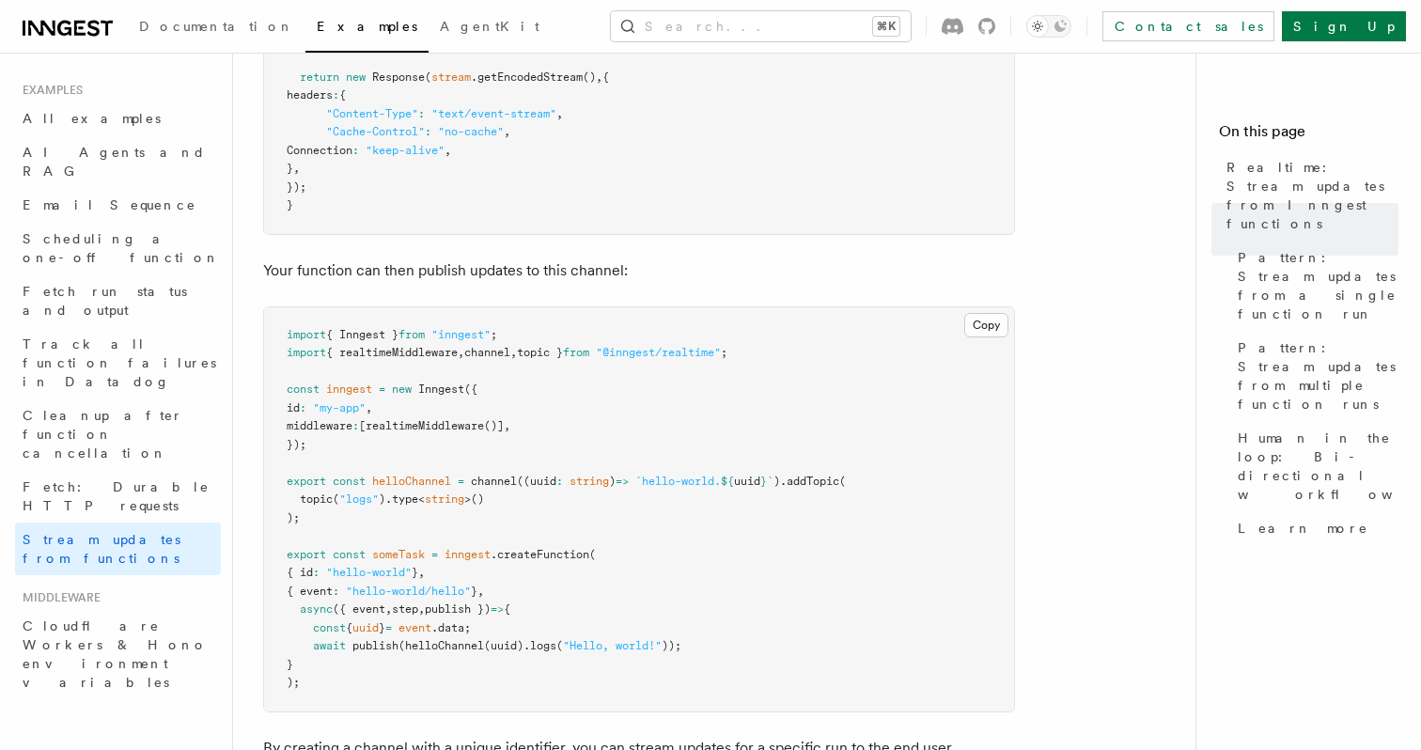
scroll to position [737, 0]
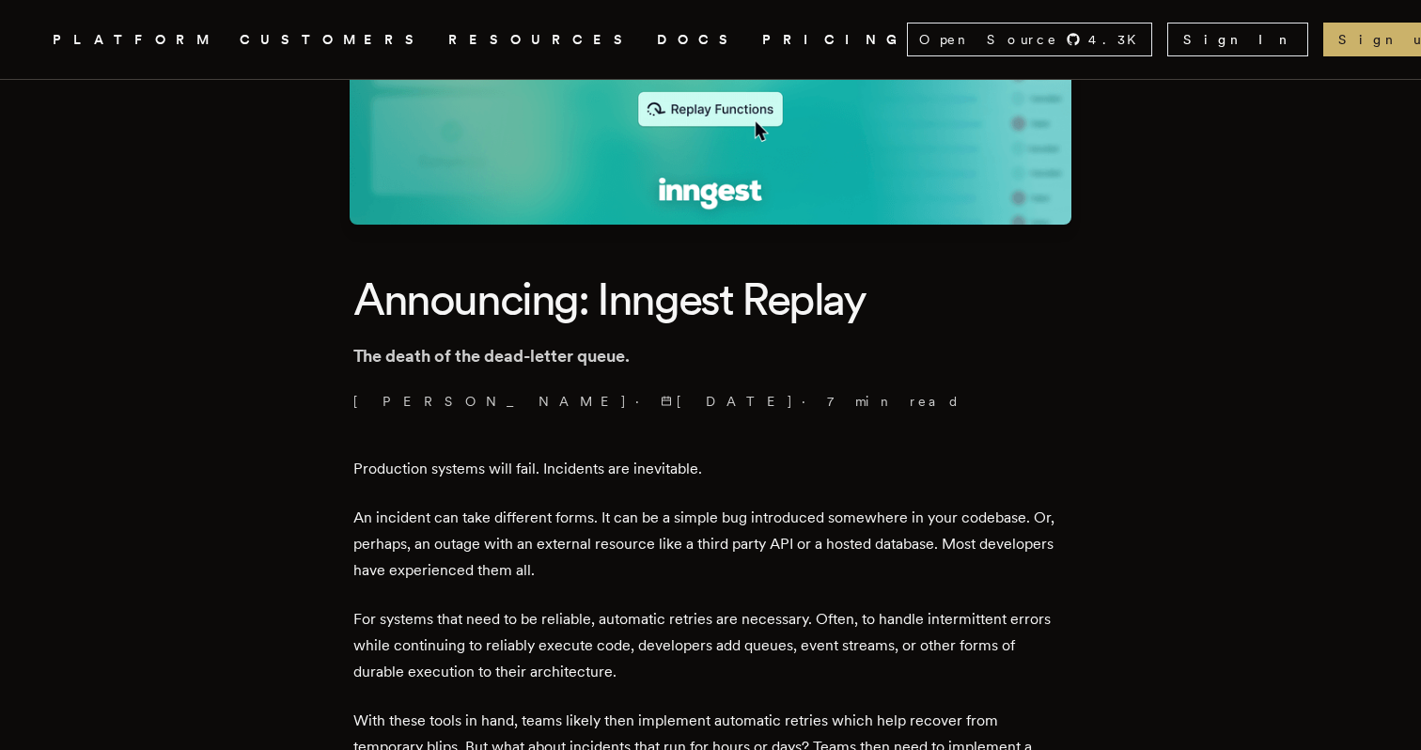
scroll to position [278, 0]
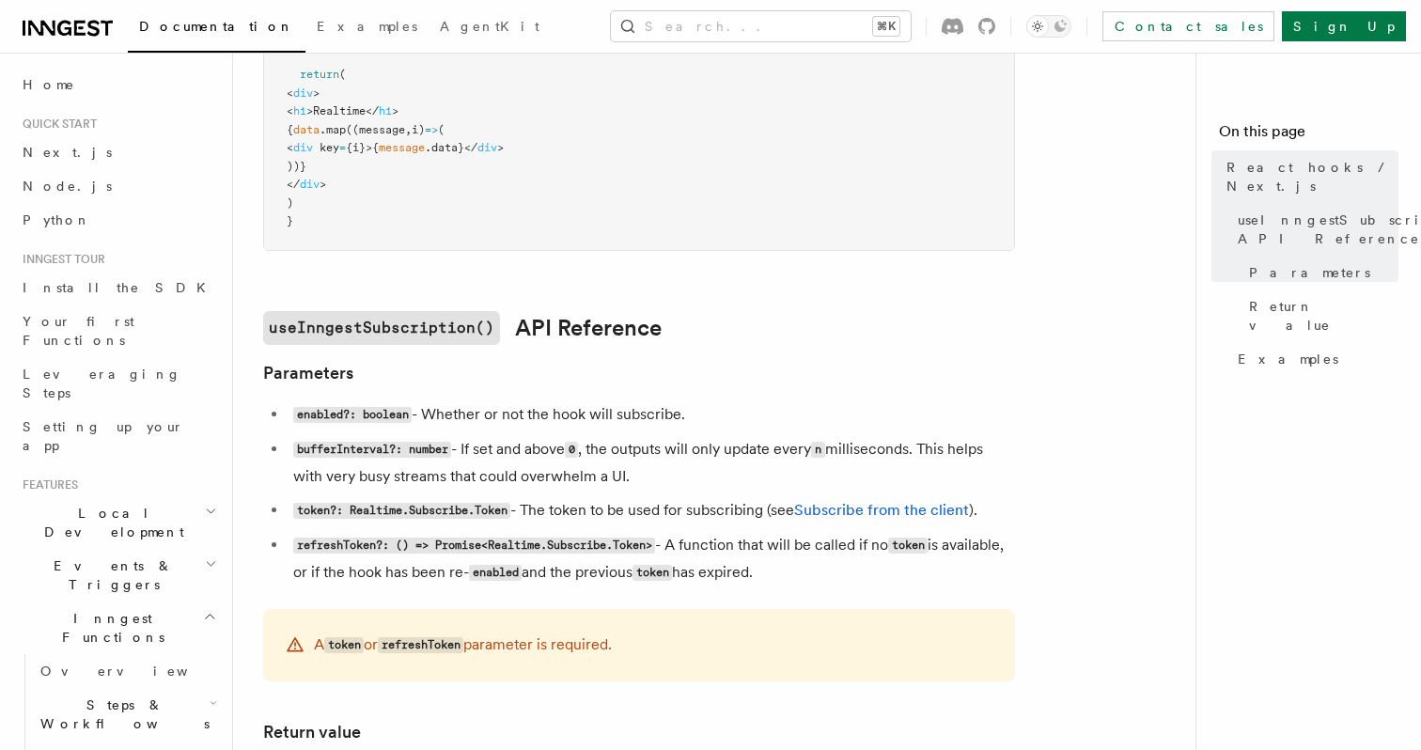
scroll to position [944, 0]
click at [335, 444] on code "bufferInterval?: number" at bounding box center [372, 449] width 158 height 16
copy code "bufferInterval"
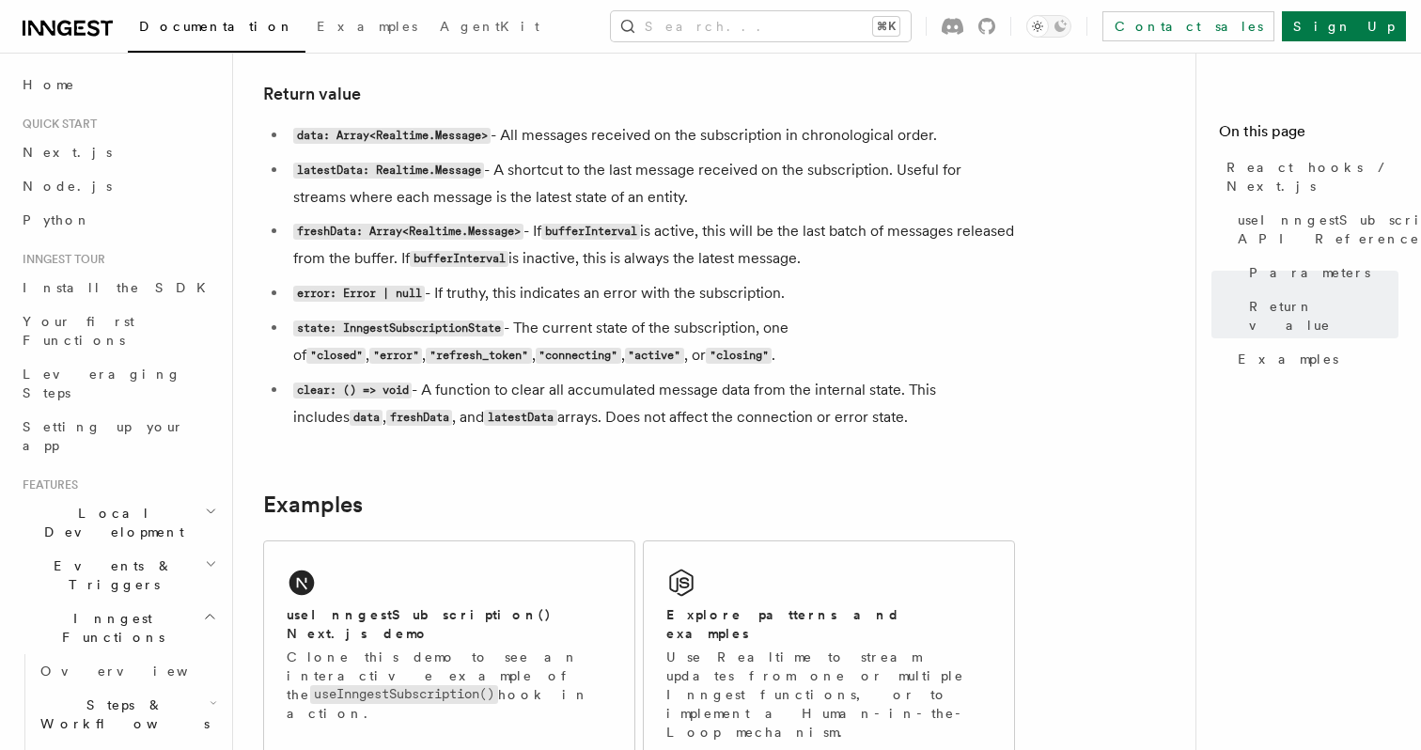
scroll to position [1568, 0]
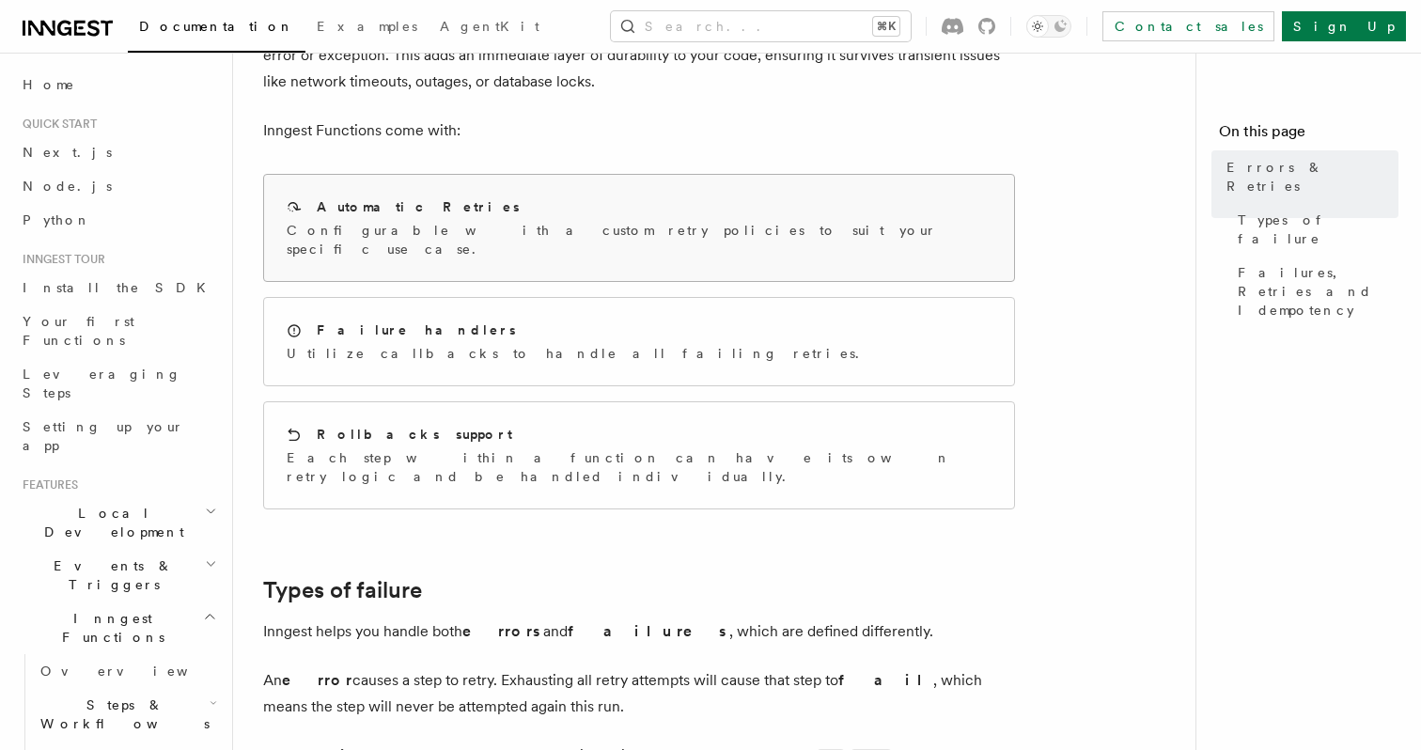
scroll to position [159, 0]
click at [513, 203] on div "Automatic Retries" at bounding box center [639, 205] width 705 height 20
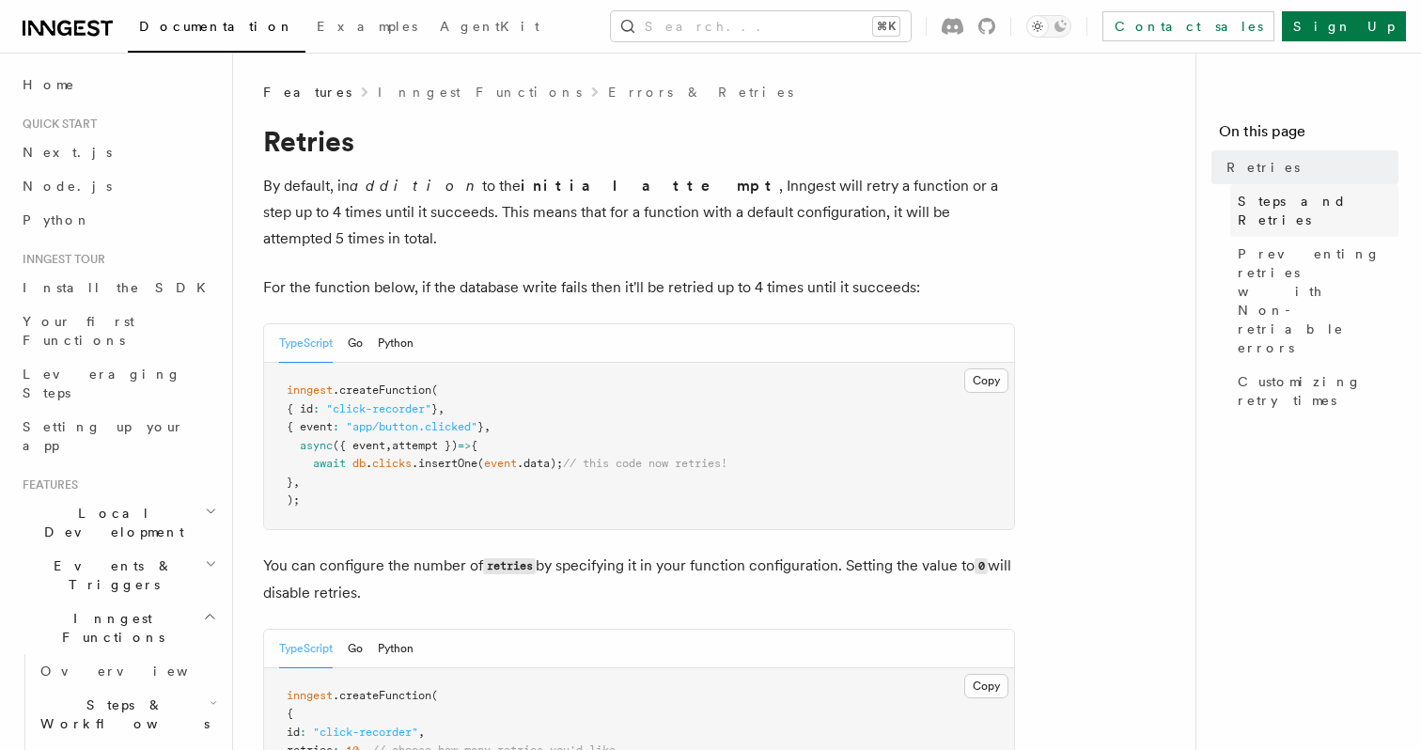
click at [1319, 186] on link "Steps and Retries" at bounding box center [1314, 210] width 168 height 53
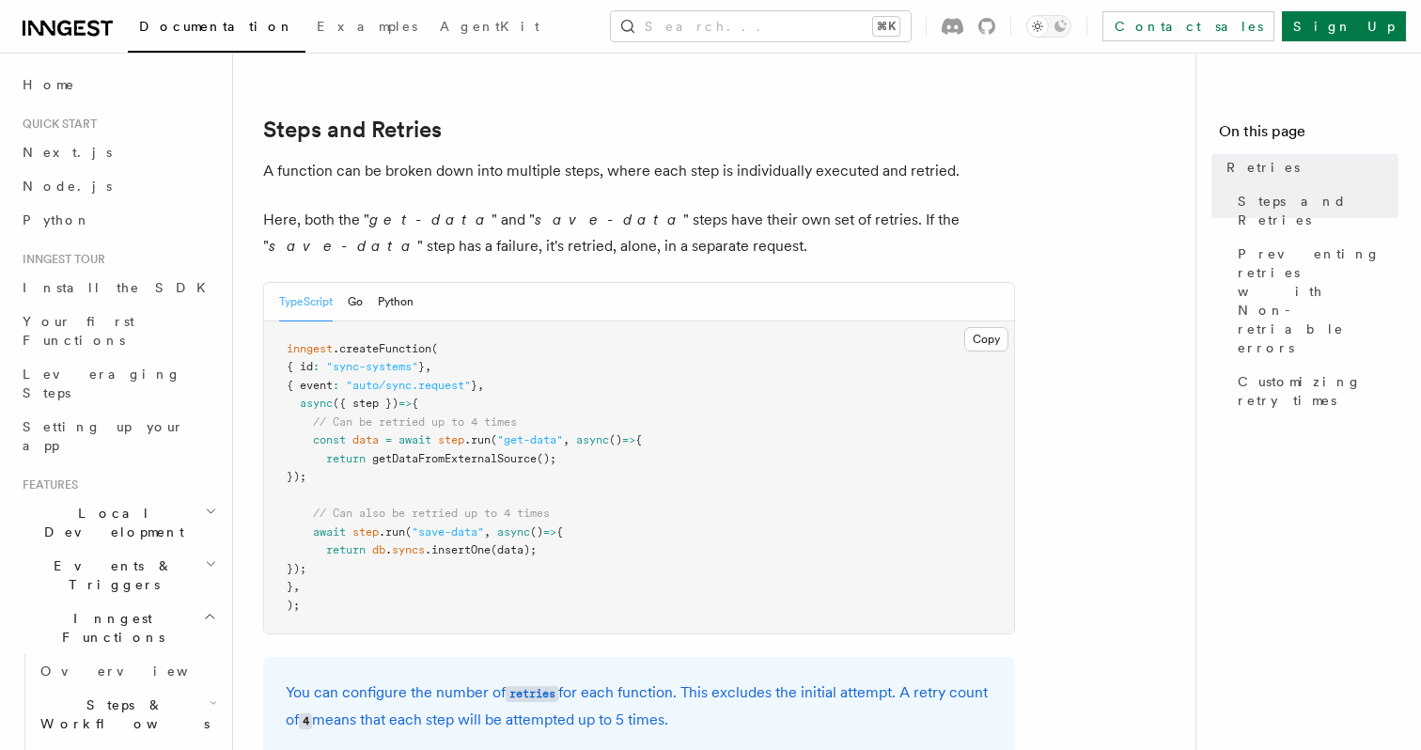
scroll to position [977, 0]
click at [1230, 184] on link "Steps and Retries" at bounding box center [1314, 210] width 168 height 53
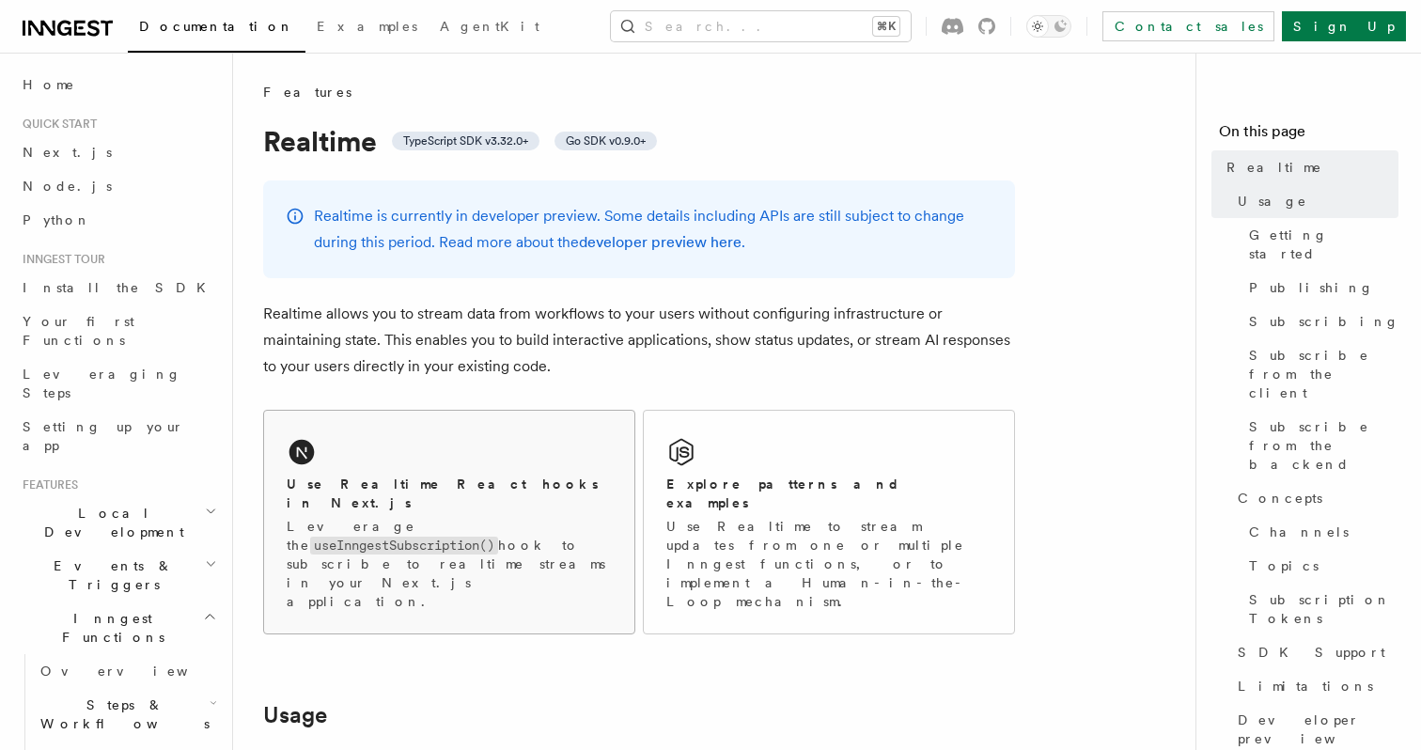
click at [443, 537] on code "useInngestSubscription()" at bounding box center [404, 546] width 188 height 18
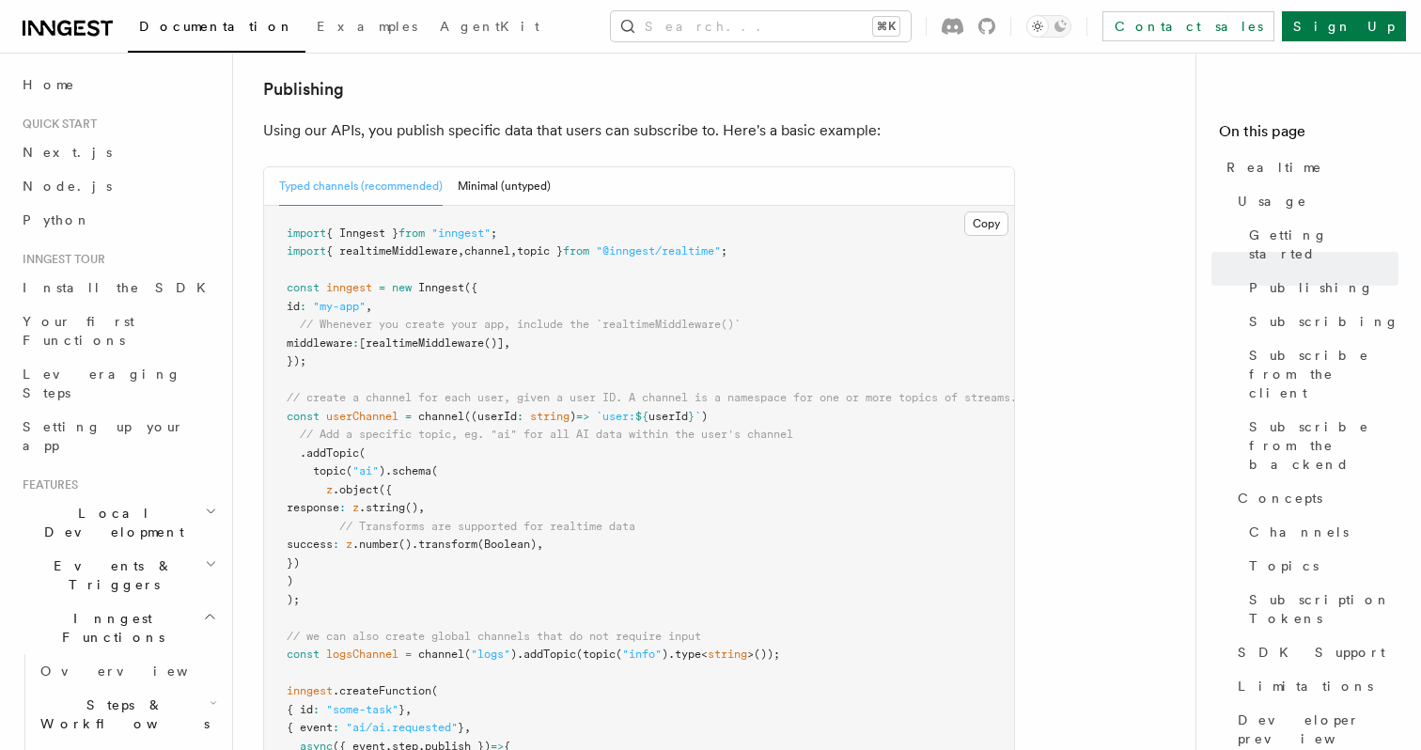
scroll to position [1193, 0]
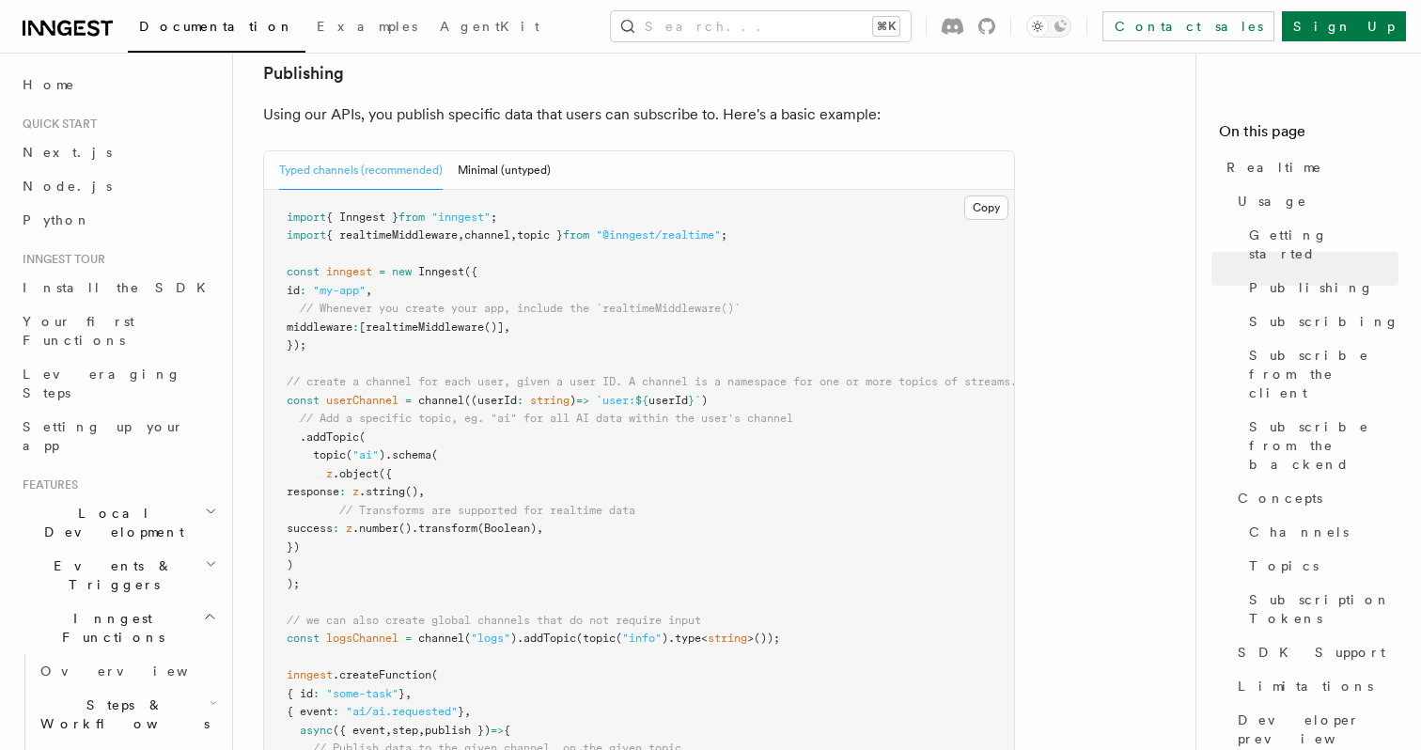
drag, startPoint x: 386, startPoint y: 402, endPoint x: 344, endPoint y: 496, distance: 103.0
click at [344, 496] on pre "import { Inngest } from "inngest" ; import { realtimeMiddleware , channel , top…" at bounding box center [639, 575] width 750 height 771
click at [330, 511] on pre "import { Inngest } from "inngest" ; import { realtimeMiddleware , channel , top…" at bounding box center [639, 575] width 750 height 771
copy code ".schema ( z .object ({ response : z .string () , // Transforms are supported fo…"
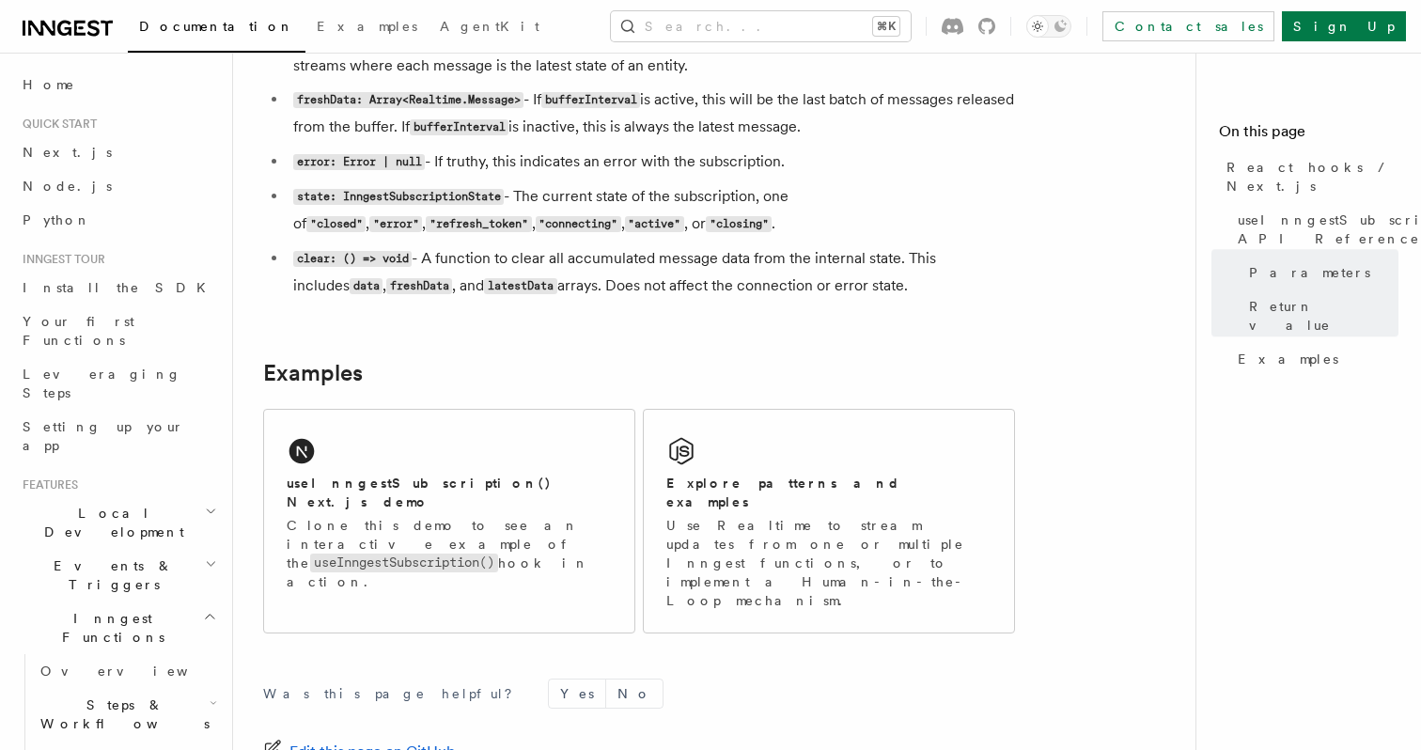
scroll to position [1906, 0]
